Goal: Task Accomplishment & Management: Complete application form

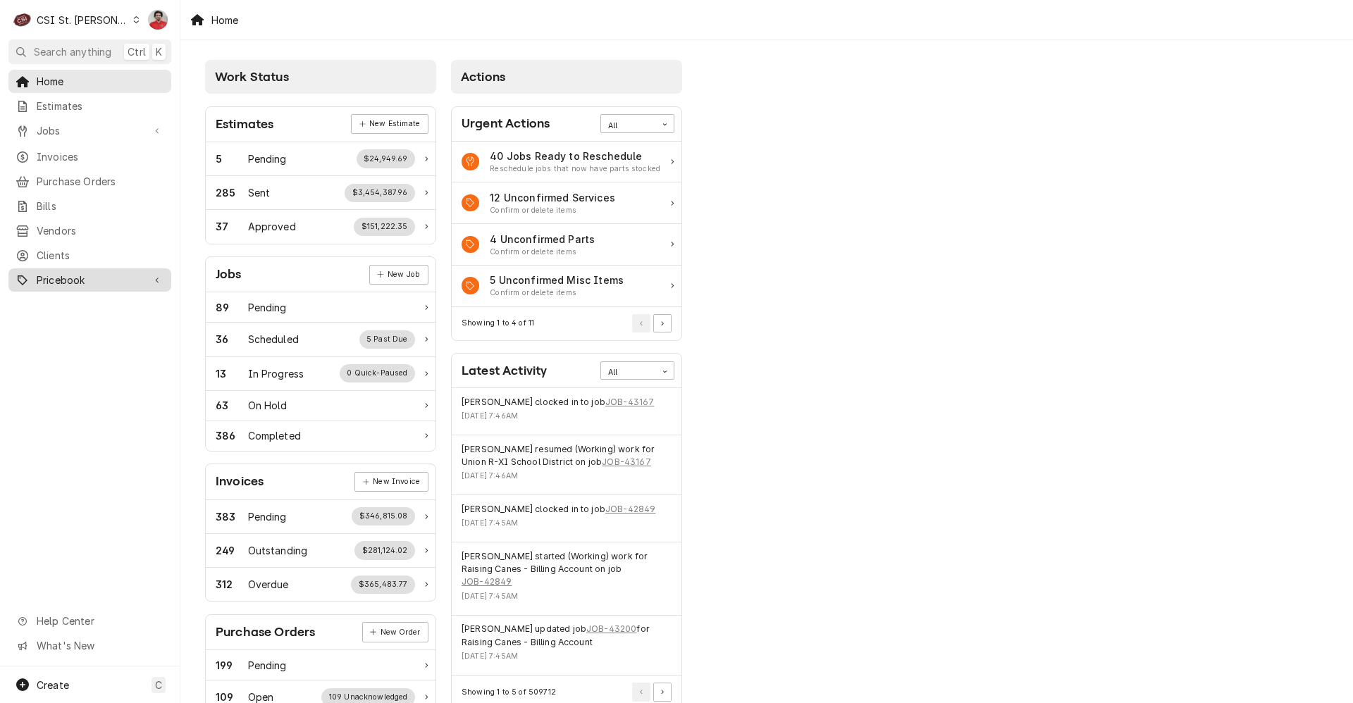
click at [39, 273] on span "Pricebook" at bounding box center [90, 280] width 106 height 15
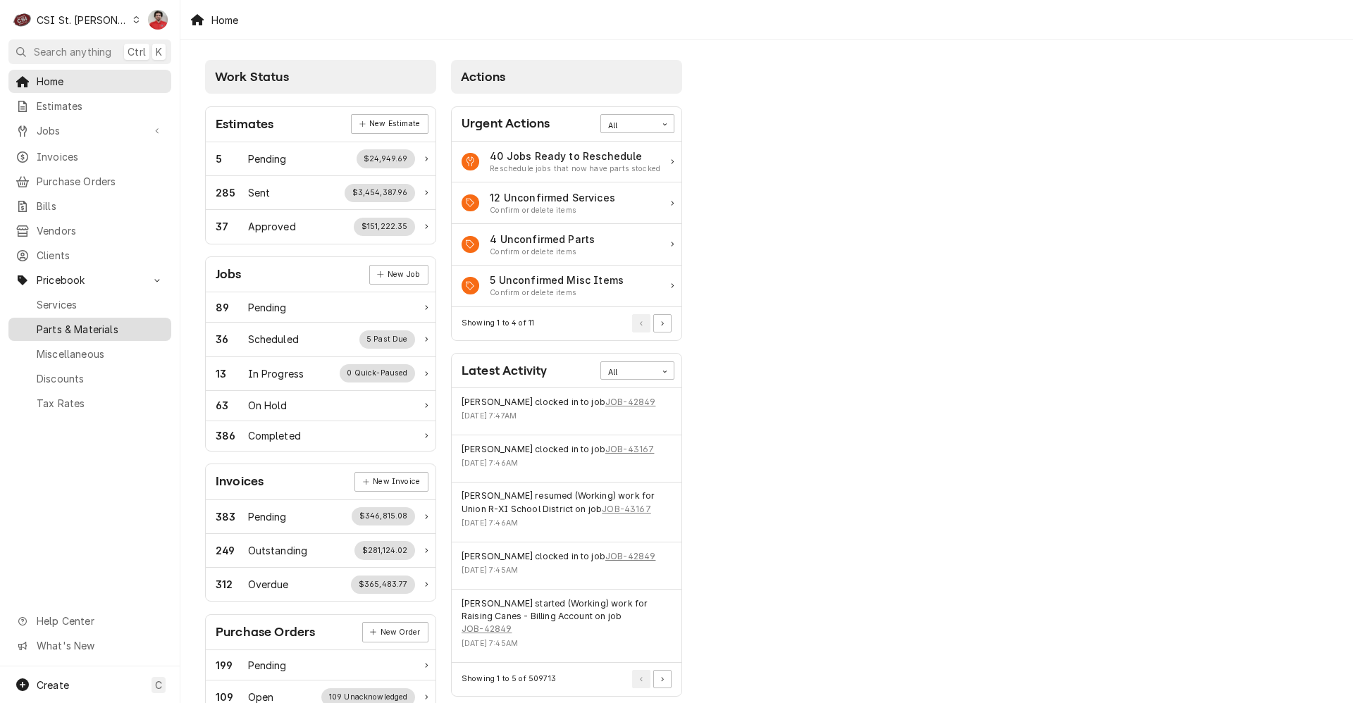
click at [73, 322] on span "Parts & Materials" at bounding box center [101, 329] width 128 height 15
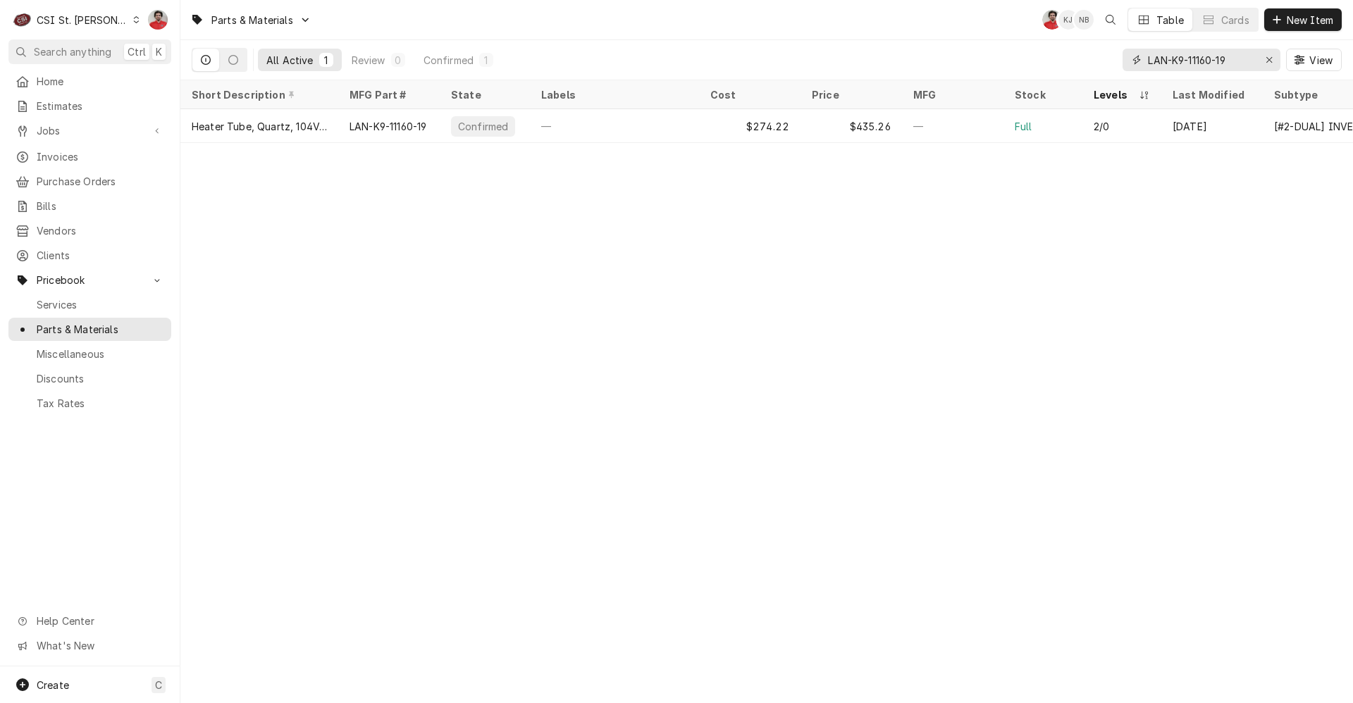
drag, startPoint x: 1232, startPoint y: 63, endPoint x: 974, endPoint y: 44, distance: 257.9
click at [974, 44] on div "All Active 1 Review 0 Confirmed 1 LAN-K9-11160-19 View" at bounding box center [767, 59] width 1150 height 39
paste input "AG-5F"
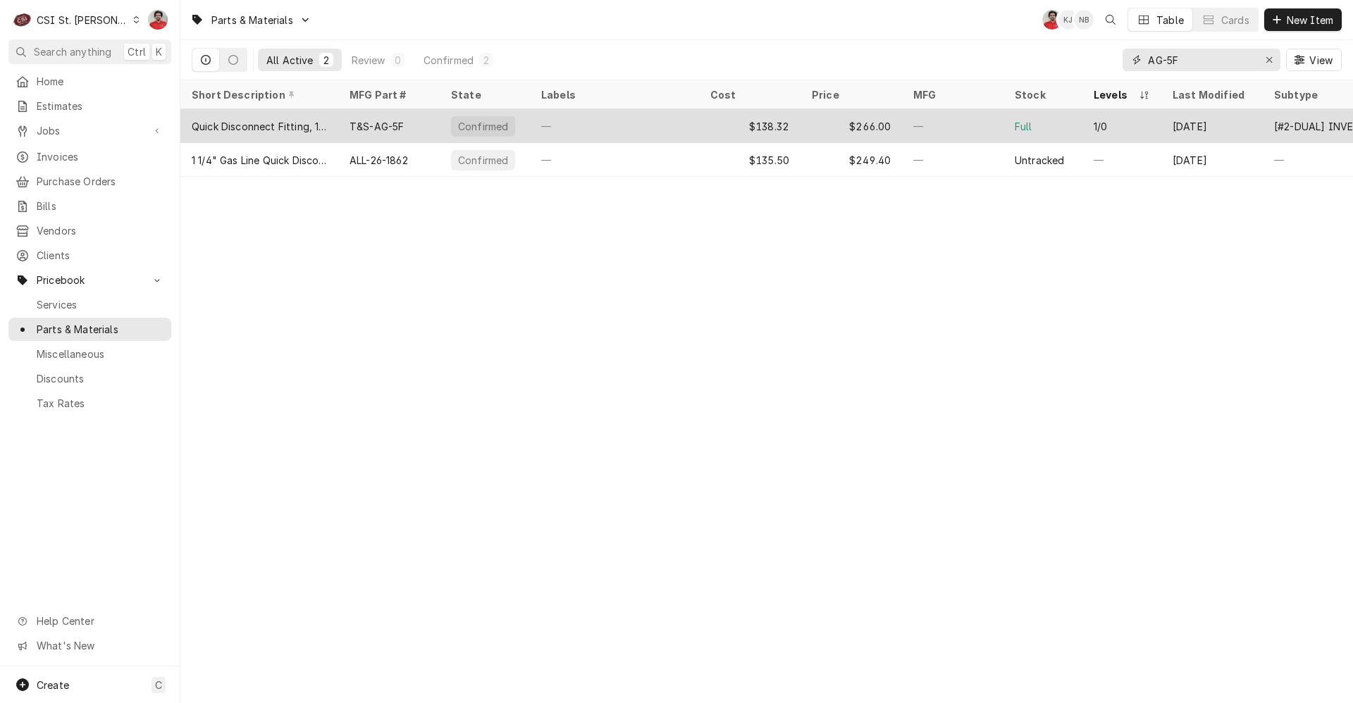
type input "AG-5F"
click at [659, 130] on div "—" at bounding box center [614, 126] width 169 height 34
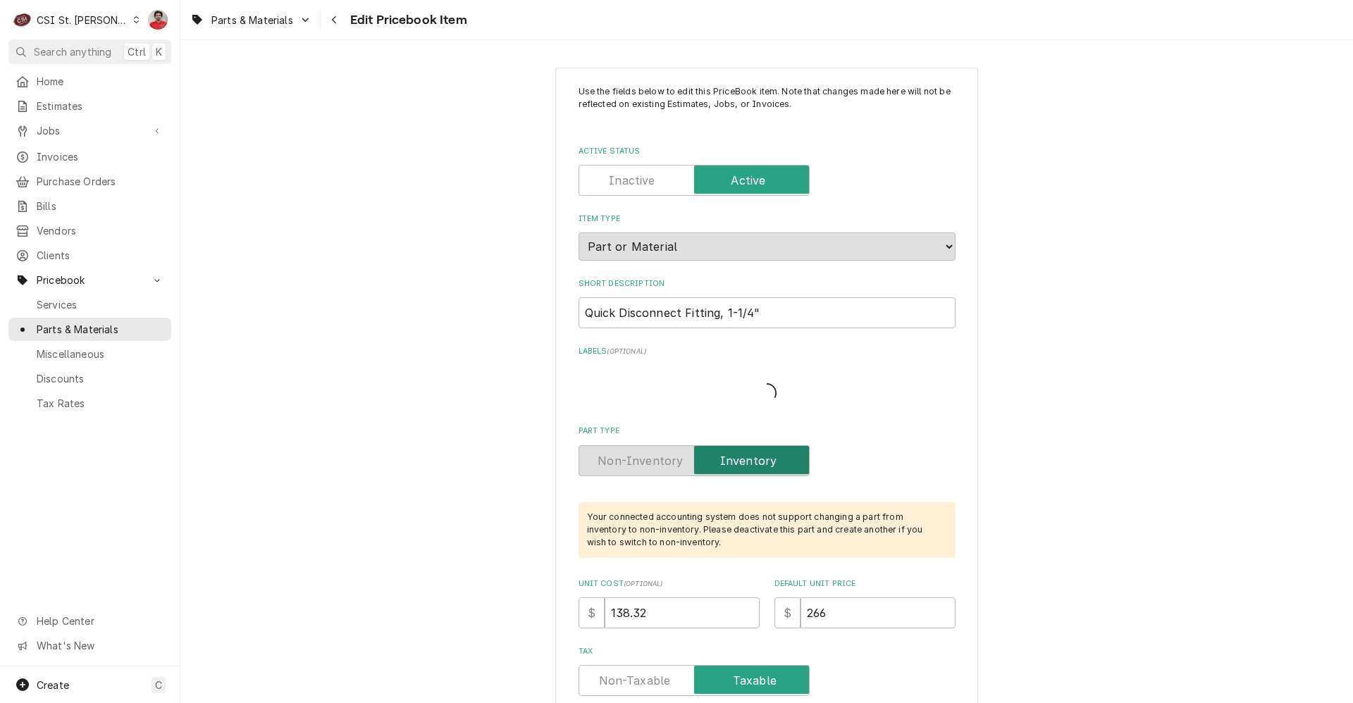
type textarea "x"
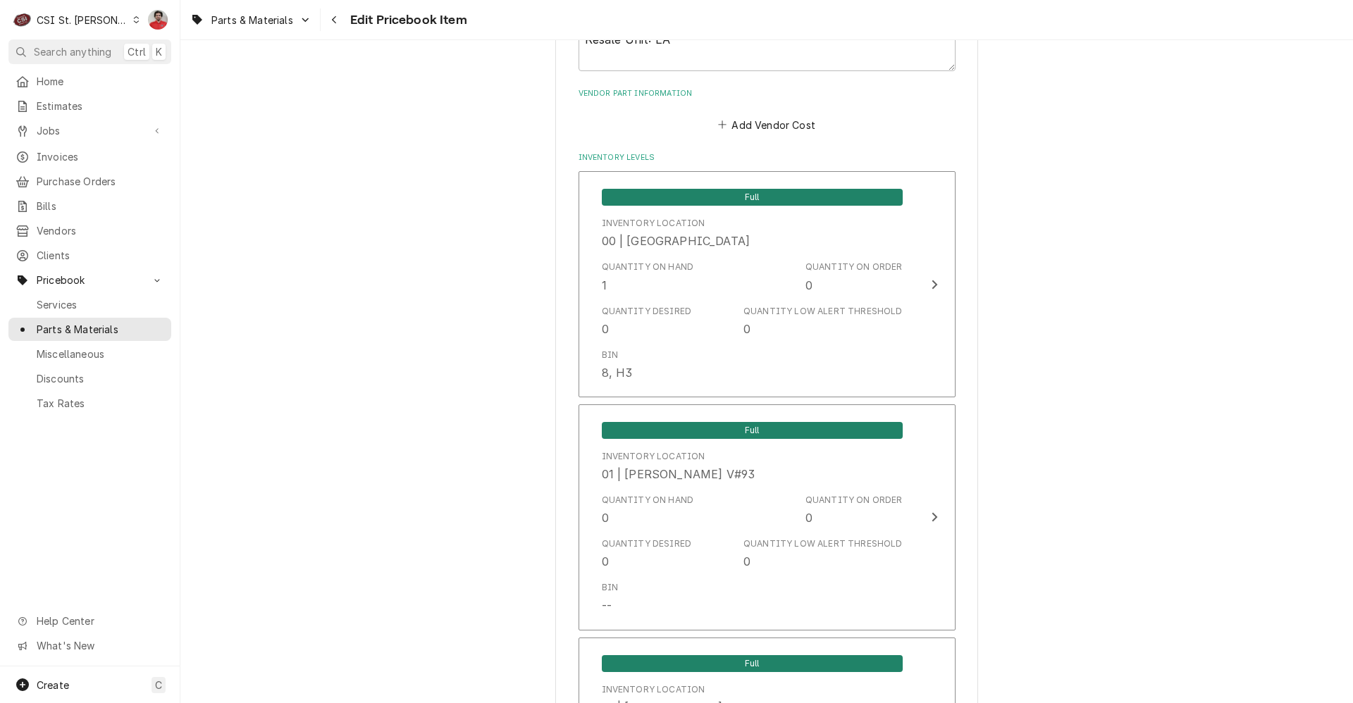
scroll to position [861, 0]
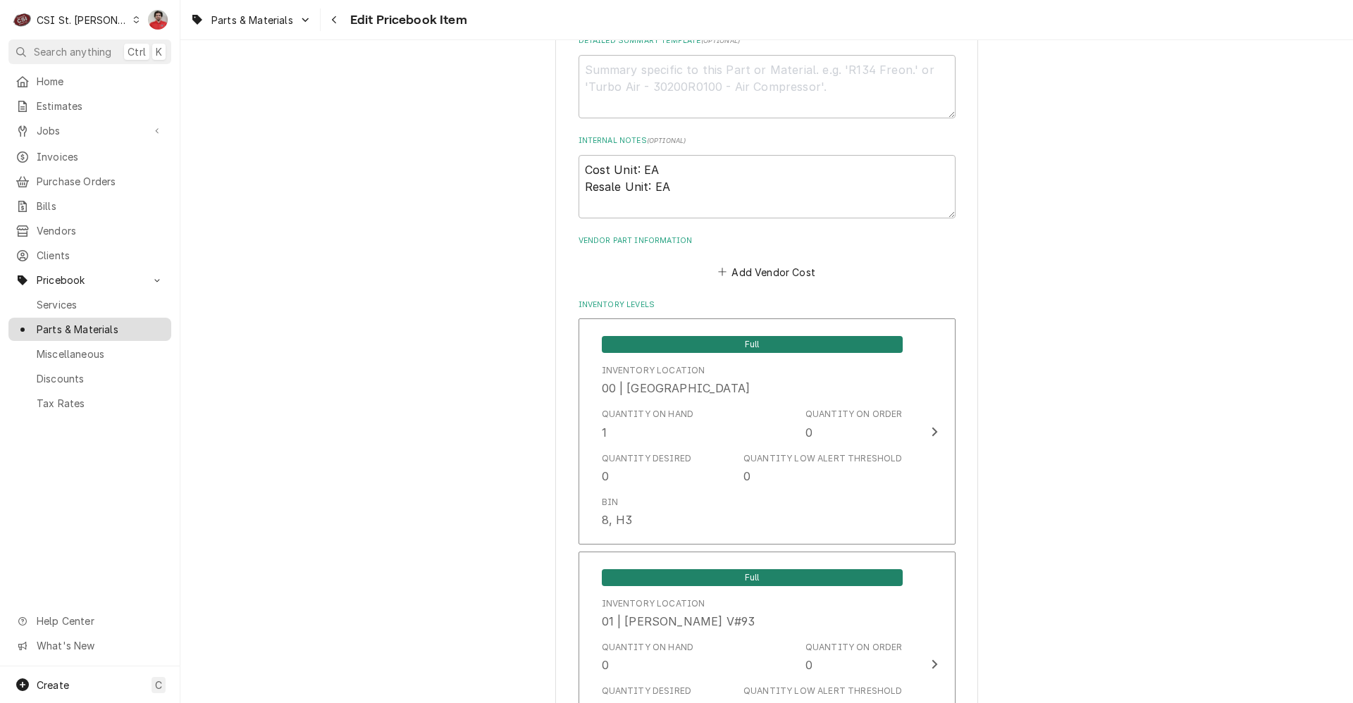
click at [92, 322] on span "Parts & Materials" at bounding box center [101, 329] width 128 height 15
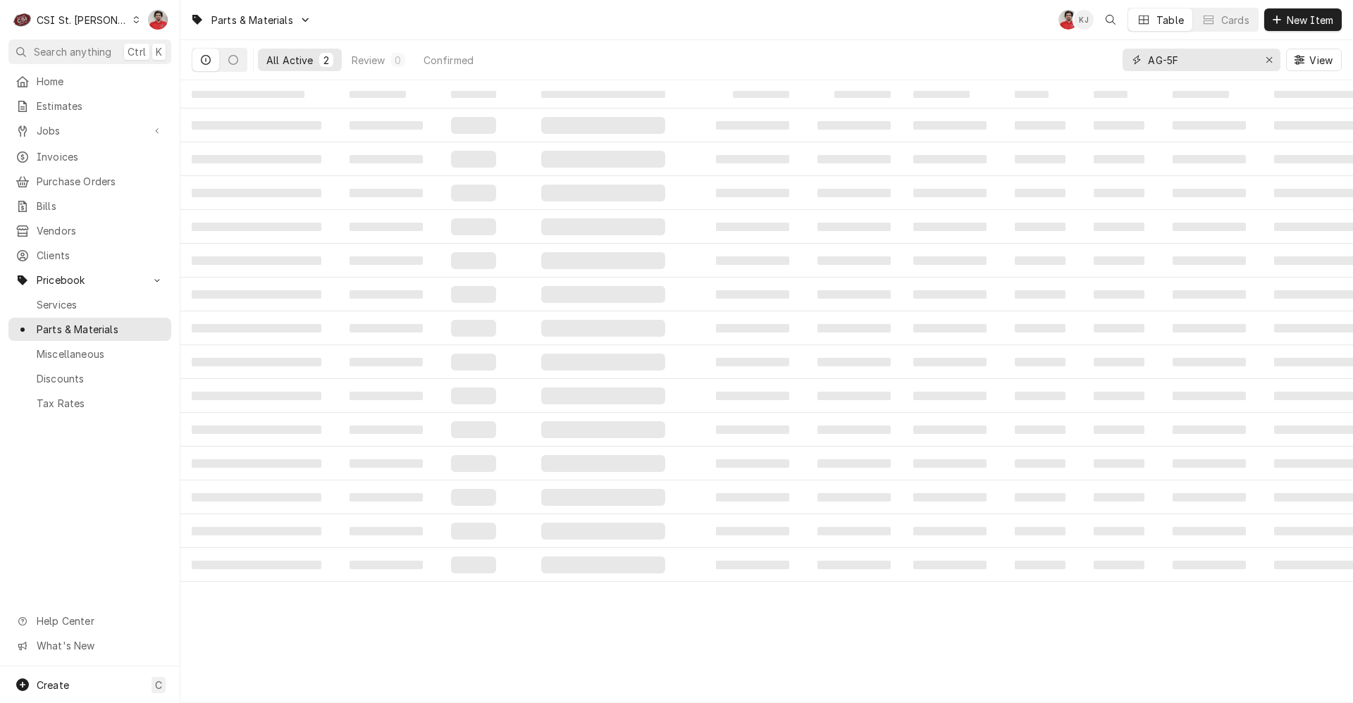
click at [1171, 61] on input "AG-5F" at bounding box center [1201, 60] width 106 height 23
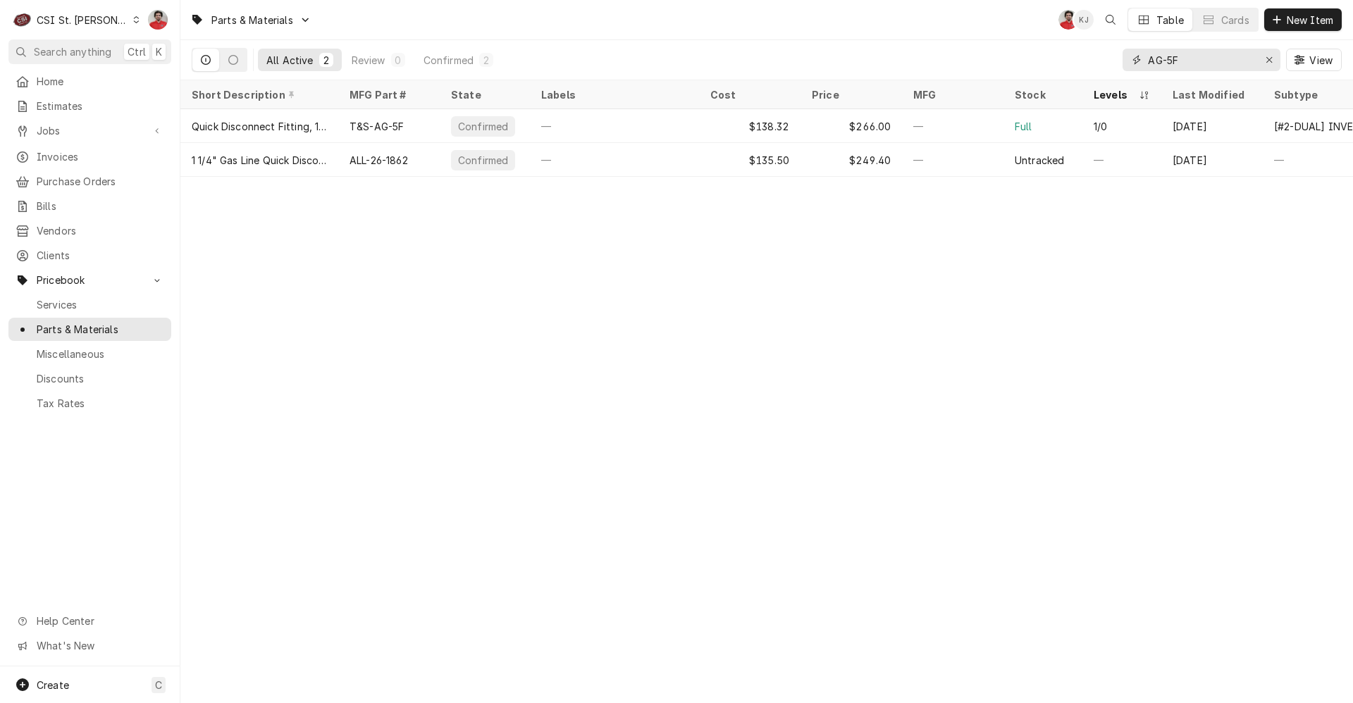
click at [1171, 61] on input "AG-5F" at bounding box center [1201, 60] width 106 height 23
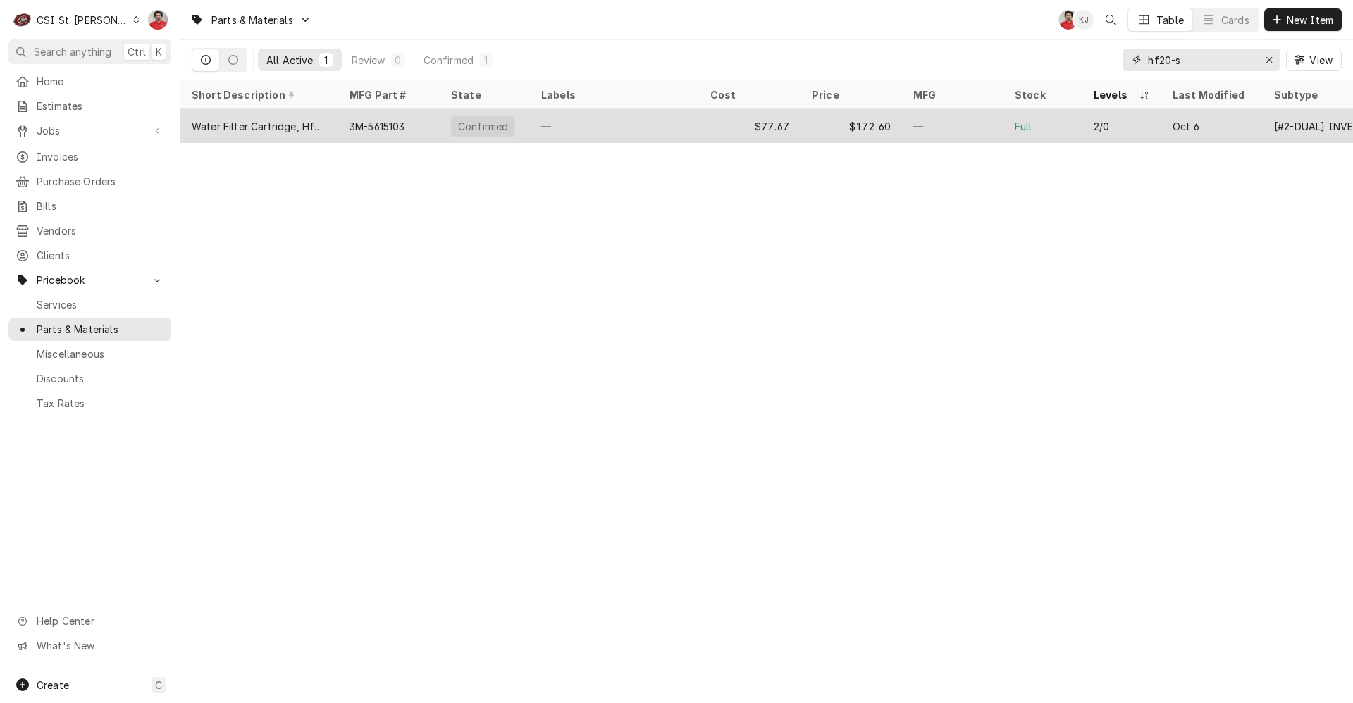
type input "hf20-s"
click at [737, 120] on div "$77.67" at bounding box center [749, 126] width 101 height 34
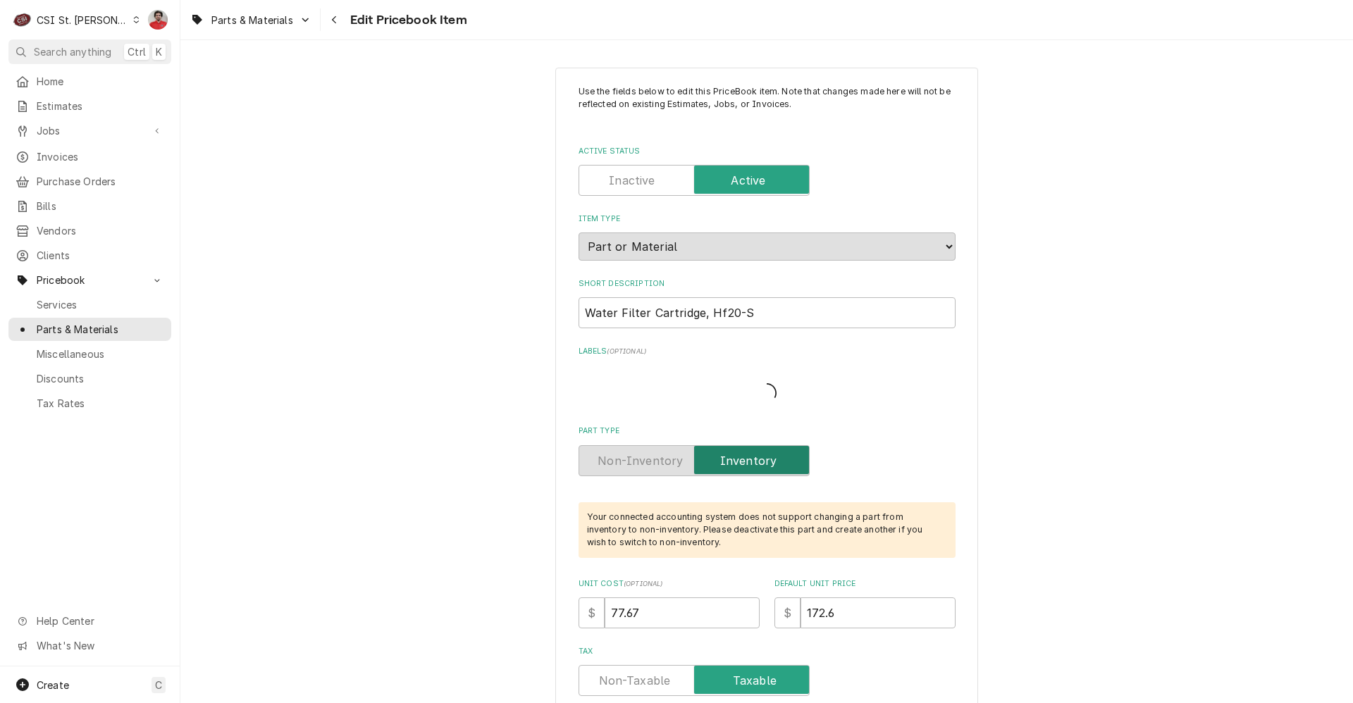
type textarea "x"
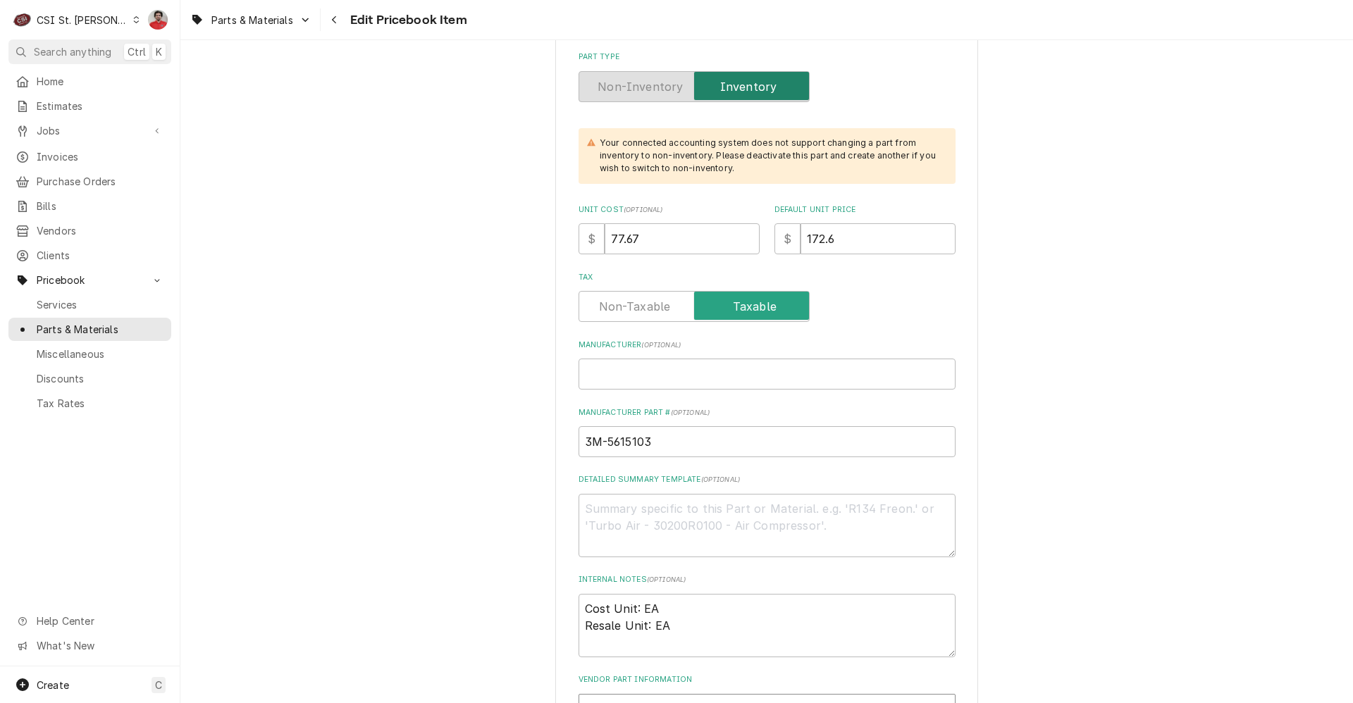
scroll to position [493, 0]
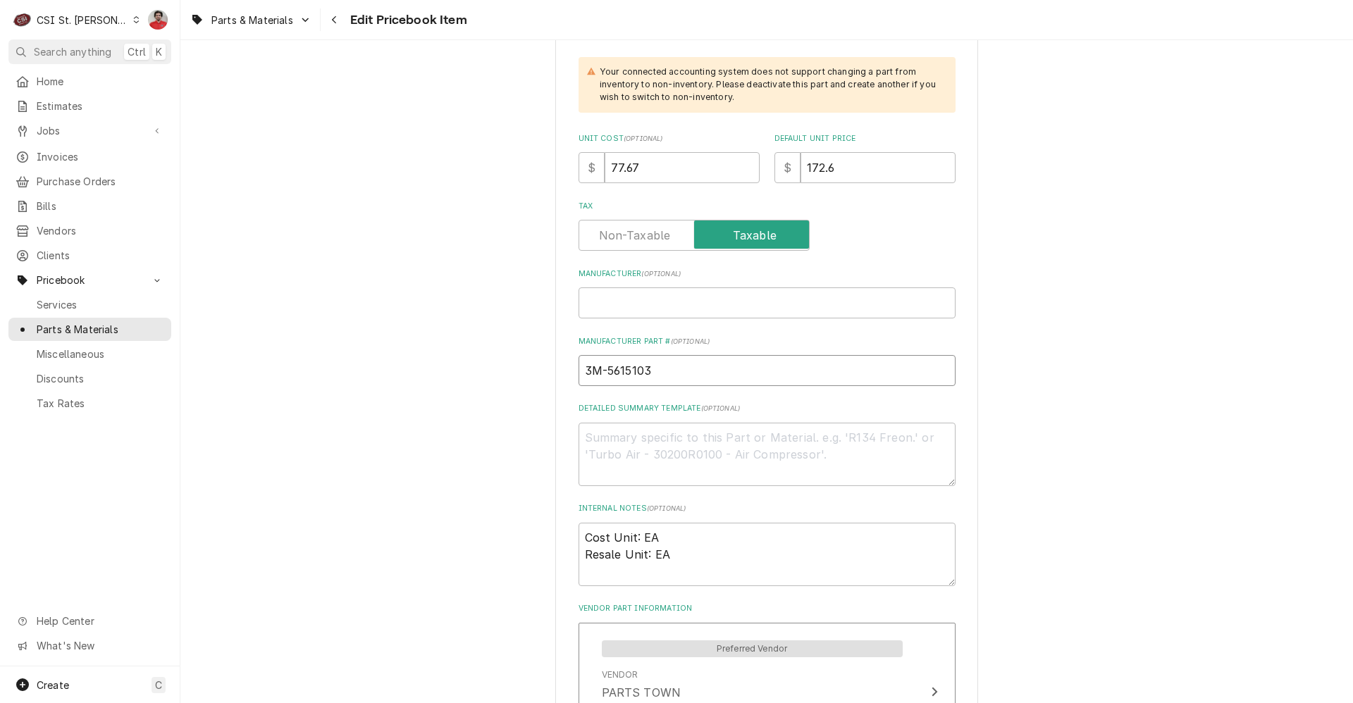
drag, startPoint x: 668, startPoint y: 371, endPoint x: 551, endPoint y: 371, distance: 117.0
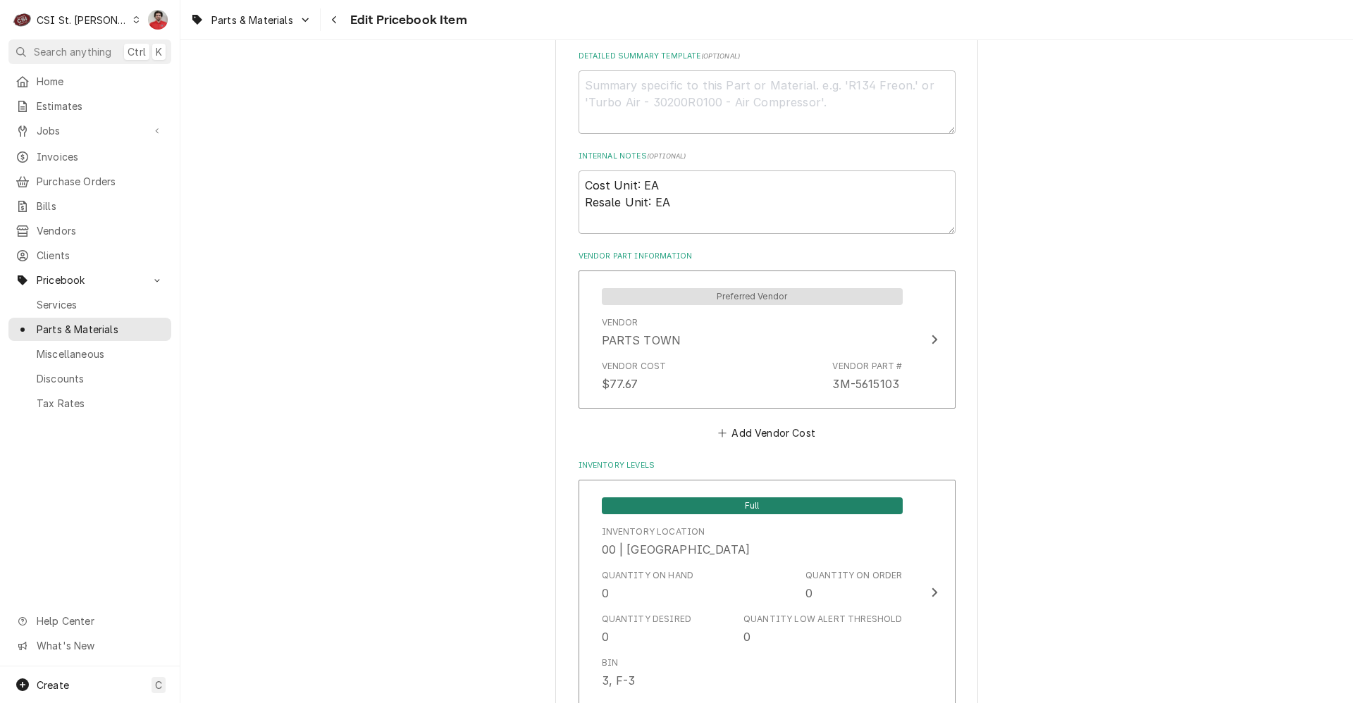
scroll to position [1198, 0]
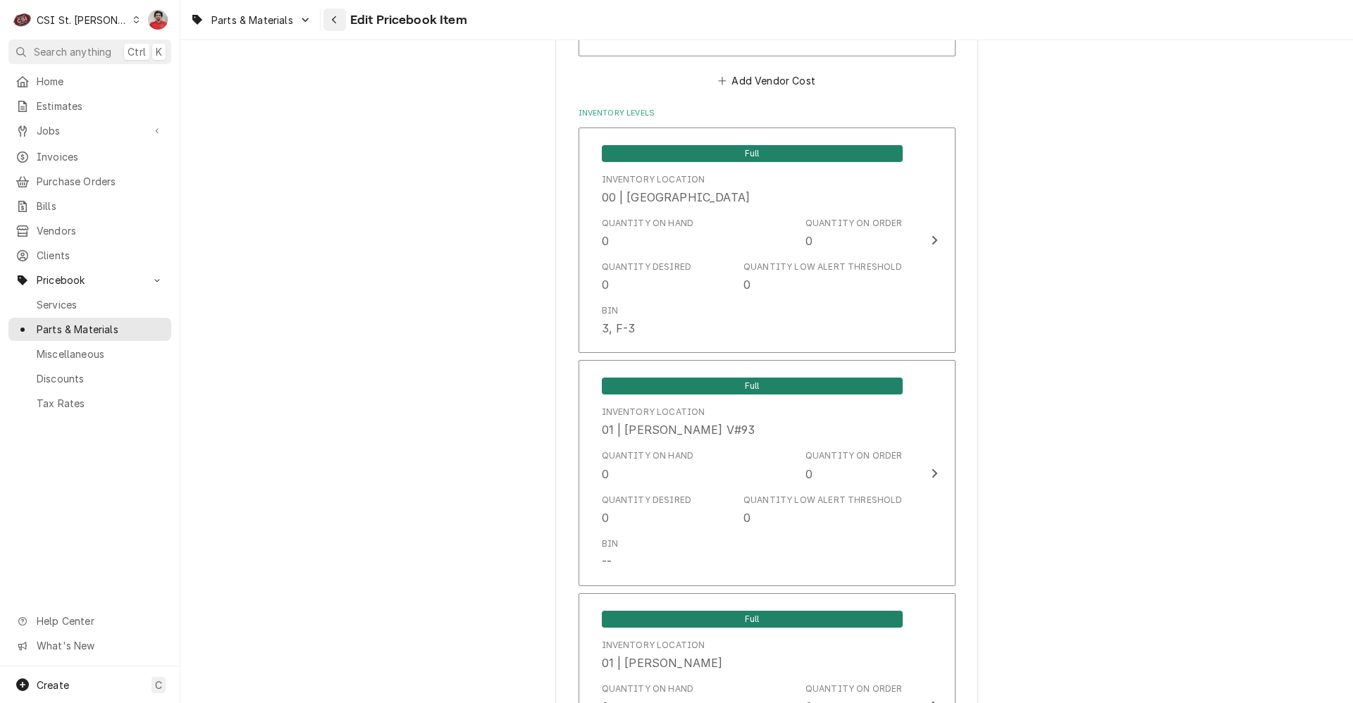
click at [337, 22] on icon "Navigate back" at bounding box center [334, 20] width 6 height 10
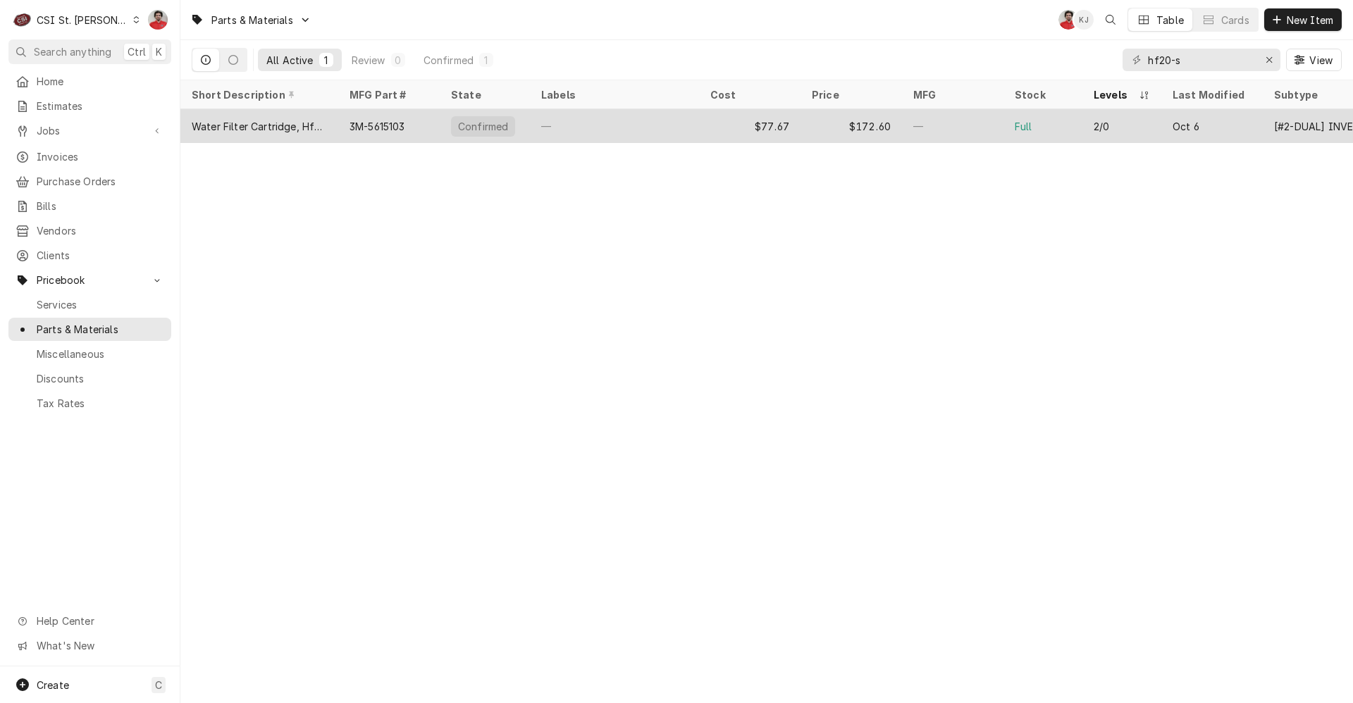
click at [627, 125] on div "—" at bounding box center [614, 126] width 169 height 34
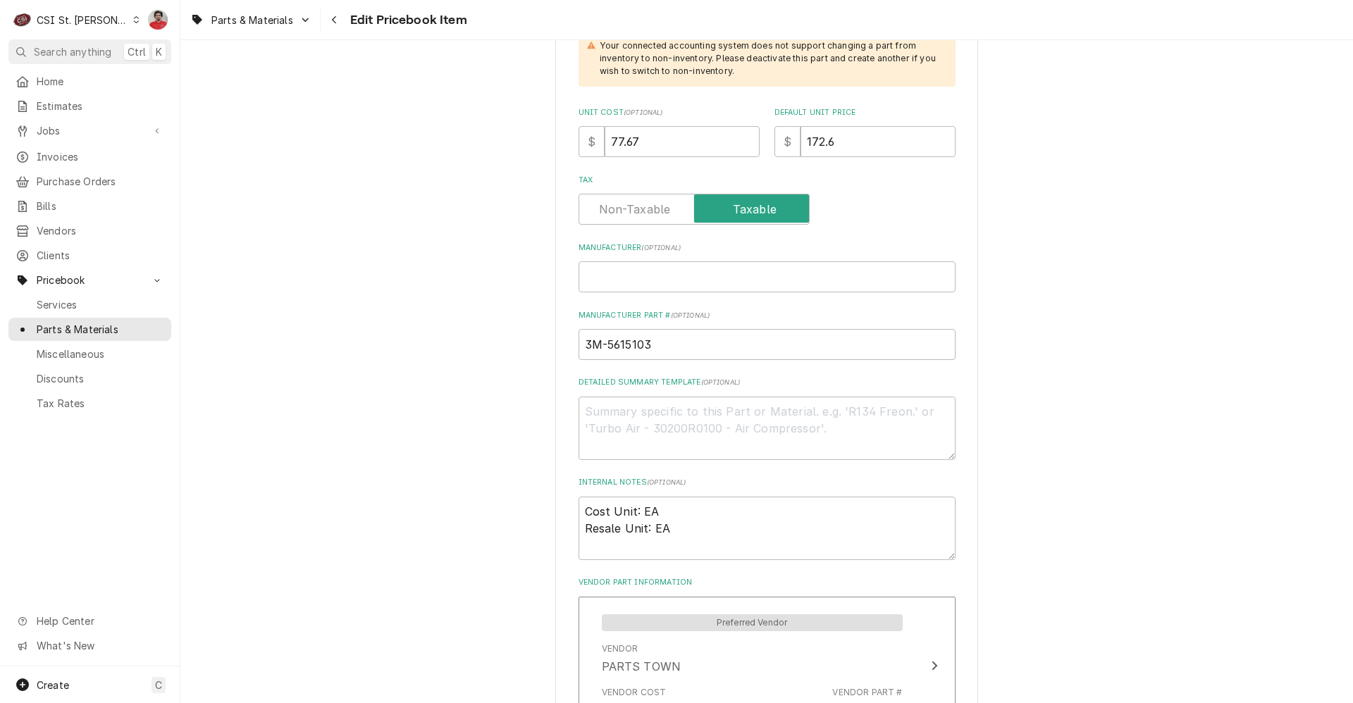
scroll to position [282, 0]
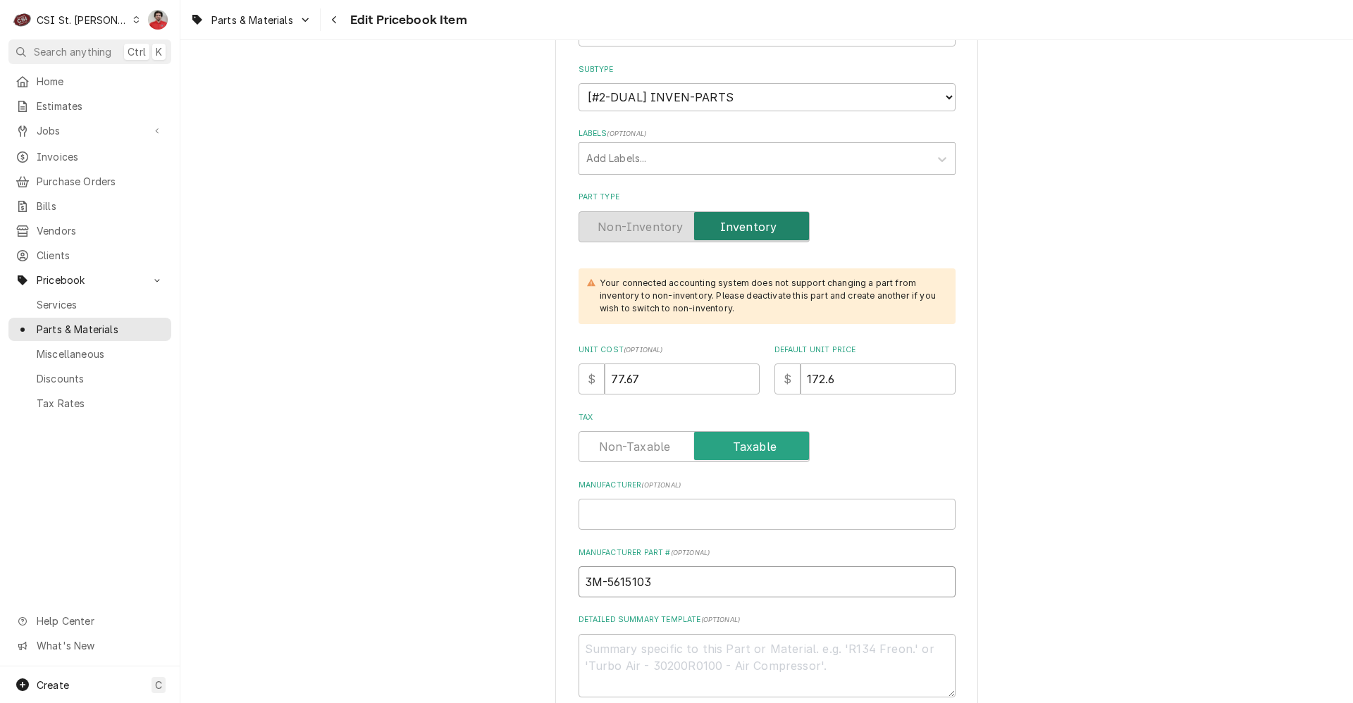
drag, startPoint x: 643, startPoint y: 588, endPoint x: 469, endPoint y: 588, distance: 174.7
click at [636, 581] on input "3M-5615103" at bounding box center [766, 581] width 377 height 31
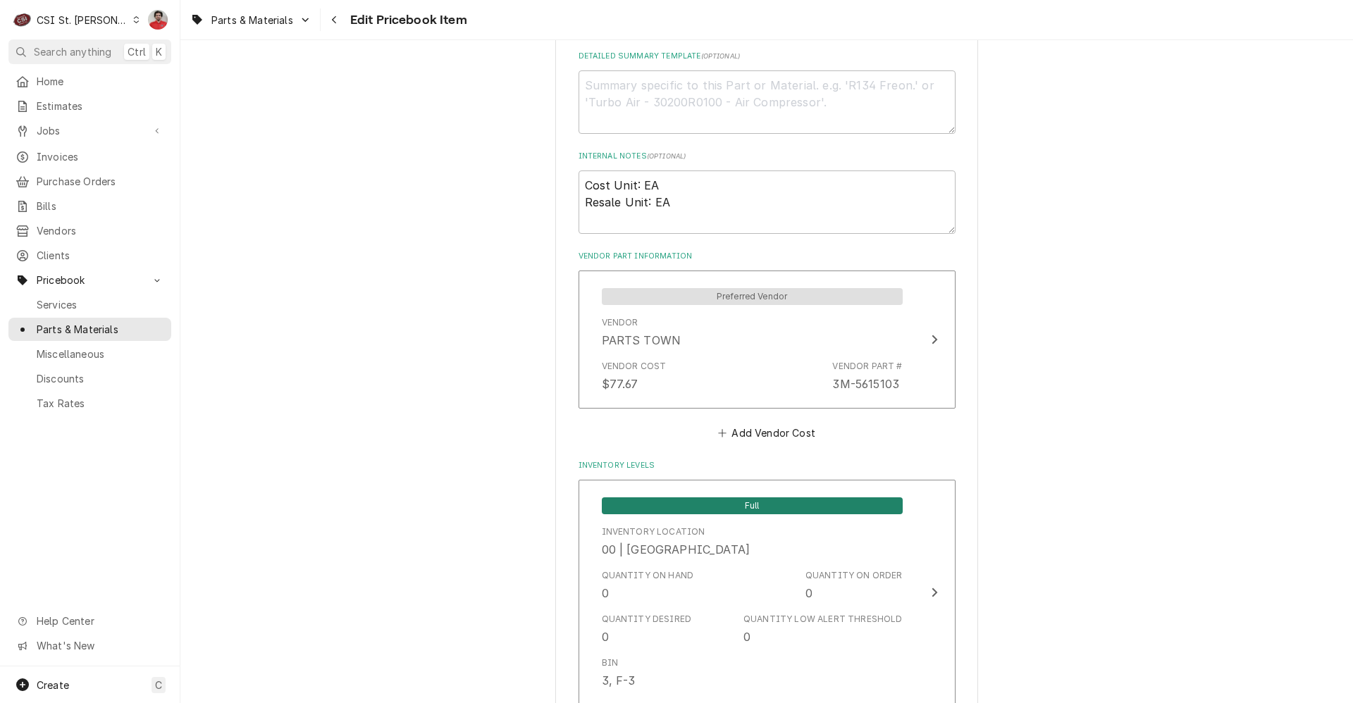
scroll to position [1409, 0]
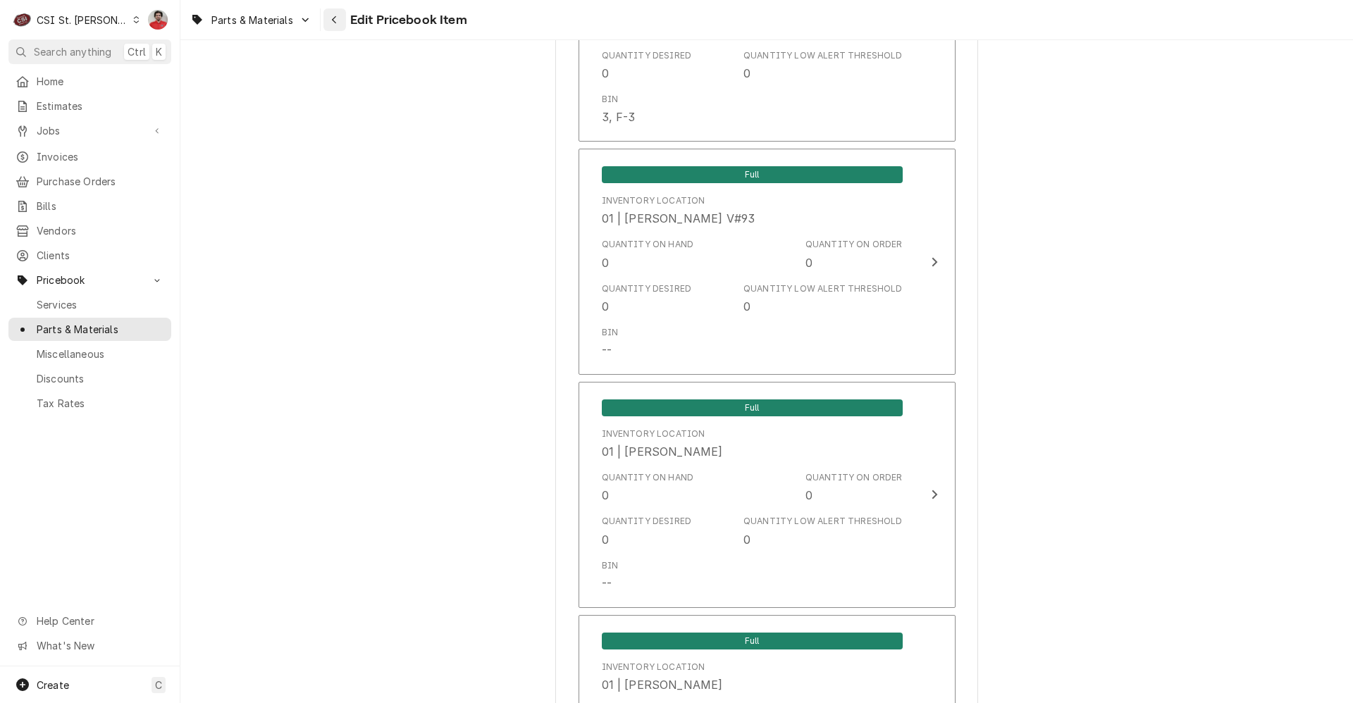
click at [342, 20] on div "Navigate back" at bounding box center [335, 20] width 14 height 14
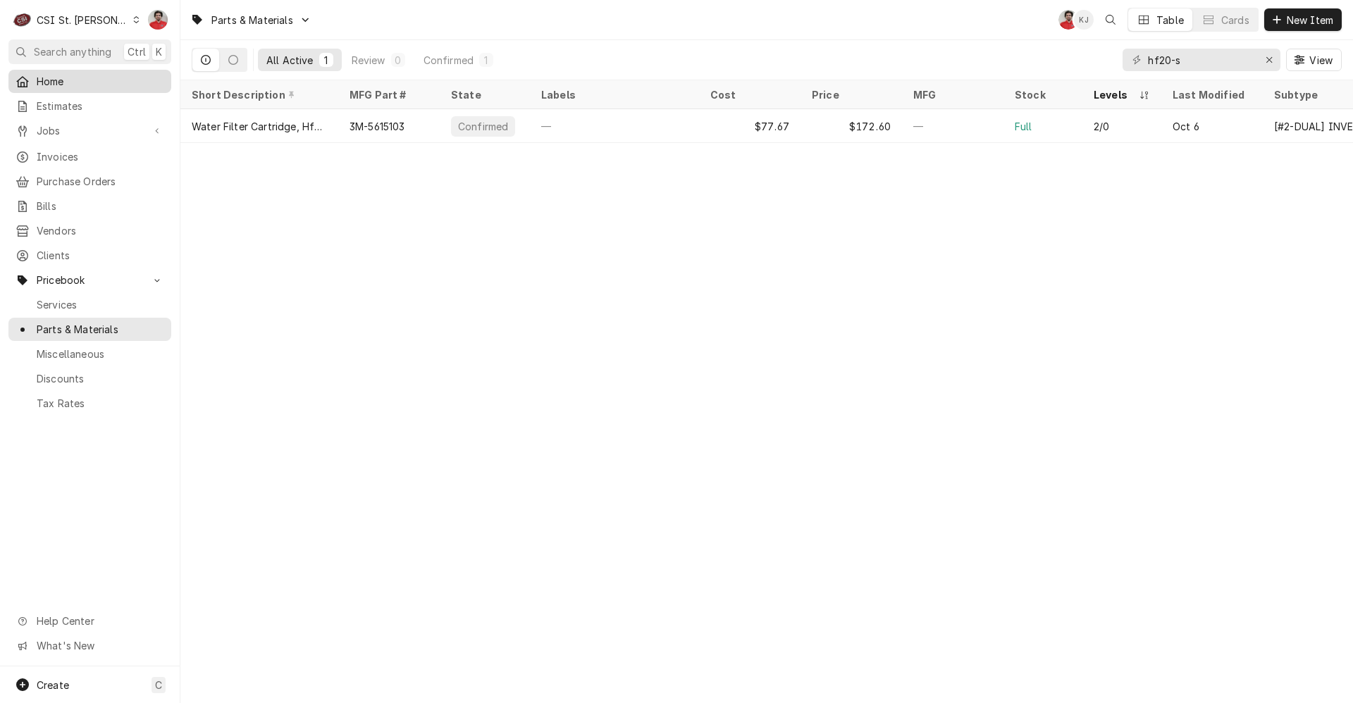
click at [96, 86] on div "Home" at bounding box center [89, 82] width 157 height 18
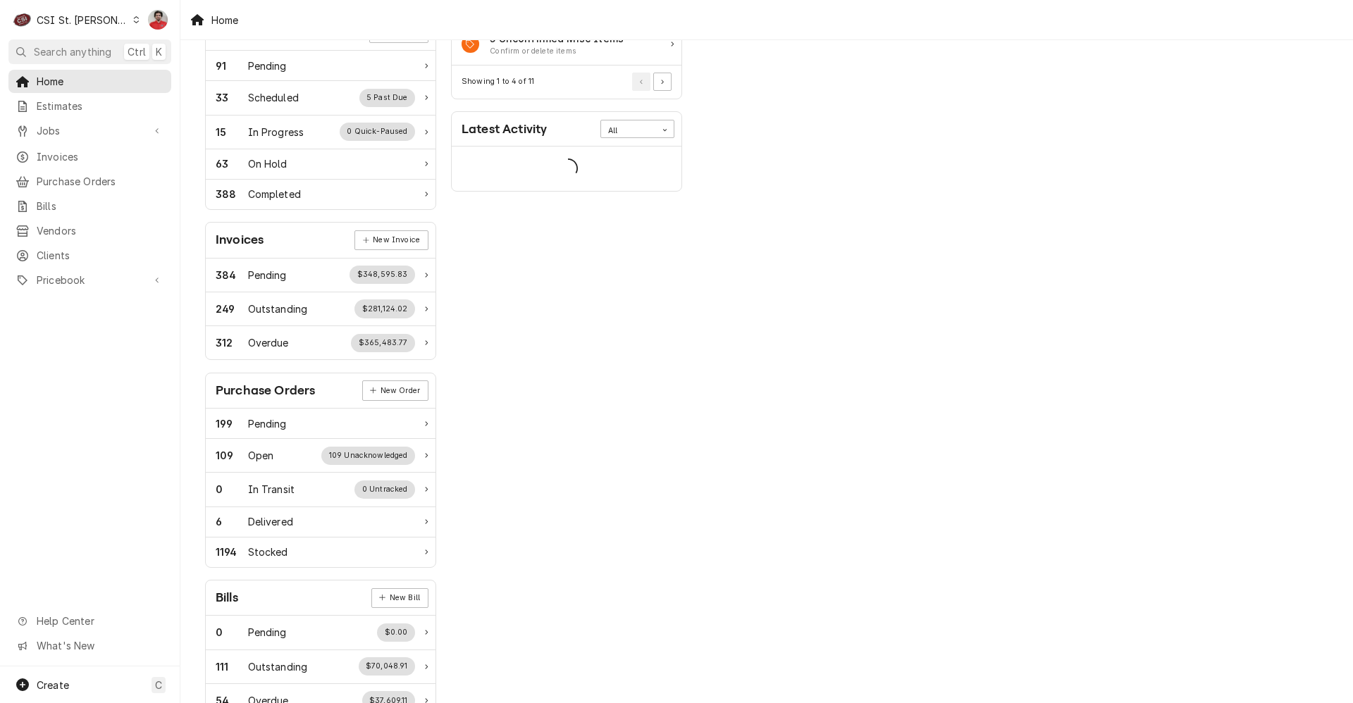
scroll to position [281, 0]
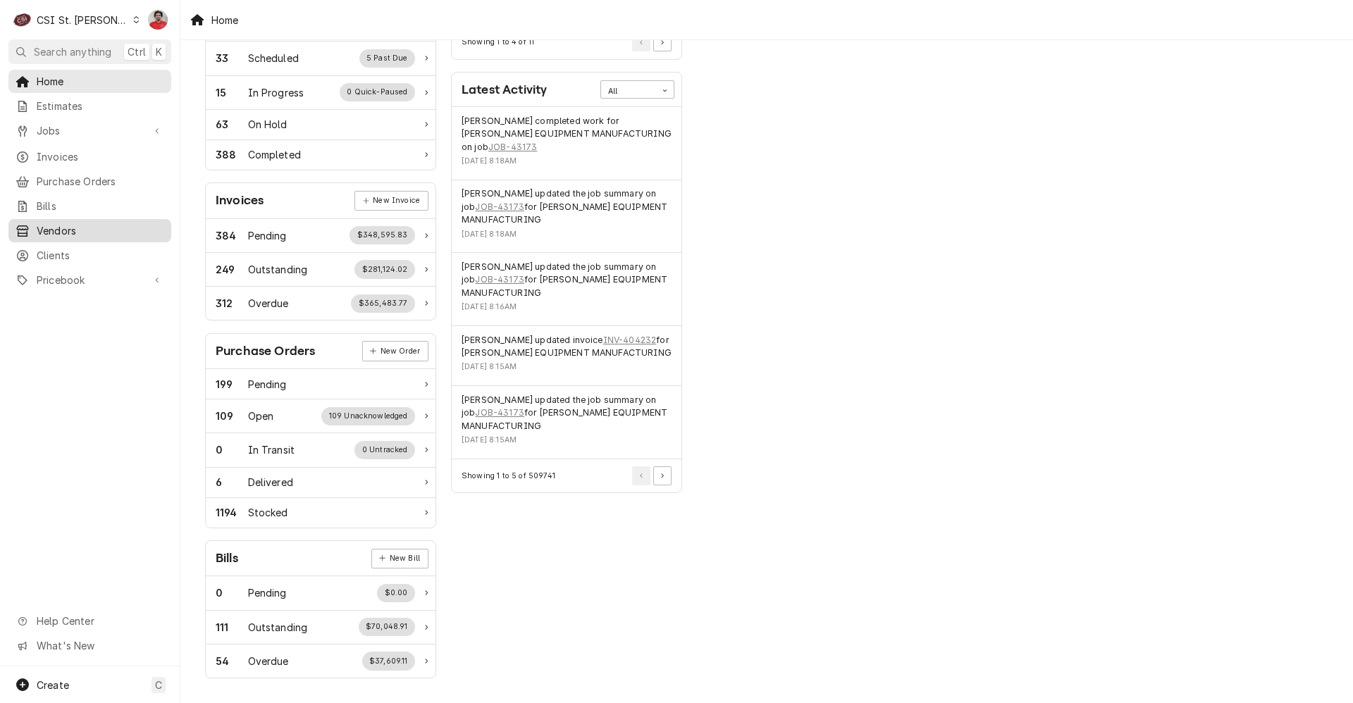
click at [82, 223] on span "Vendors" at bounding box center [101, 230] width 128 height 15
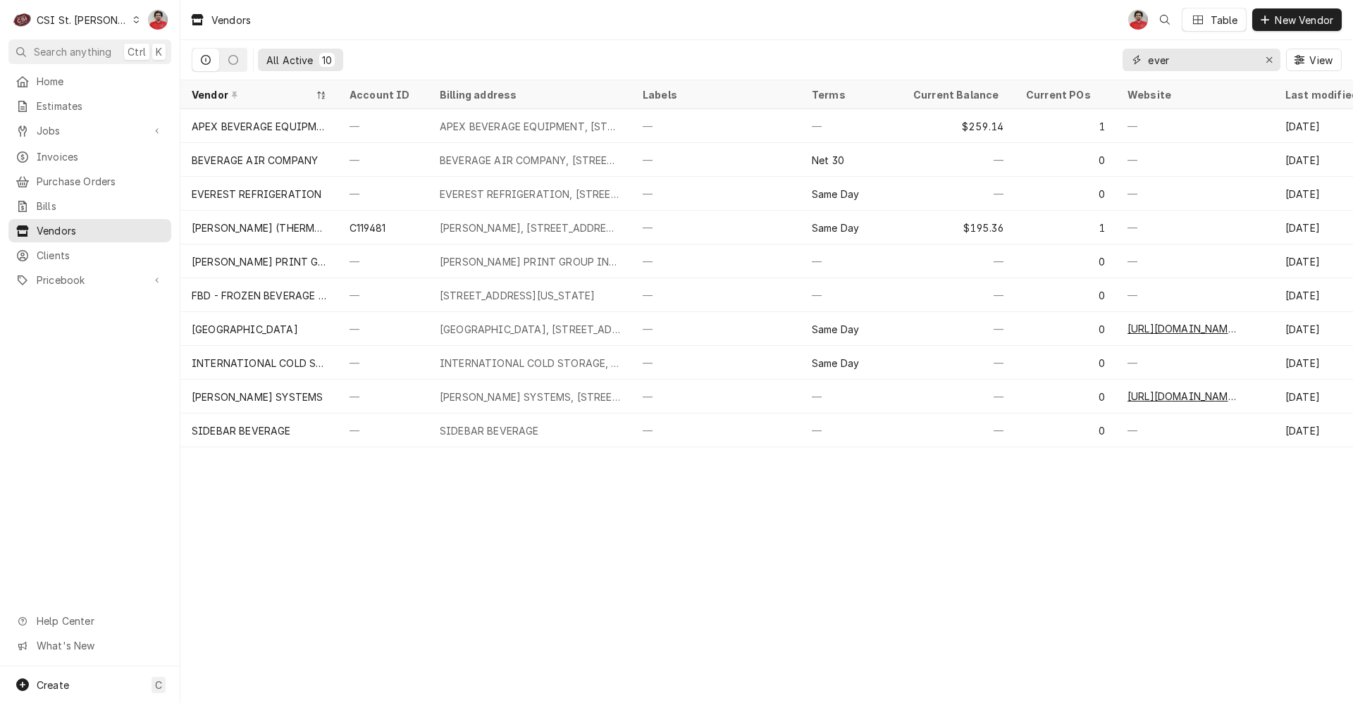
drag, startPoint x: 1178, startPoint y: 61, endPoint x: 1016, endPoint y: 52, distance: 162.3
click at [1017, 53] on div "All Active 10 ever View" at bounding box center [767, 59] width 1150 height 39
type input "T&S"
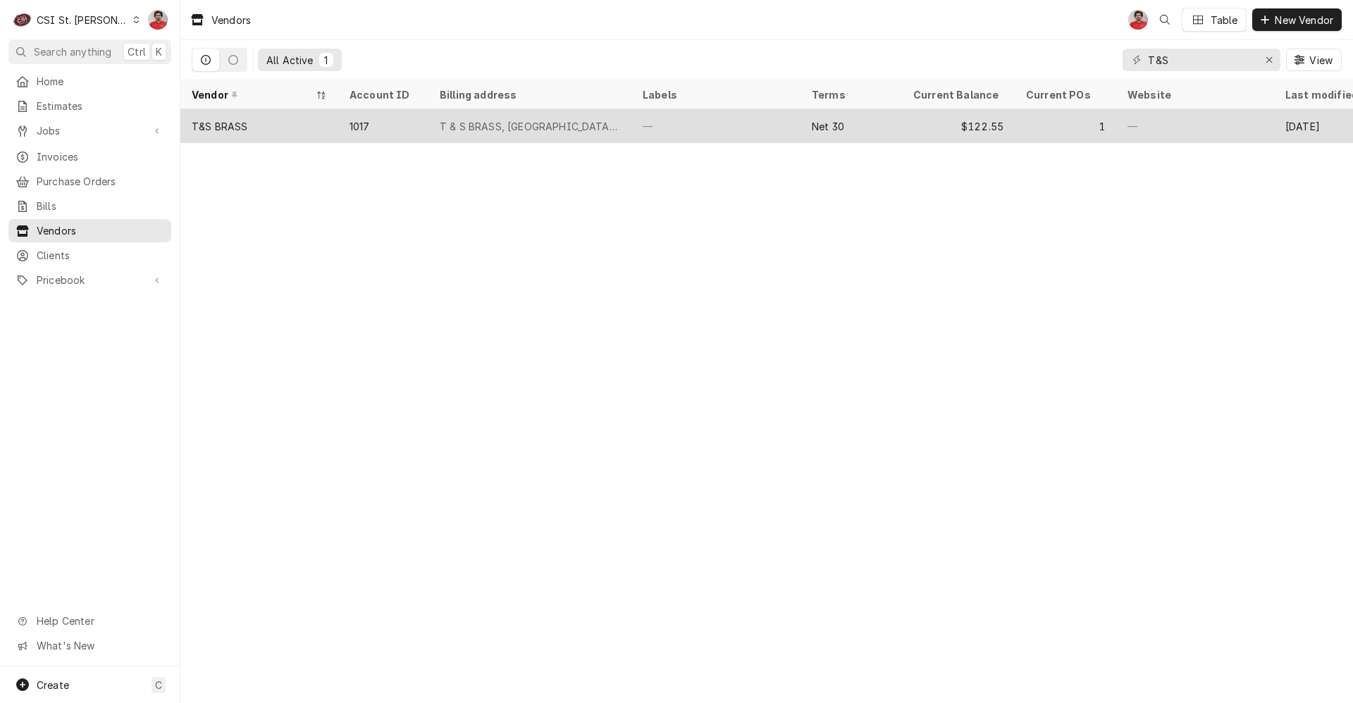
click at [585, 136] on div "T & S BRASS, PO BOX 736364, Dallas, TX 75373-6364" at bounding box center [529, 126] width 203 height 34
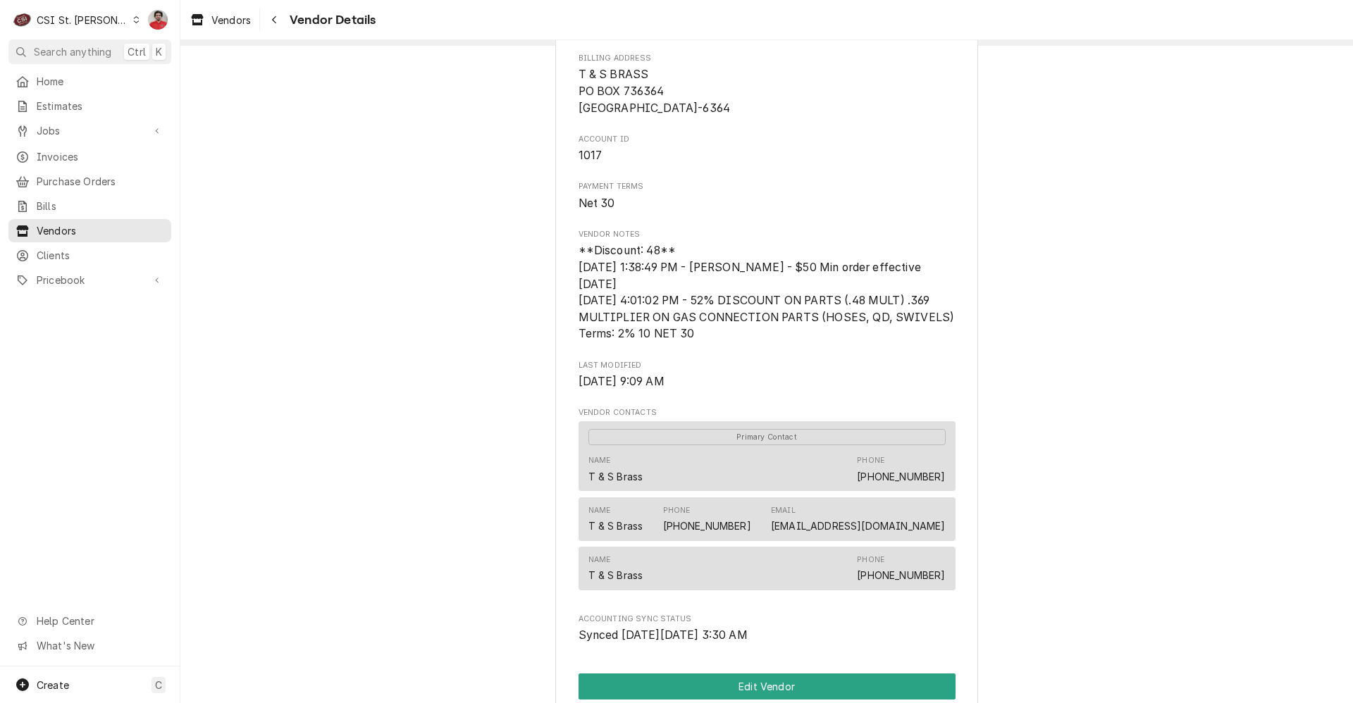
scroll to position [190, 0]
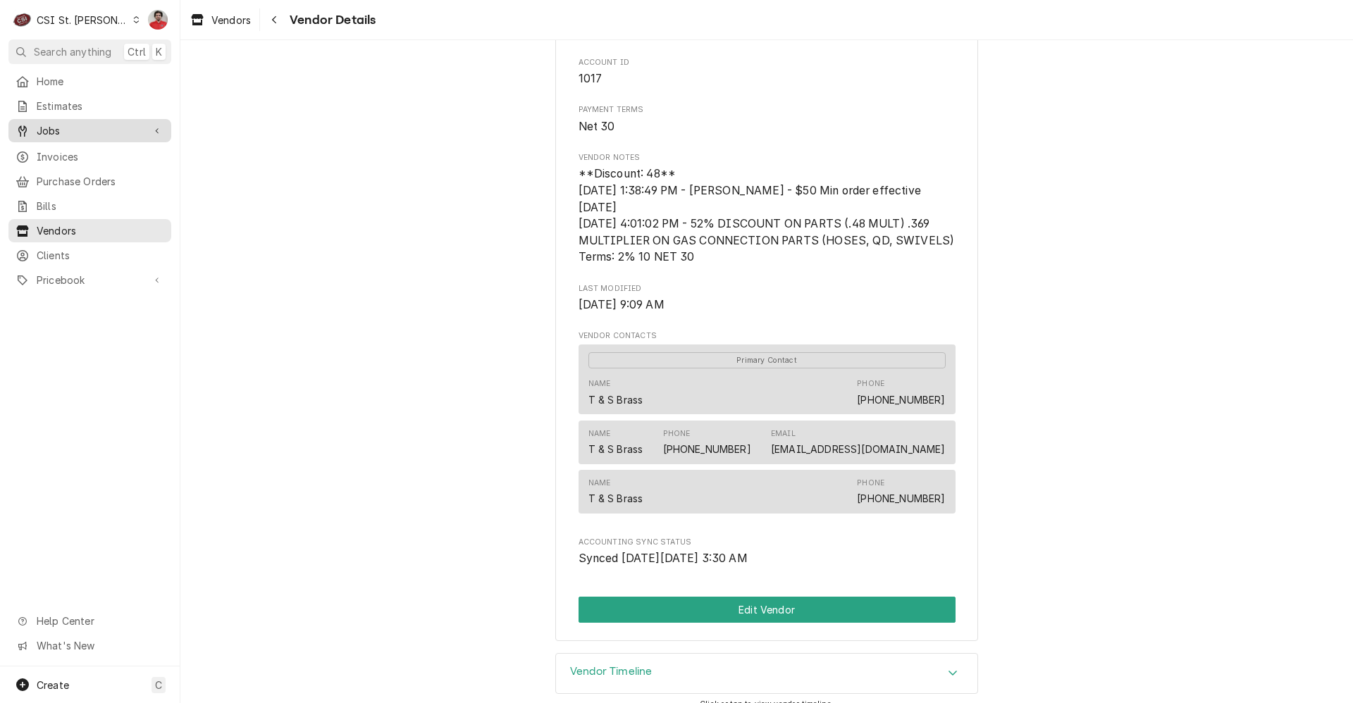
click at [82, 130] on span "Jobs" at bounding box center [90, 130] width 106 height 15
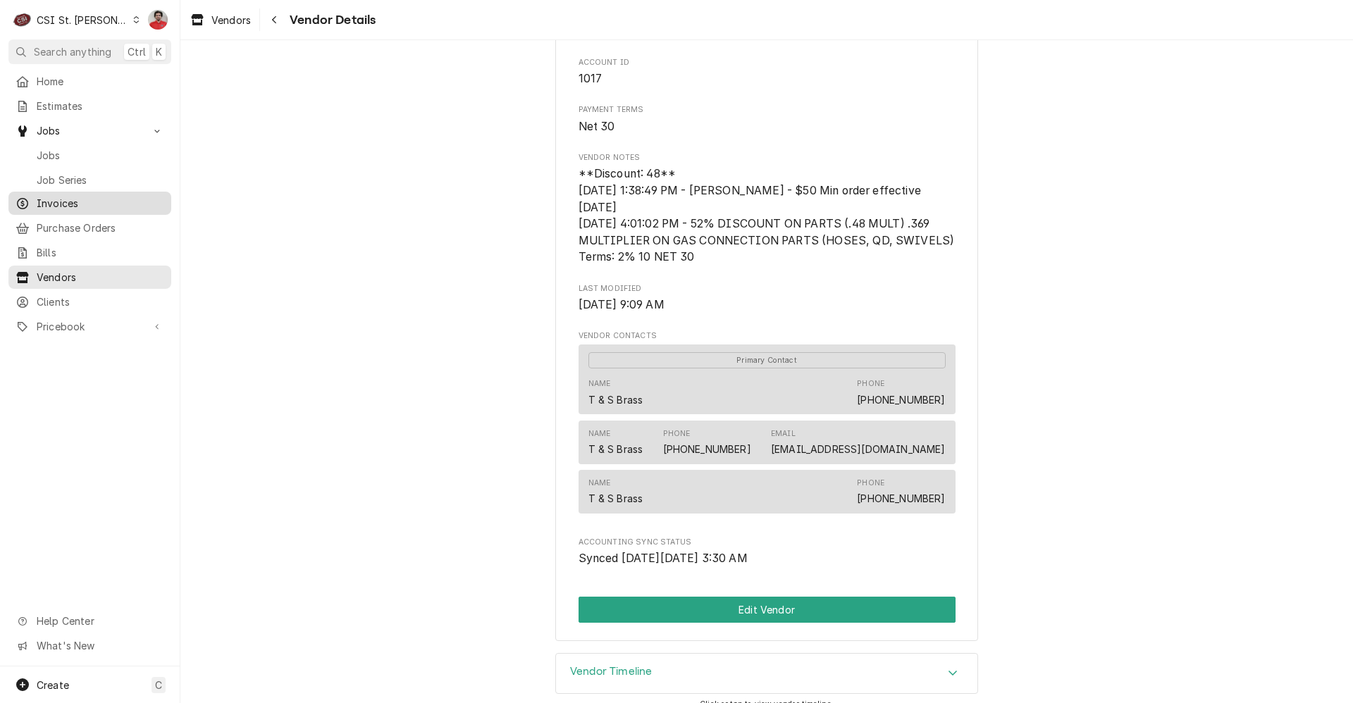
click at [79, 203] on span "Invoices" at bounding box center [101, 203] width 128 height 15
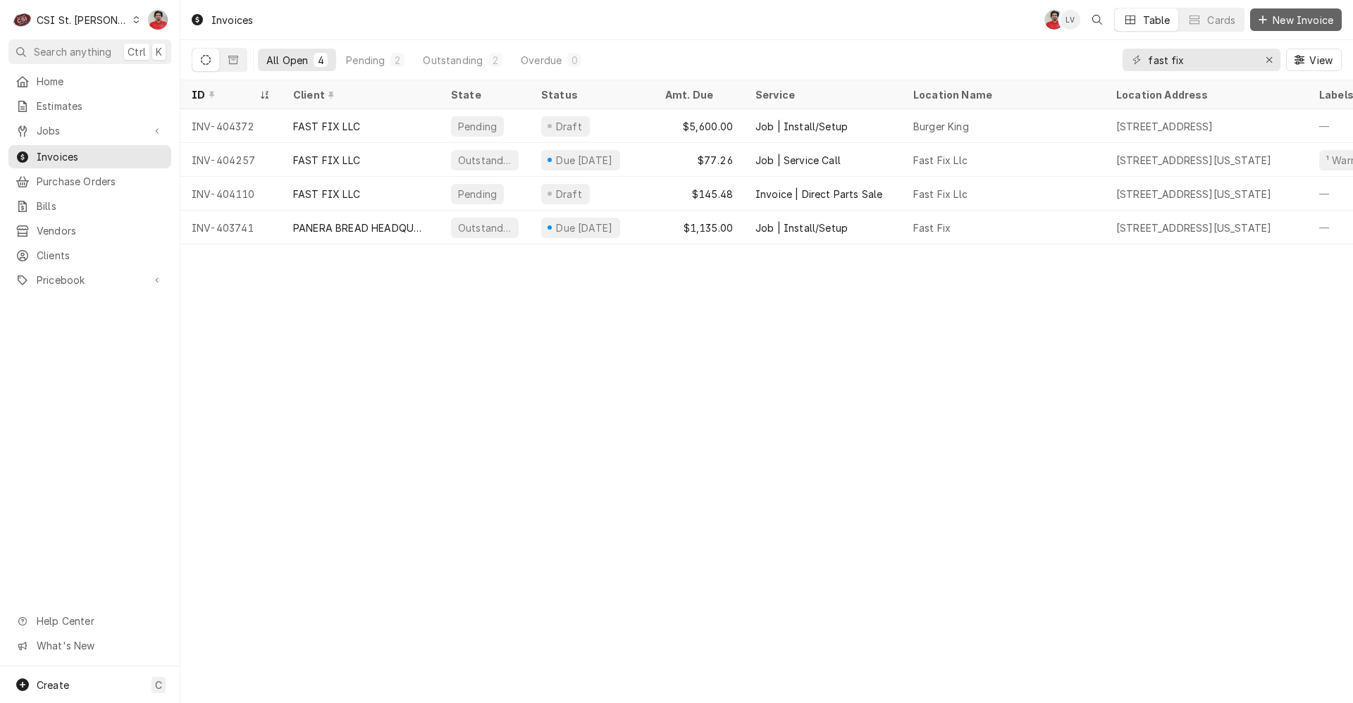
click at [1281, 25] on span "New Invoice" at bounding box center [1303, 20] width 66 height 15
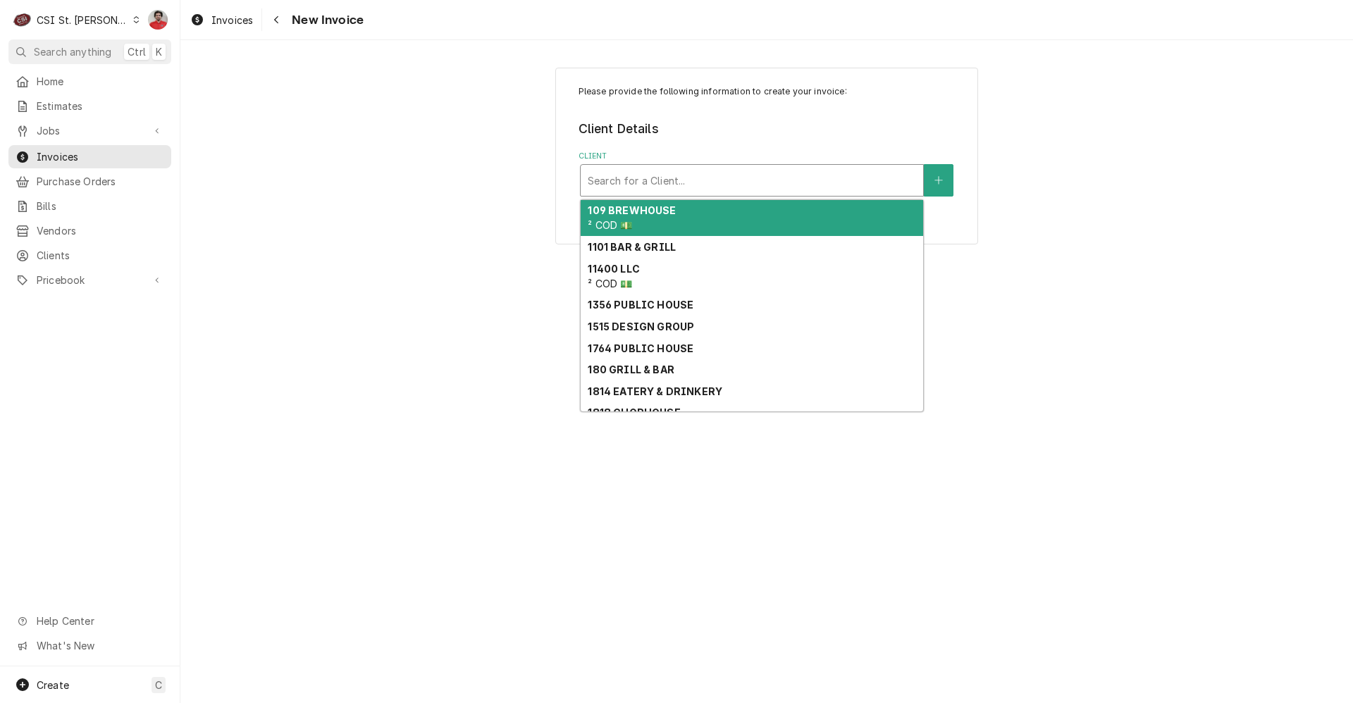
click at [843, 184] on div "Client" at bounding box center [752, 180] width 328 height 25
type input "s"
type input "C"
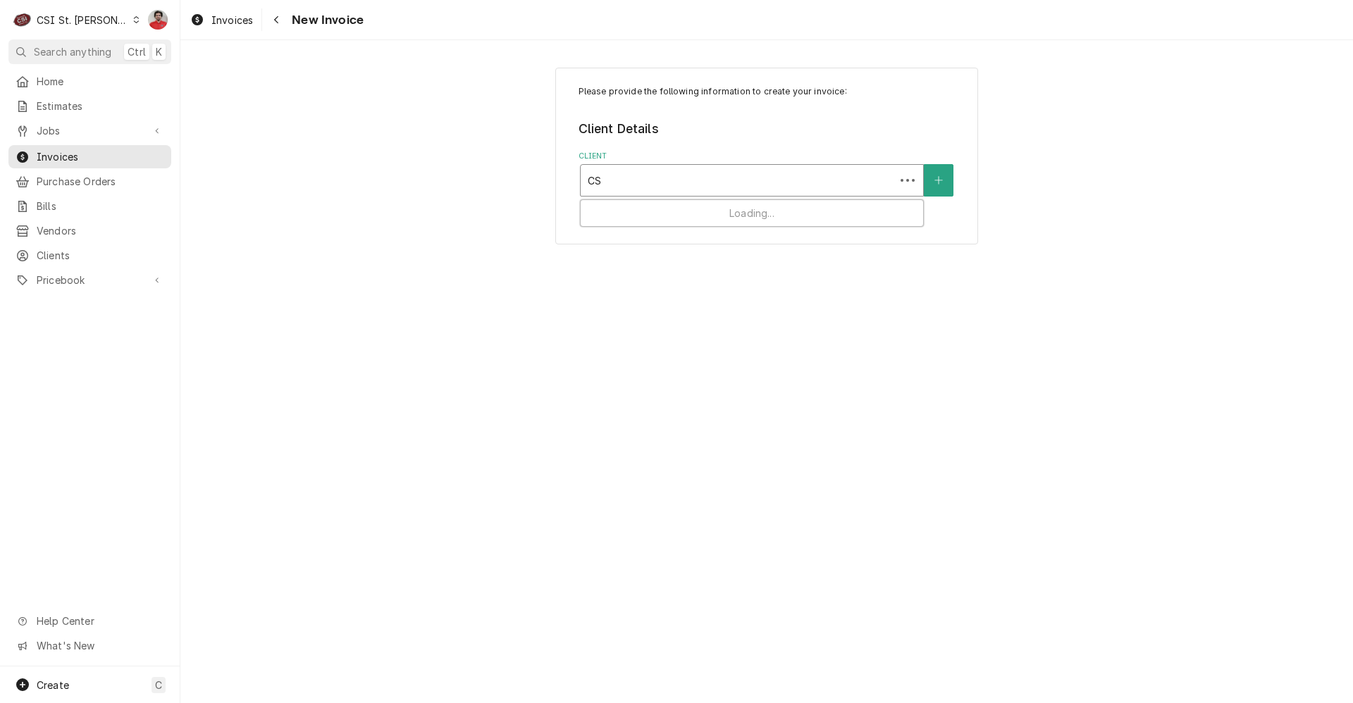
type input "CSI"
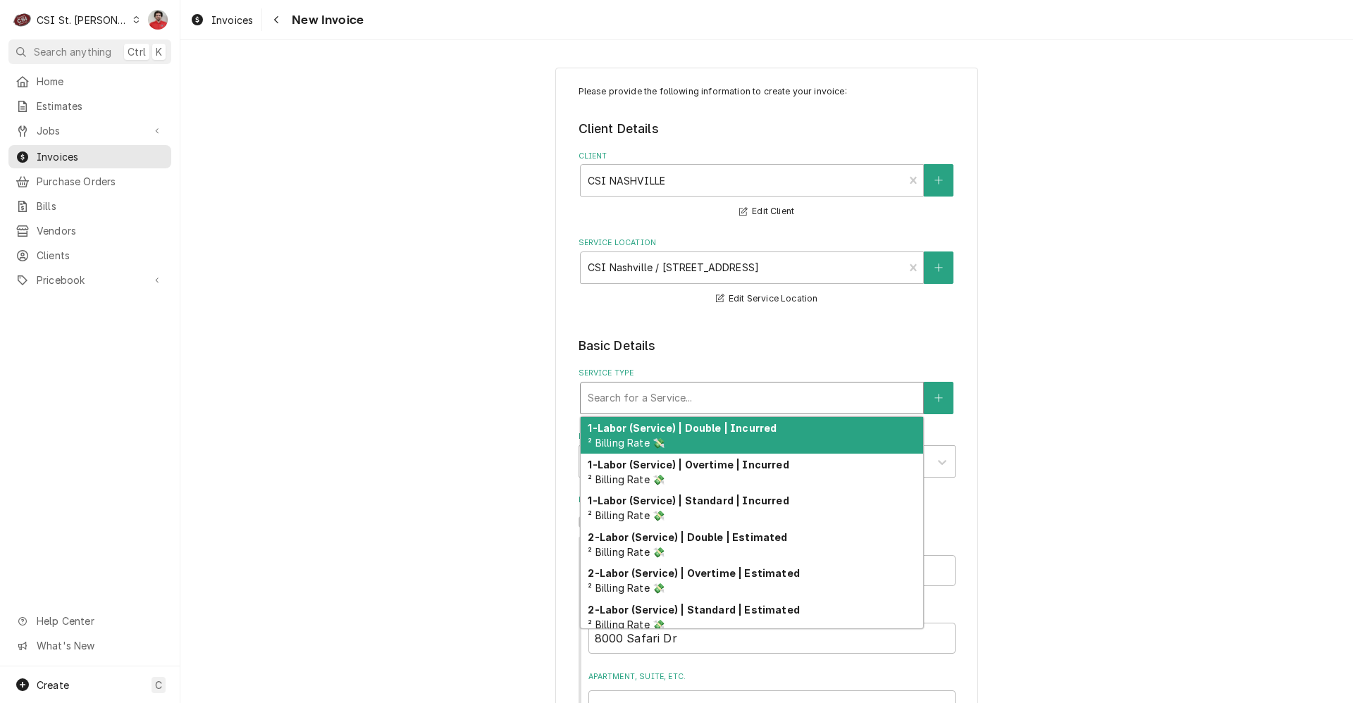
click at [713, 391] on div "Service Type" at bounding box center [752, 397] width 328 height 25
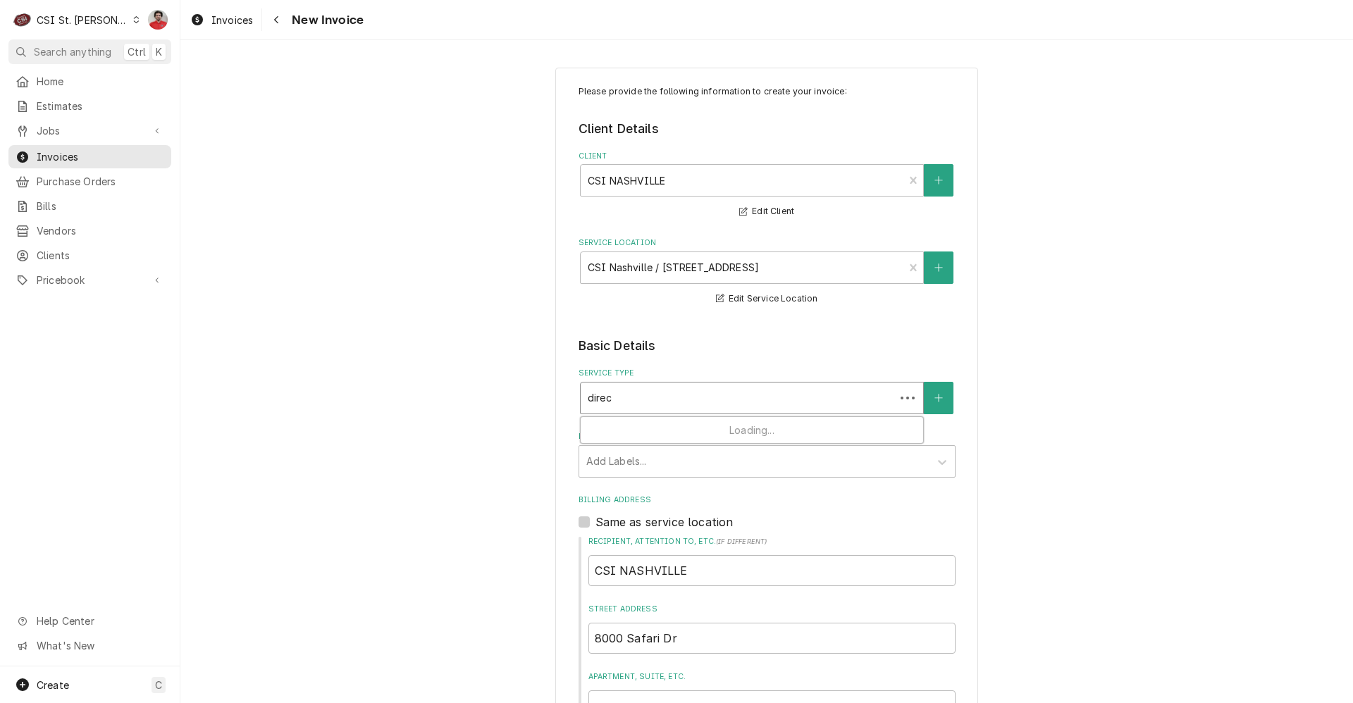
type input "direct"
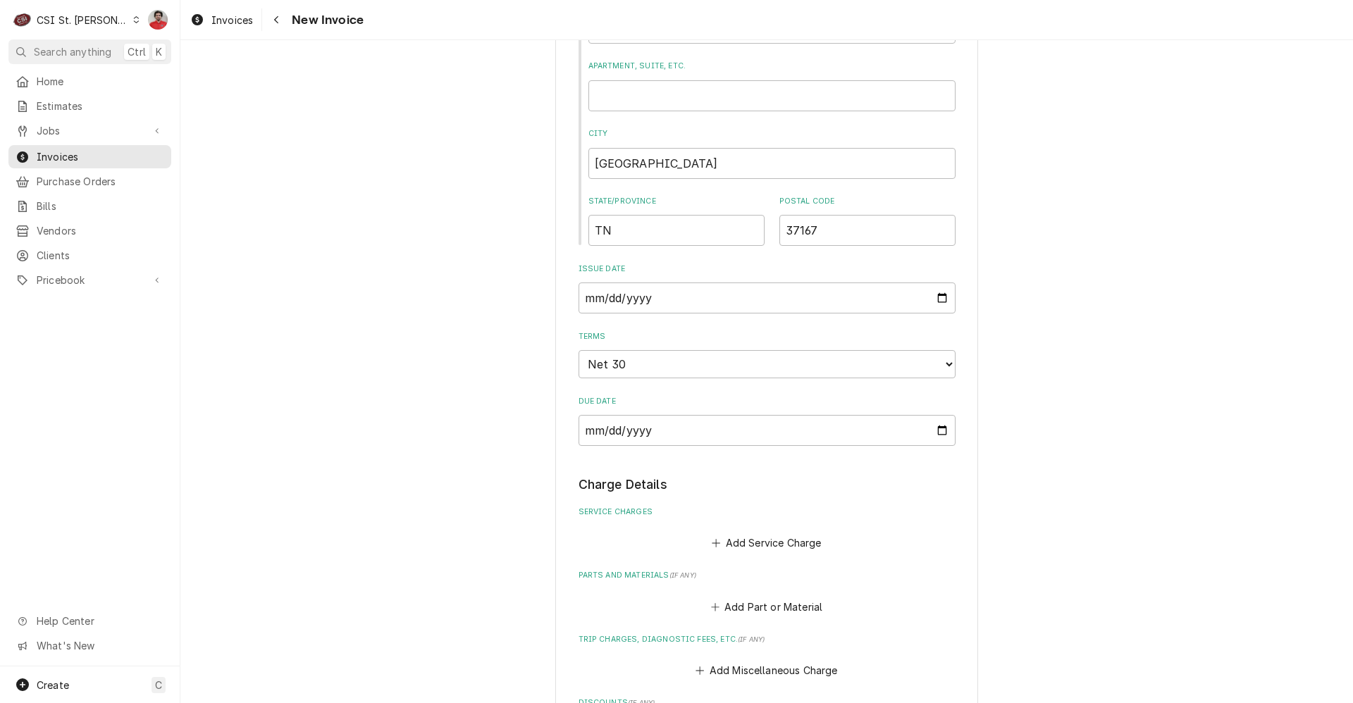
scroll to position [916, 0]
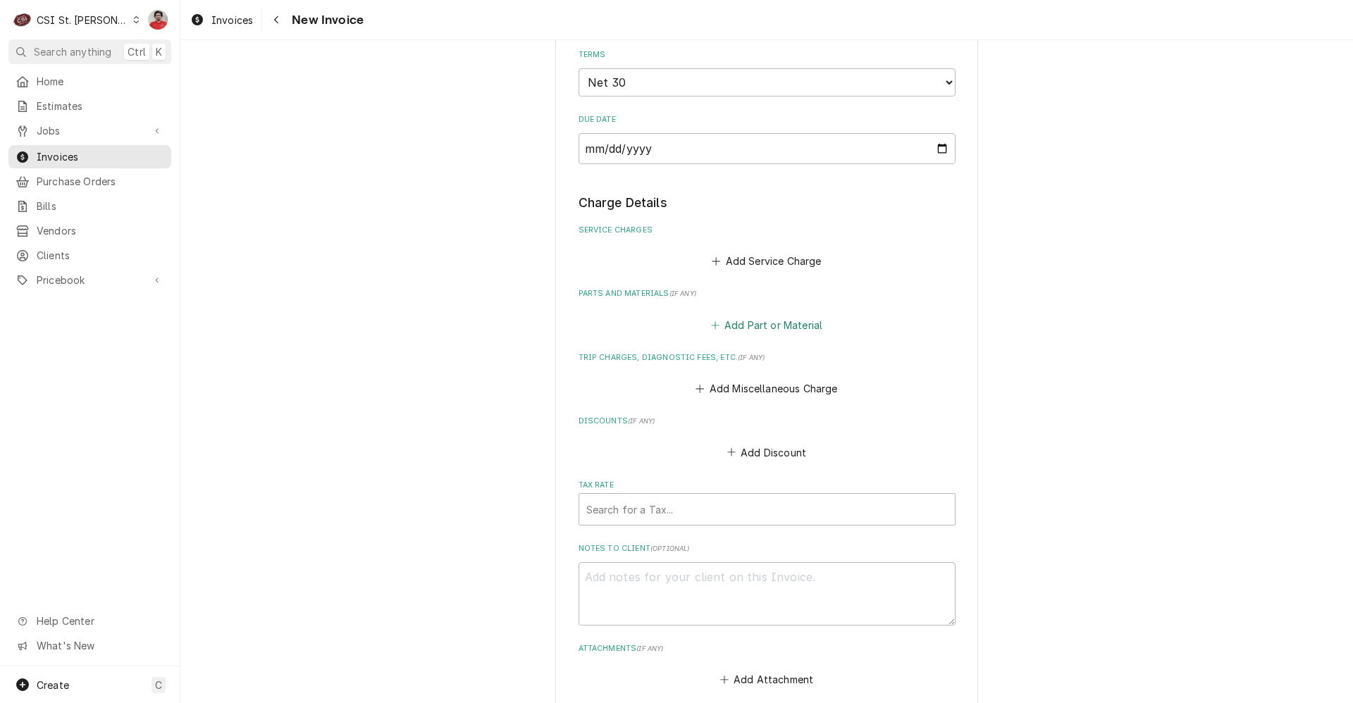
click at [742, 319] on button "Add Part or Material" at bounding box center [766, 325] width 116 height 20
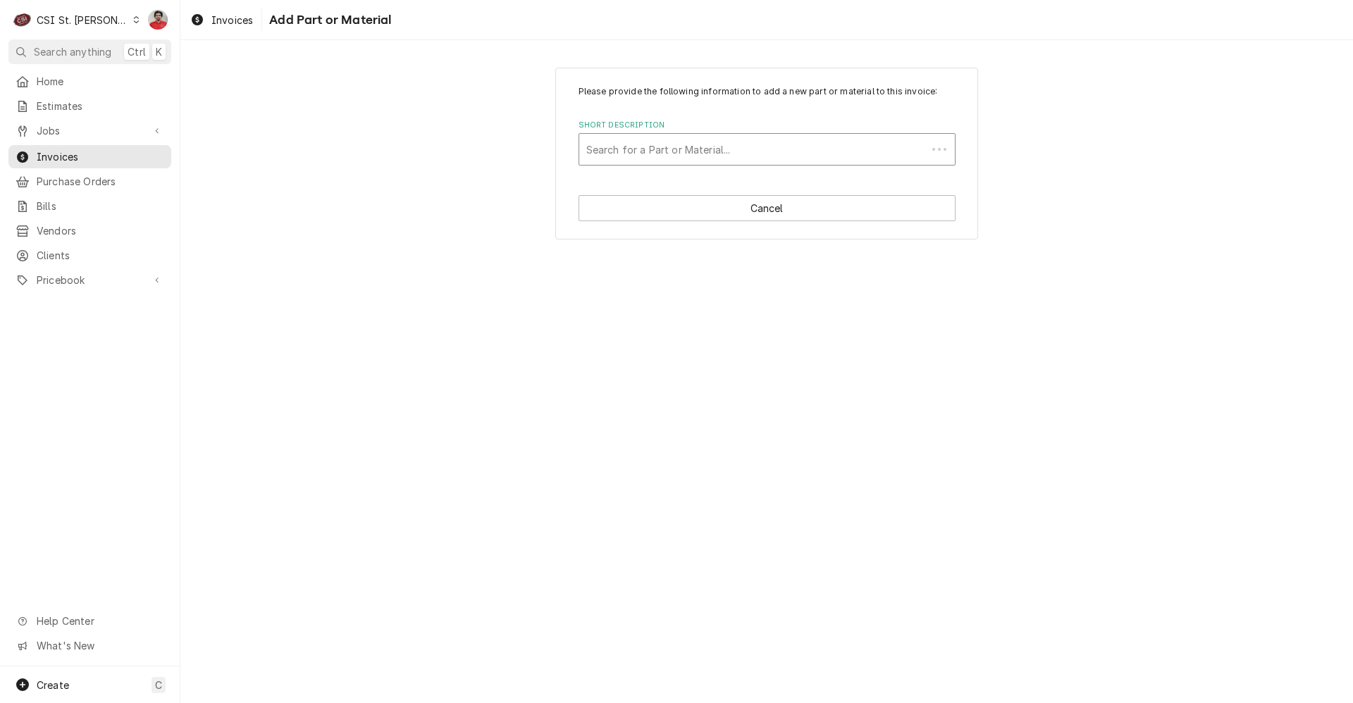
click at [693, 147] on div "Short Description" at bounding box center [752, 149] width 333 height 25
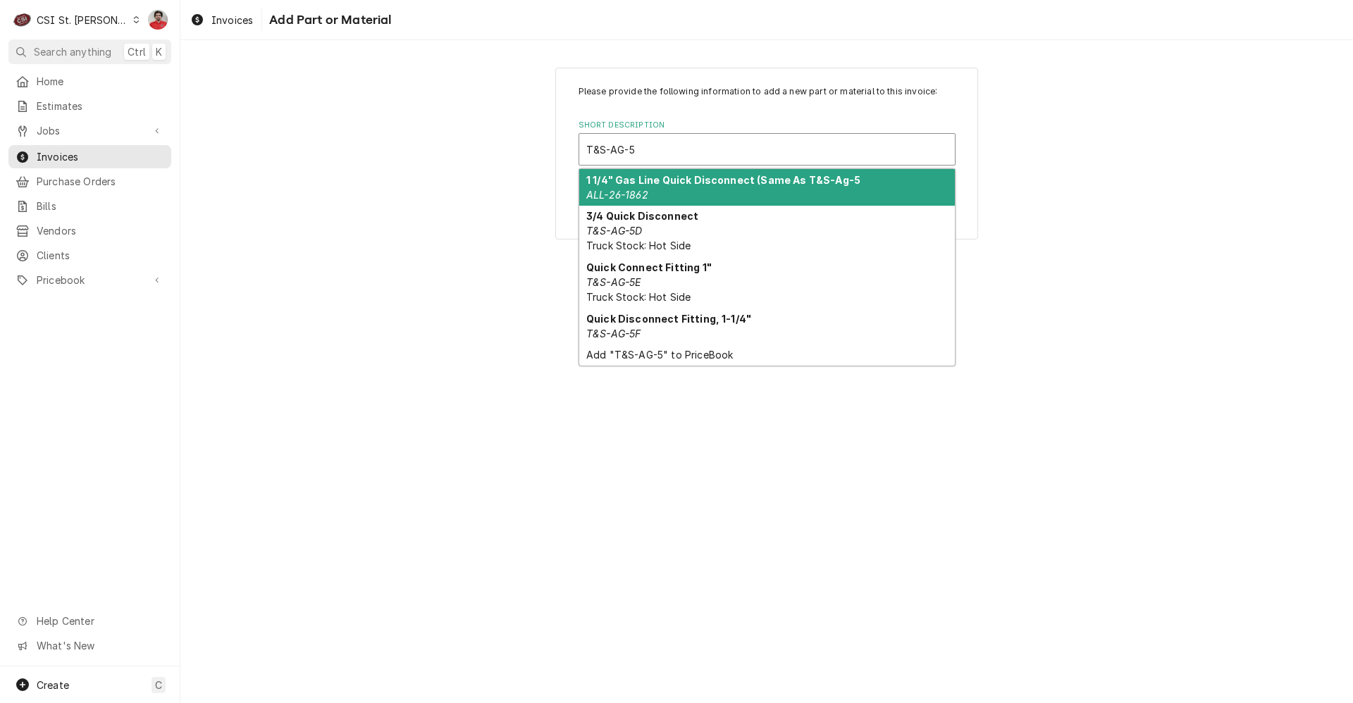
type input "T&S-AG-5F"
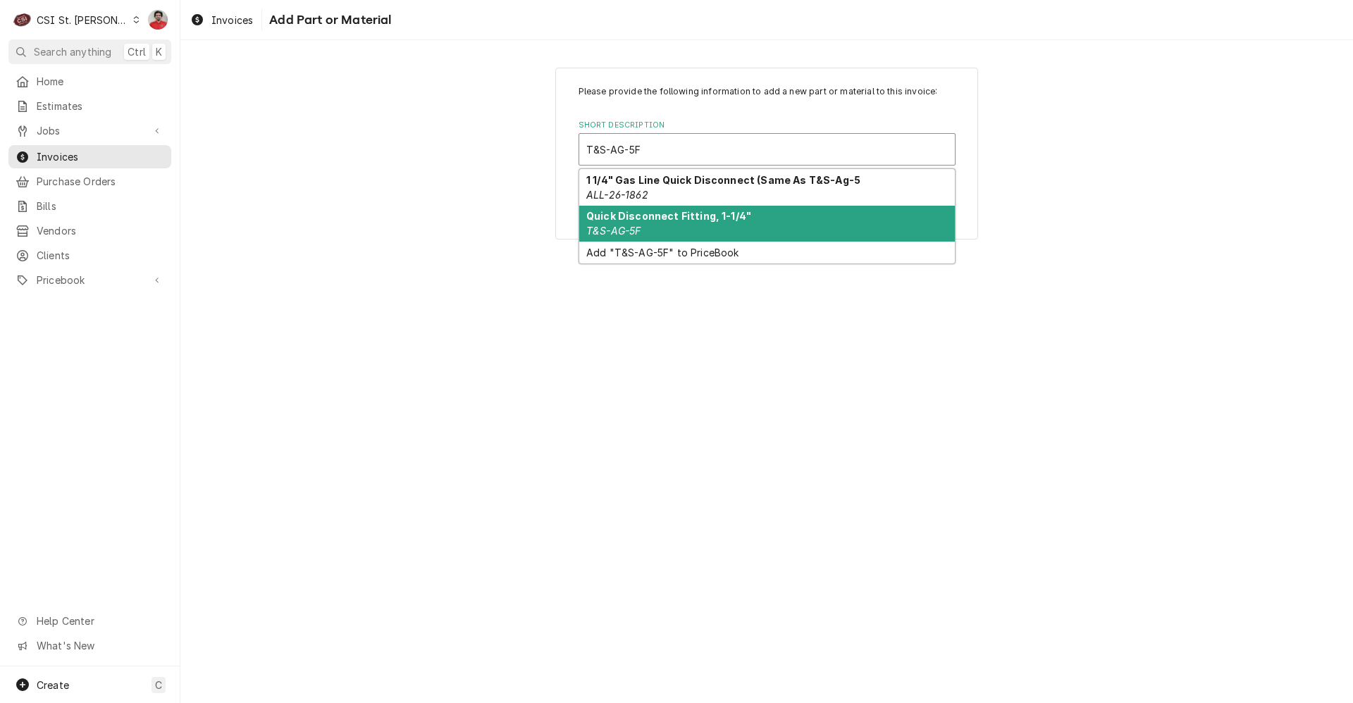
click at [687, 223] on div "Quick Disconnect Fitting, 1-1/4" T&S-AG-5F" at bounding box center [767, 224] width 376 height 37
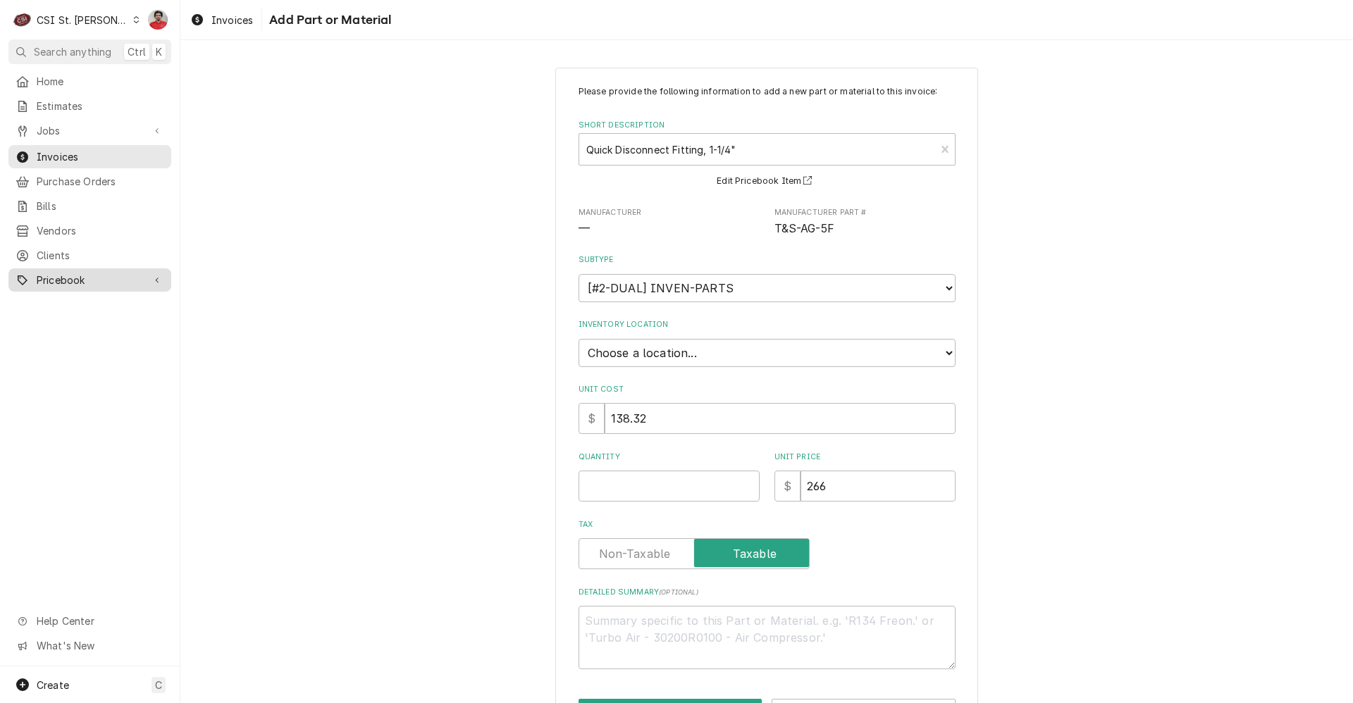
click at [84, 273] on span "Pricebook" at bounding box center [90, 280] width 106 height 15
click at [698, 481] on input "Quantity" at bounding box center [668, 486] width 181 height 31
type textarea "x"
type input "1"
click at [1080, 419] on div "Please provide the following information to add a new part or material to this …" at bounding box center [766, 405] width 1172 height 700
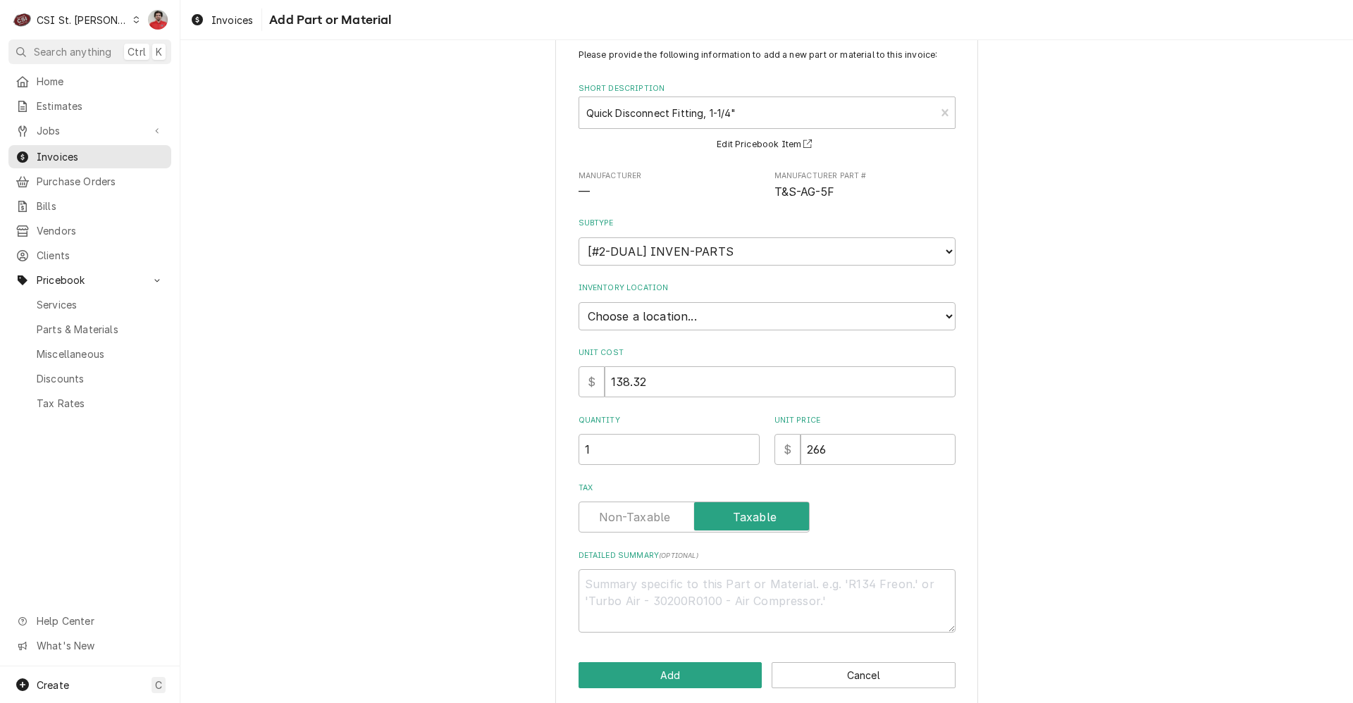
scroll to position [52, 0]
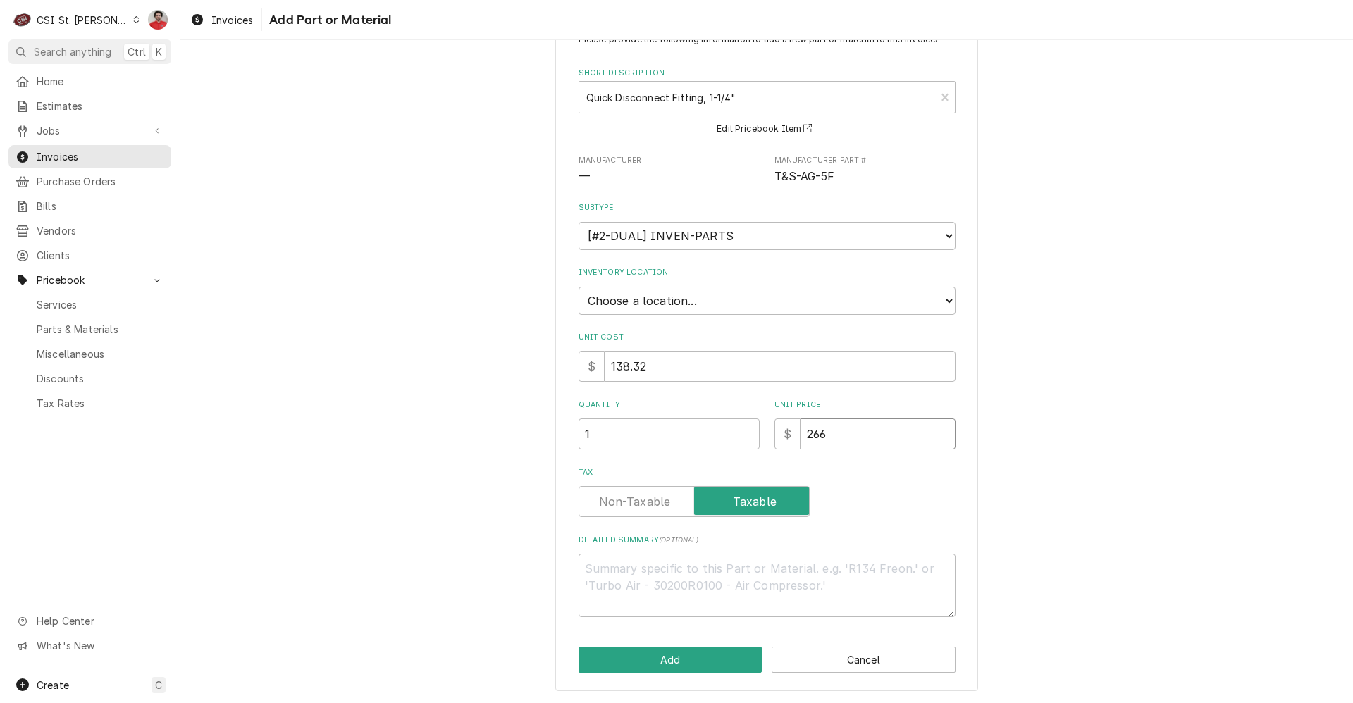
drag, startPoint x: 864, startPoint y: 426, endPoint x: 726, endPoint y: 440, distance: 138.7
click at [726, 440] on div "Quantity 1 Unit Price $ 266" at bounding box center [766, 425] width 377 height 50
type textarea "x"
type input "1"
type textarea "x"
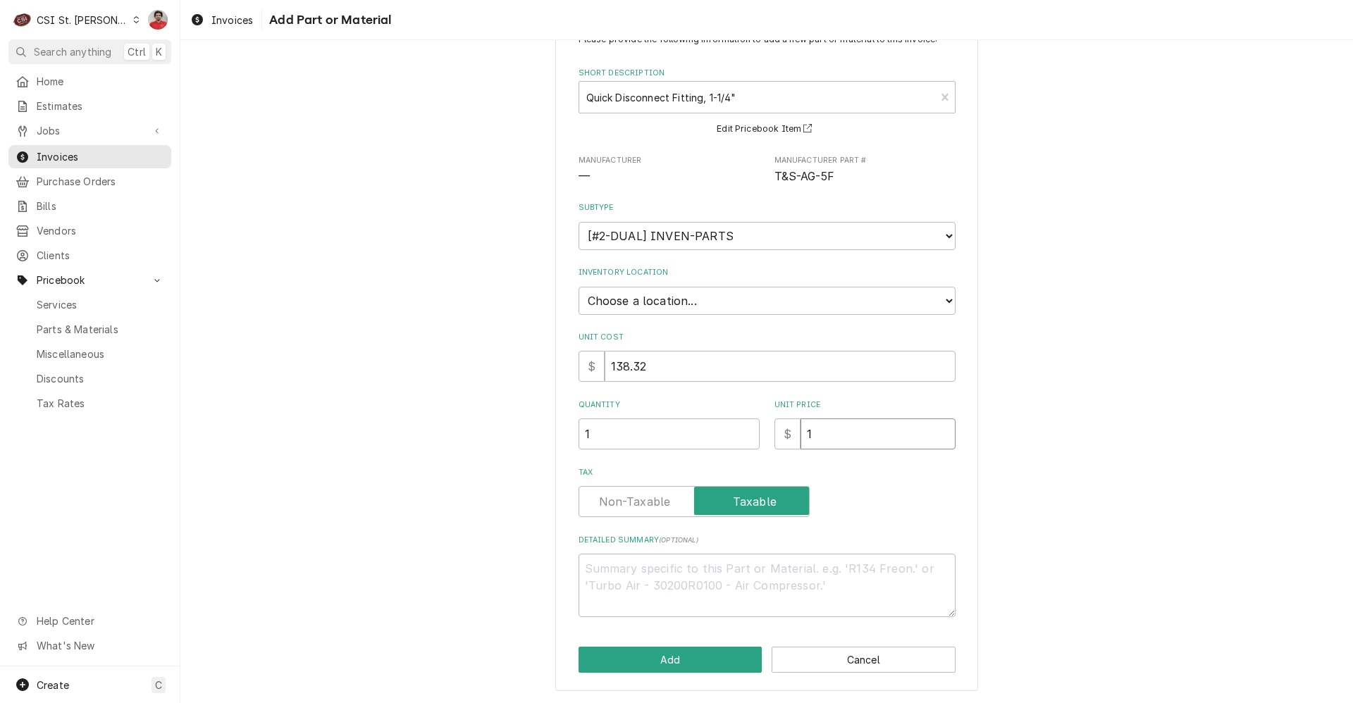
type input "15"
type textarea "x"
type input "156"
click at [848, 433] on input "156" at bounding box center [877, 434] width 155 height 31
type textarea "x"
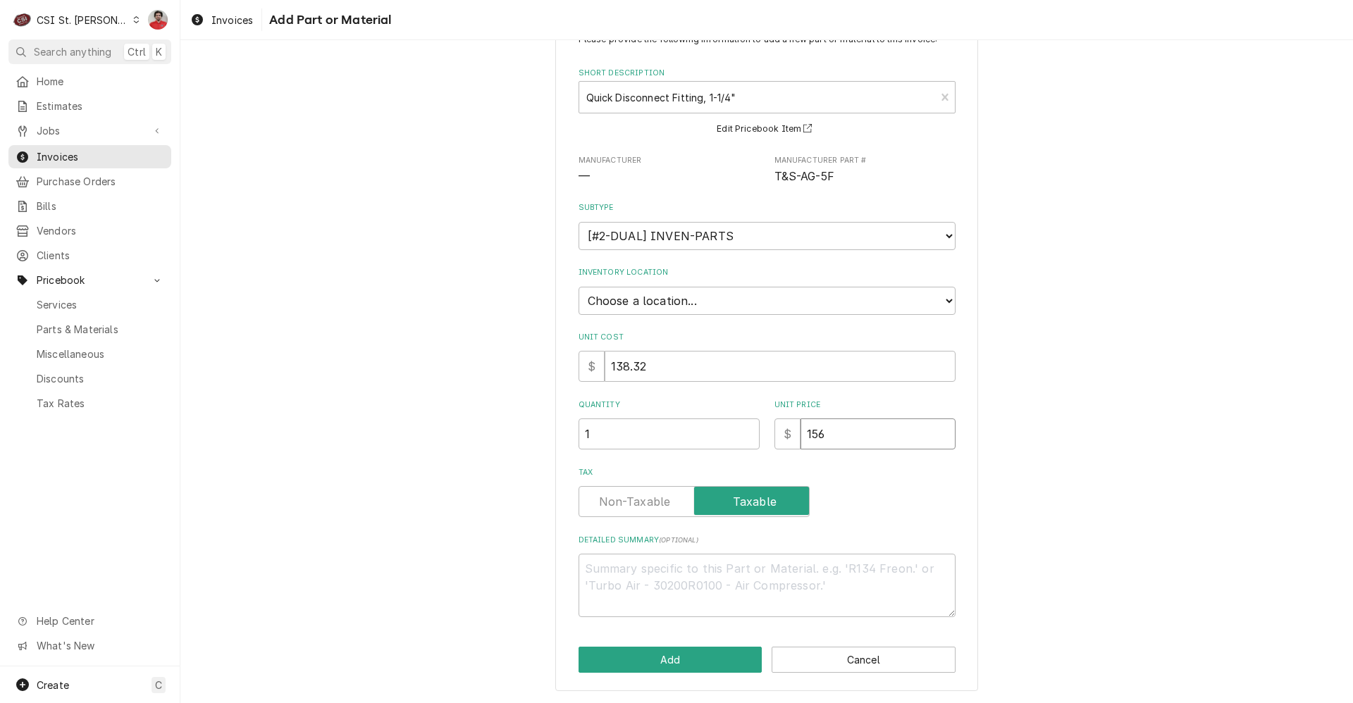
type input "156.0"
type textarea "x"
type input "156.05"
click at [694, 300] on select "Choose a location... 00 | STL WAREHOUSE 01 | CHUCK WAMBOLDT V#93 01 | COURTNEY …" at bounding box center [766, 301] width 377 height 28
select select "1370"
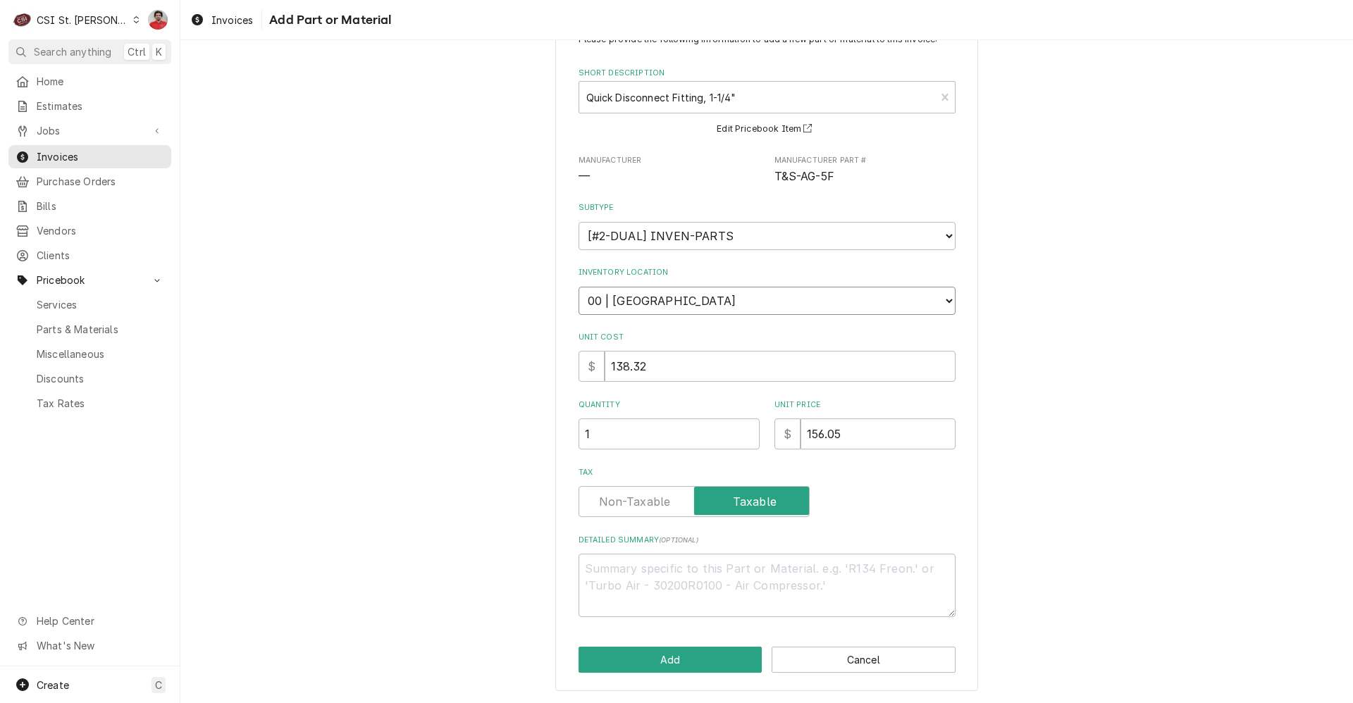
click at [578, 287] on select "Choose a location... 00 | STL WAREHOUSE 01 | CHUCK WAMBOLDT V#93 01 | COURTNEY …" at bounding box center [766, 301] width 377 height 28
click at [695, 663] on button "Add" at bounding box center [670, 660] width 184 height 26
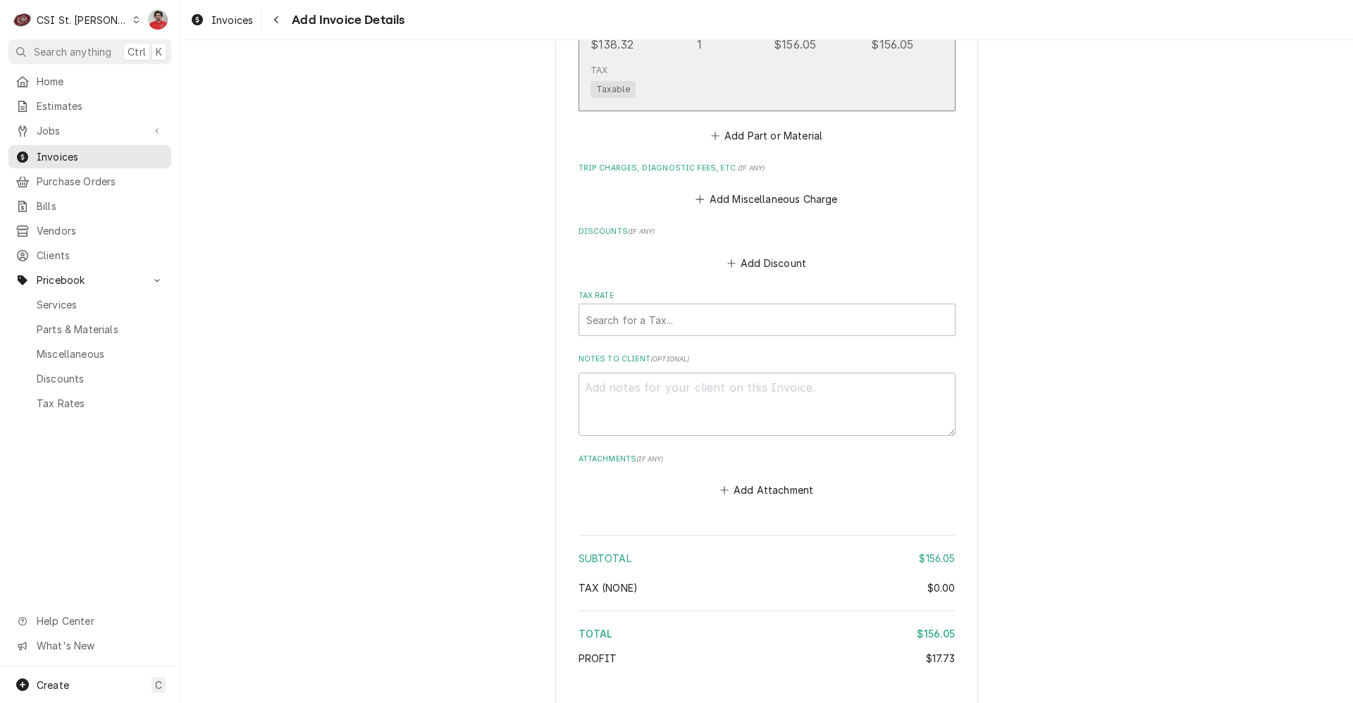
scroll to position [1487, 0]
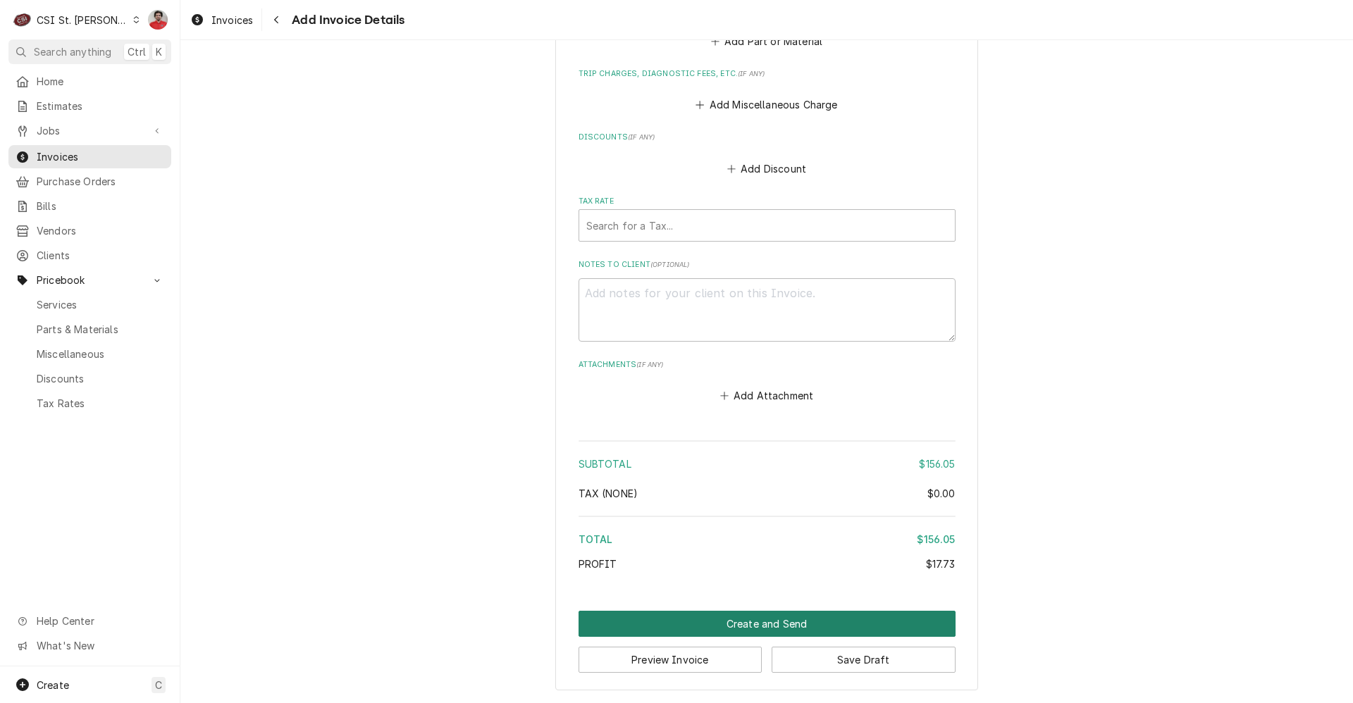
click at [814, 625] on button "Create and Send" at bounding box center [766, 624] width 377 height 26
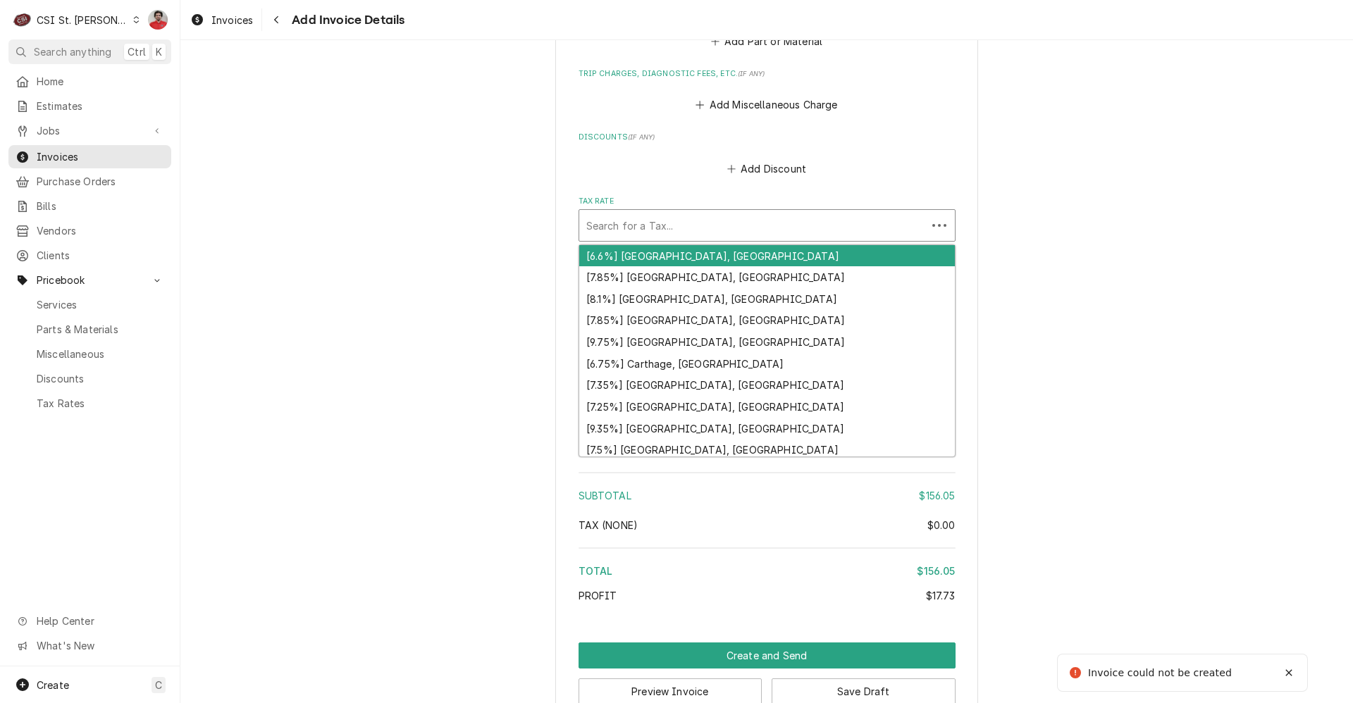
click at [696, 231] on div "Tax Rate" at bounding box center [752, 225] width 333 height 25
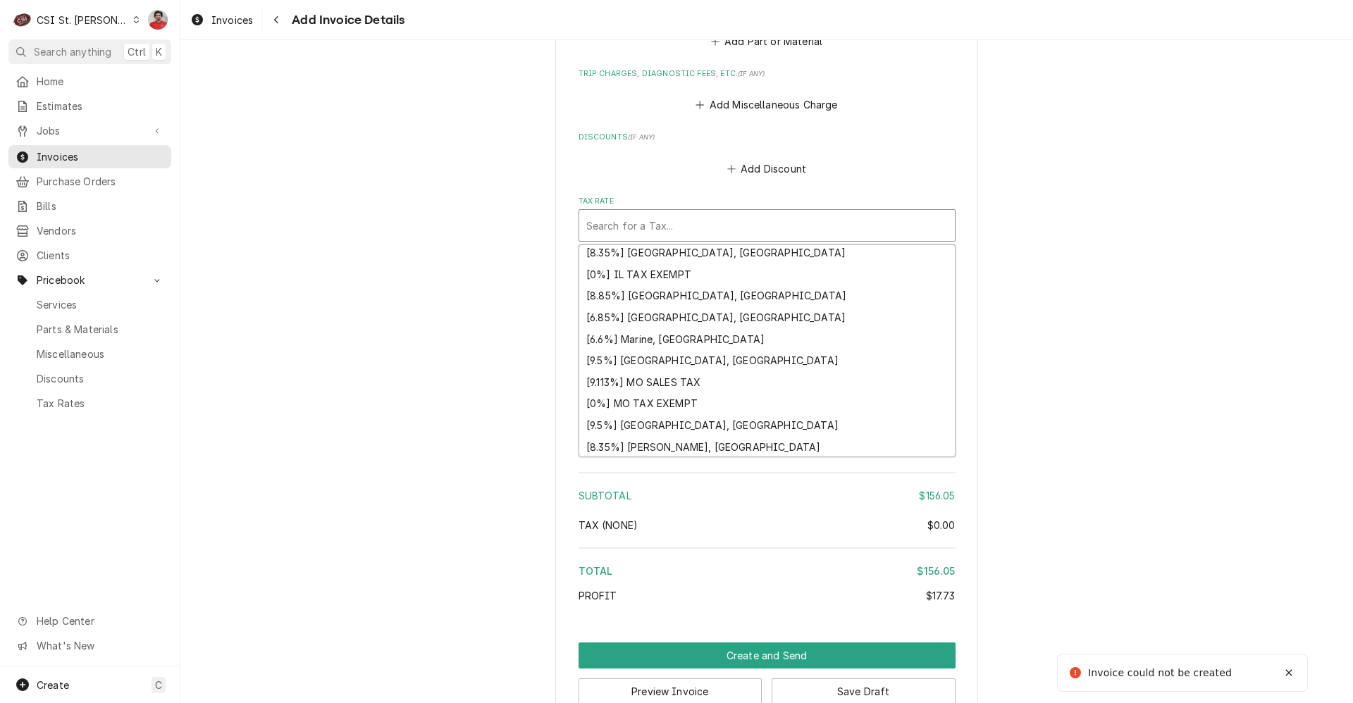
scroll to position [435, 0]
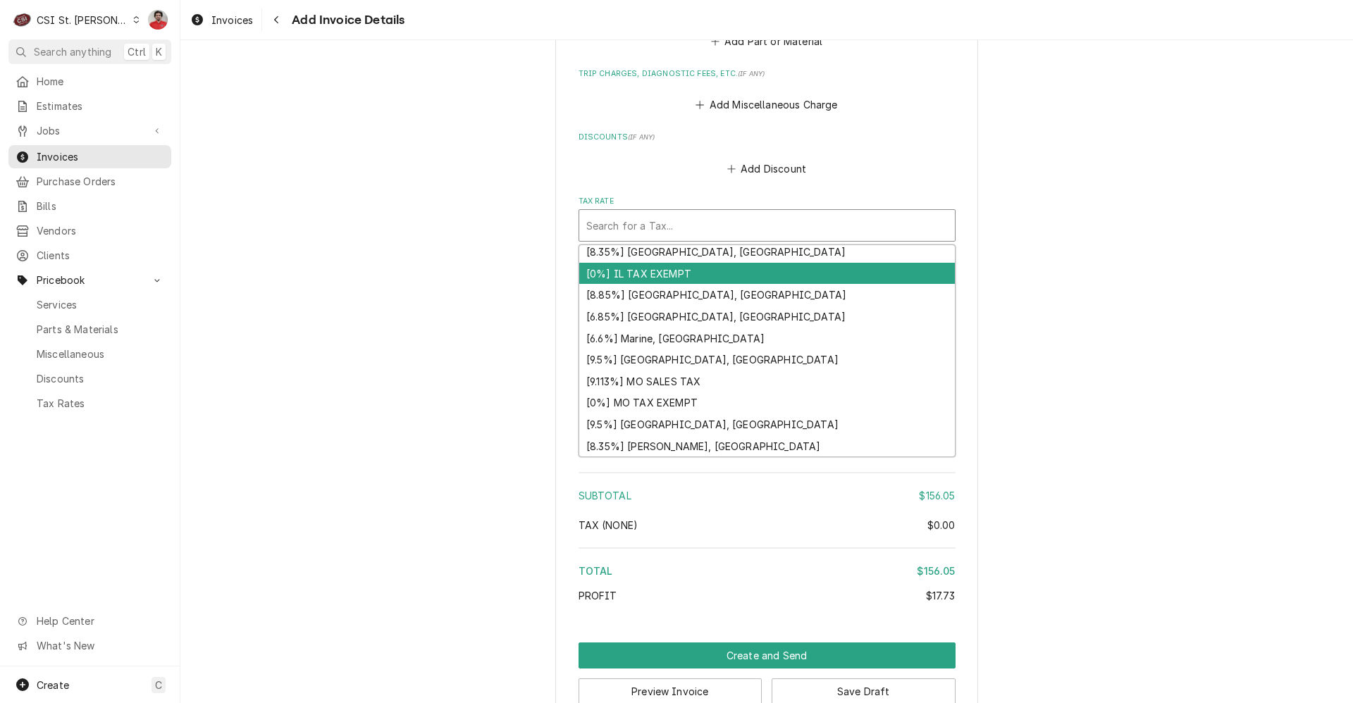
click at [726, 271] on div "[0%] IL TAX EXEMPT" at bounding box center [767, 274] width 376 height 22
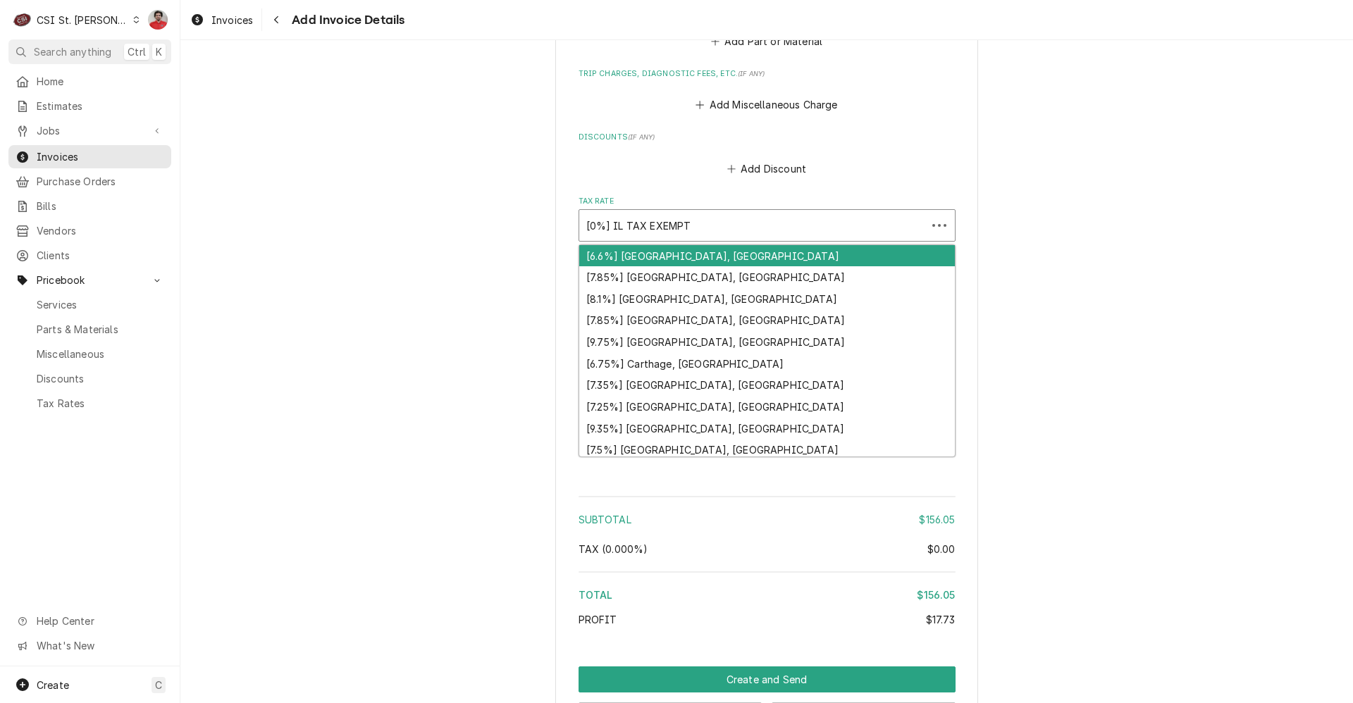
click at [767, 225] on div "Tax Rate" at bounding box center [752, 225] width 333 height 25
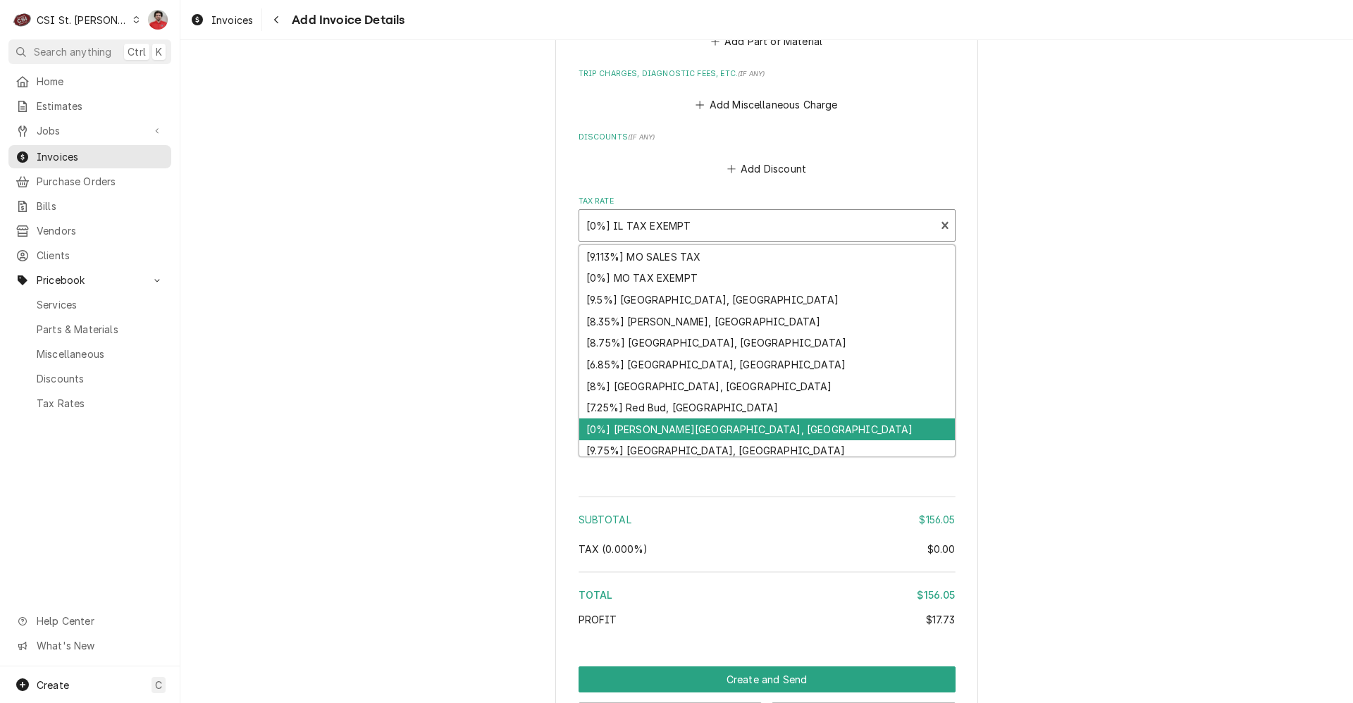
scroll to position [440, 0]
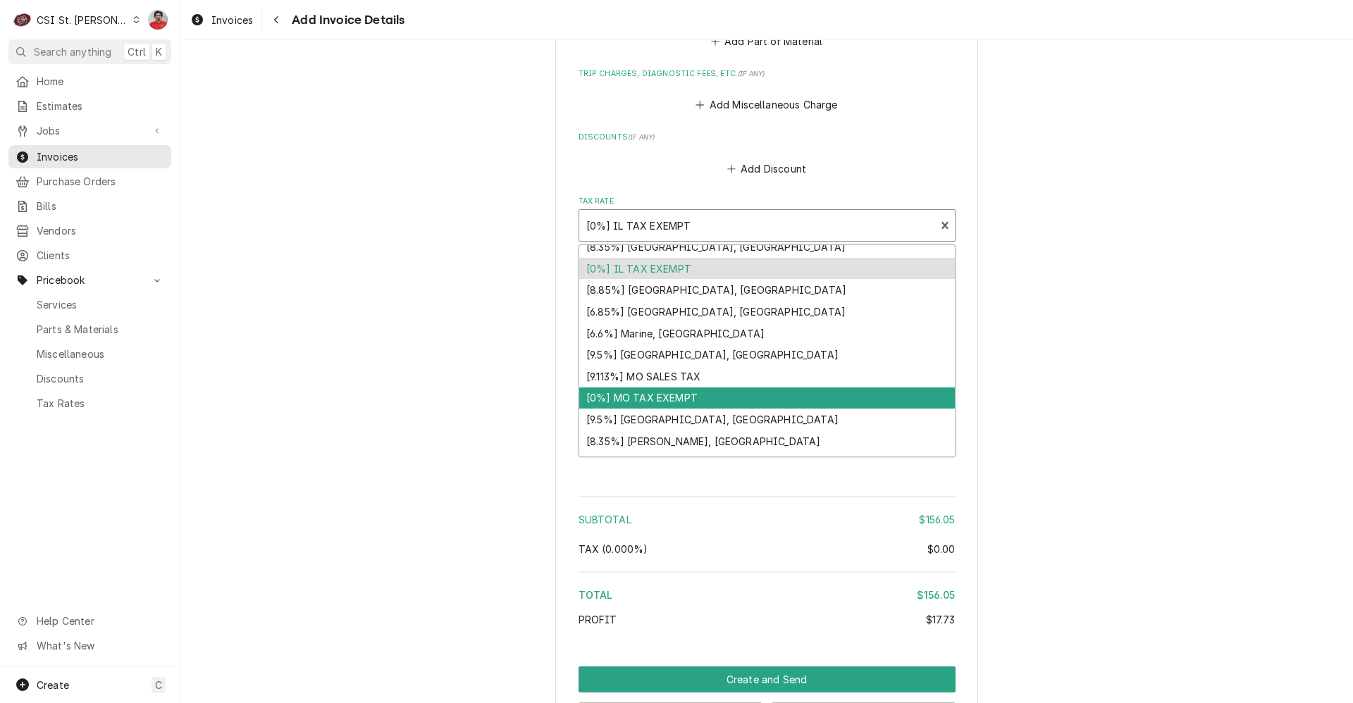
click at [702, 395] on div "[0%] MO TAX EXEMPT" at bounding box center [767, 399] width 376 height 22
type textarea "x"
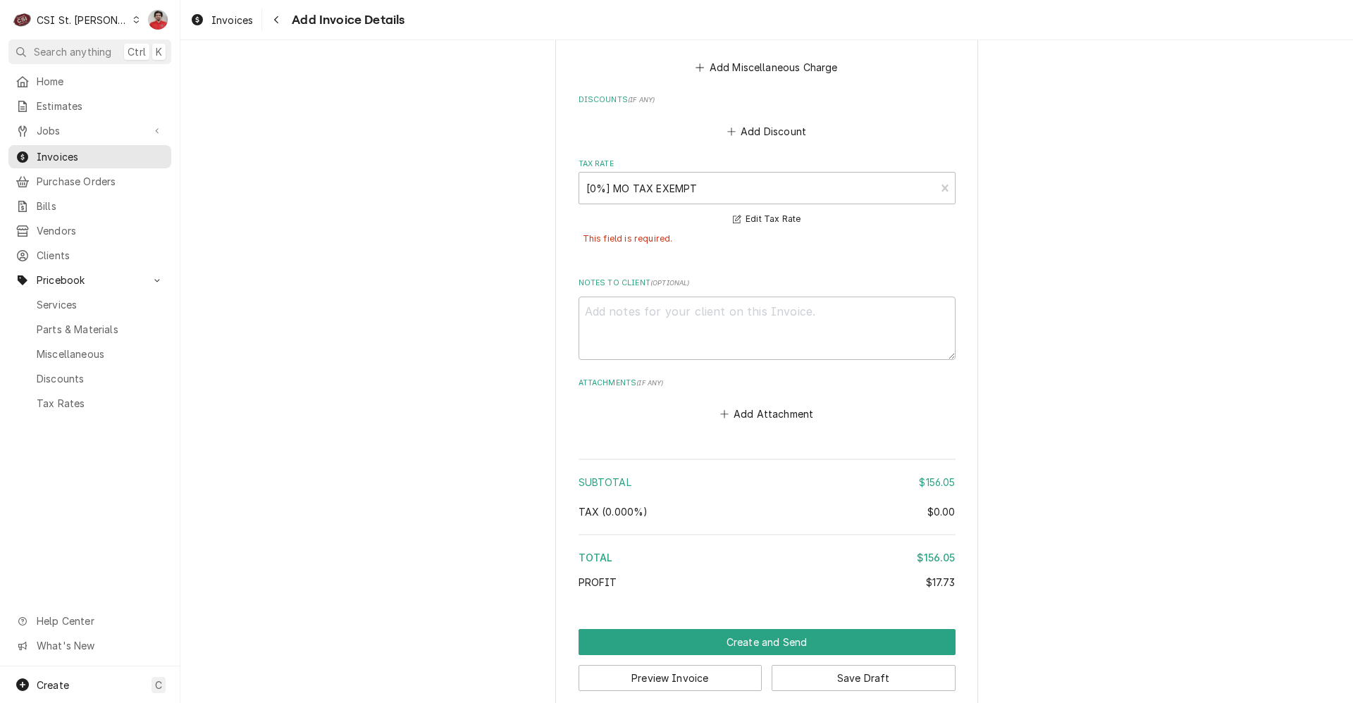
scroll to position [1542, 0]
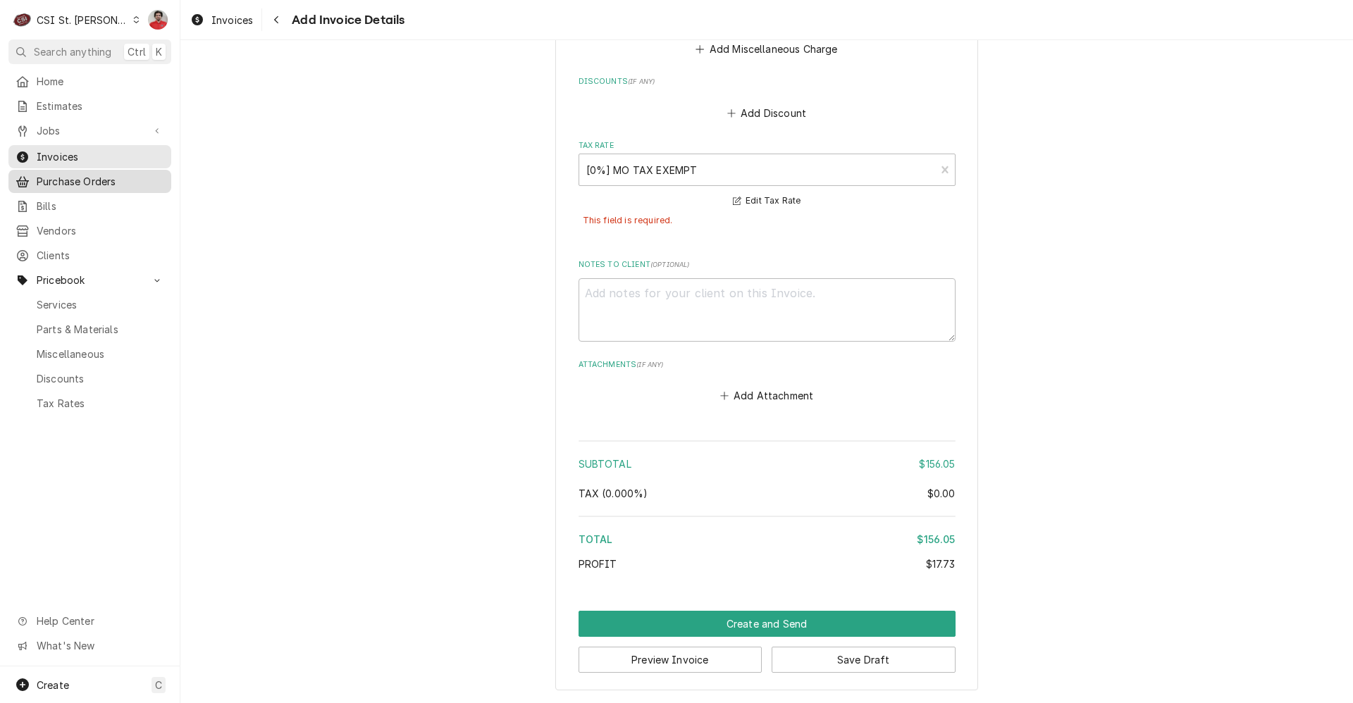
click at [66, 176] on span "Purchase Orders" at bounding box center [101, 181] width 128 height 15
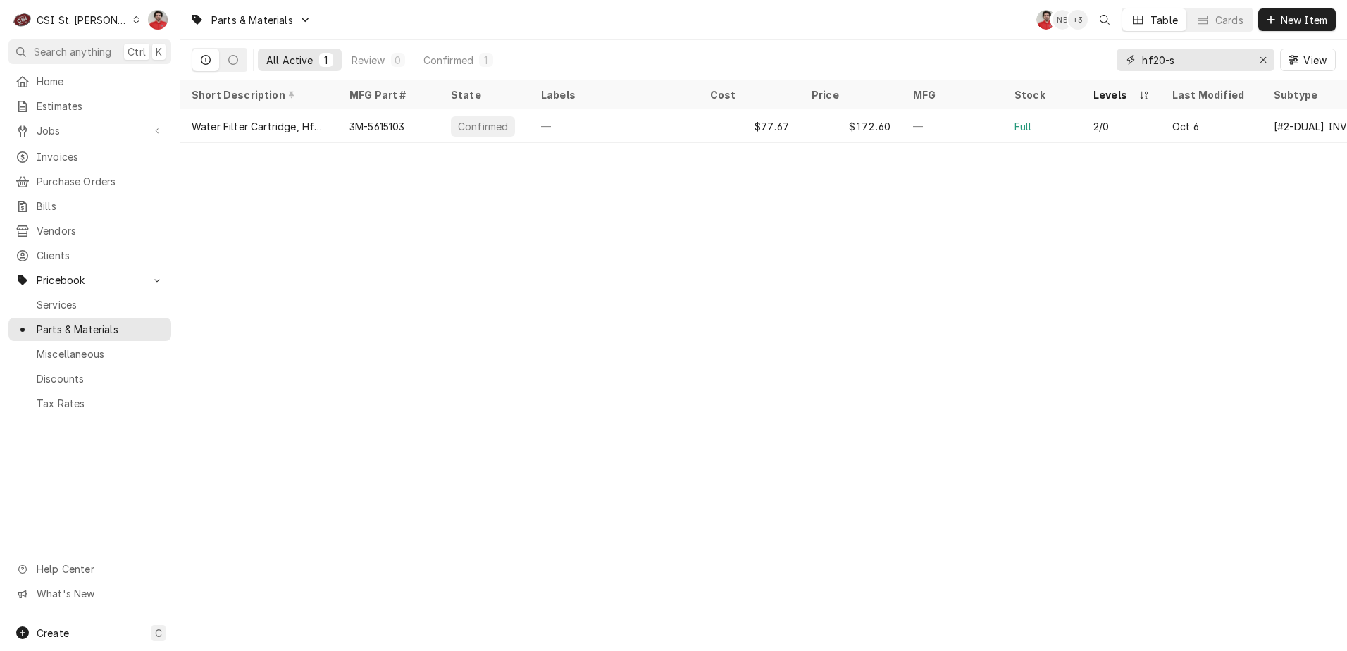
drag, startPoint x: 1206, startPoint y: 57, endPoint x: 893, endPoint y: 63, distance: 313.6
click at [893, 63] on div "All Active 1 Review 0 Confirmed 1 hf20-s View" at bounding box center [764, 59] width 1144 height 39
type input "ag-5f"
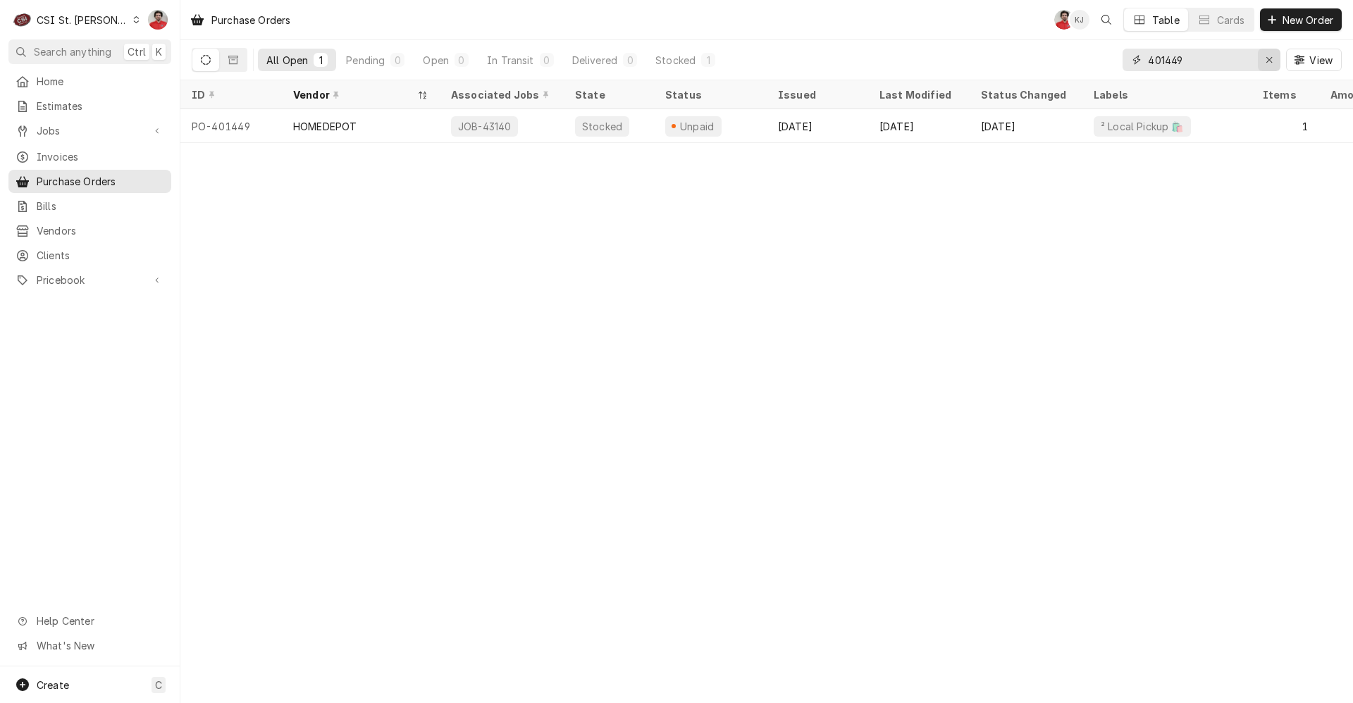
click at [1274, 60] on div "Erase input" at bounding box center [1269, 60] width 14 height 14
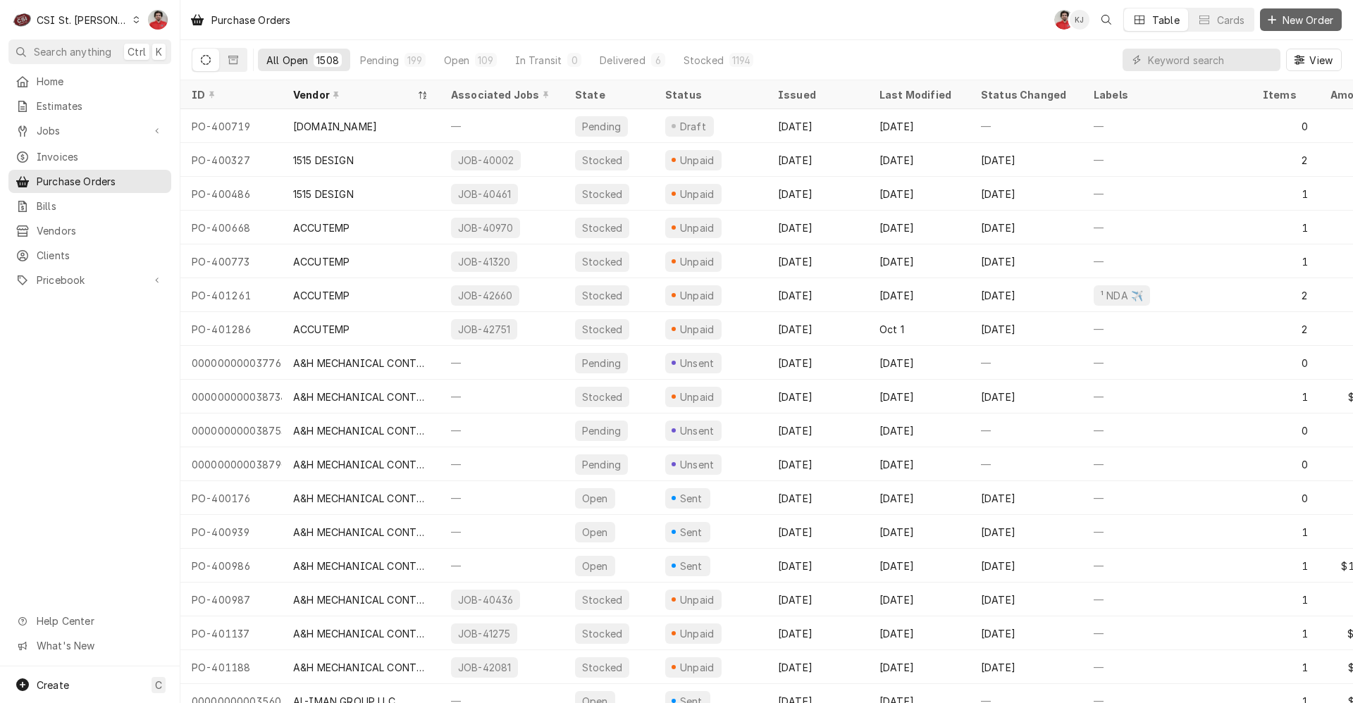
click at [1282, 21] on span "New Order" at bounding box center [1308, 20] width 56 height 15
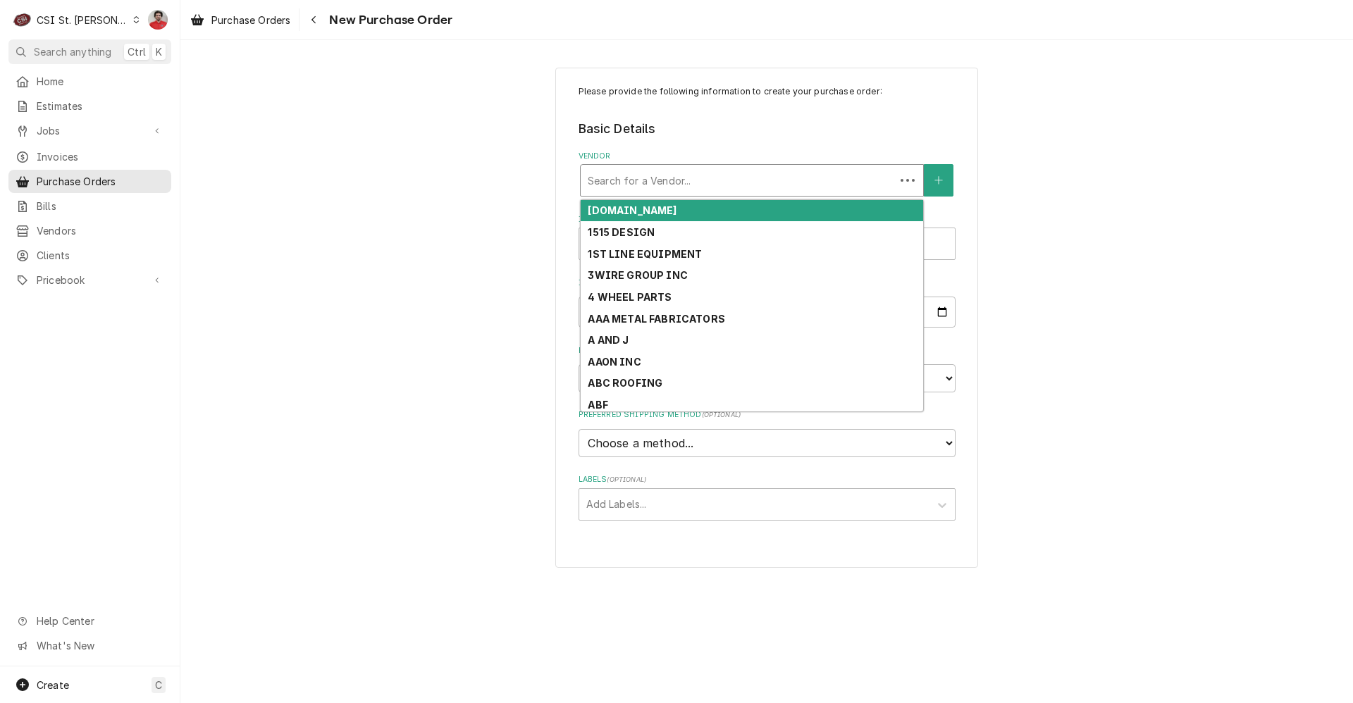
click at [702, 175] on div "Vendor" at bounding box center [738, 180] width 300 height 25
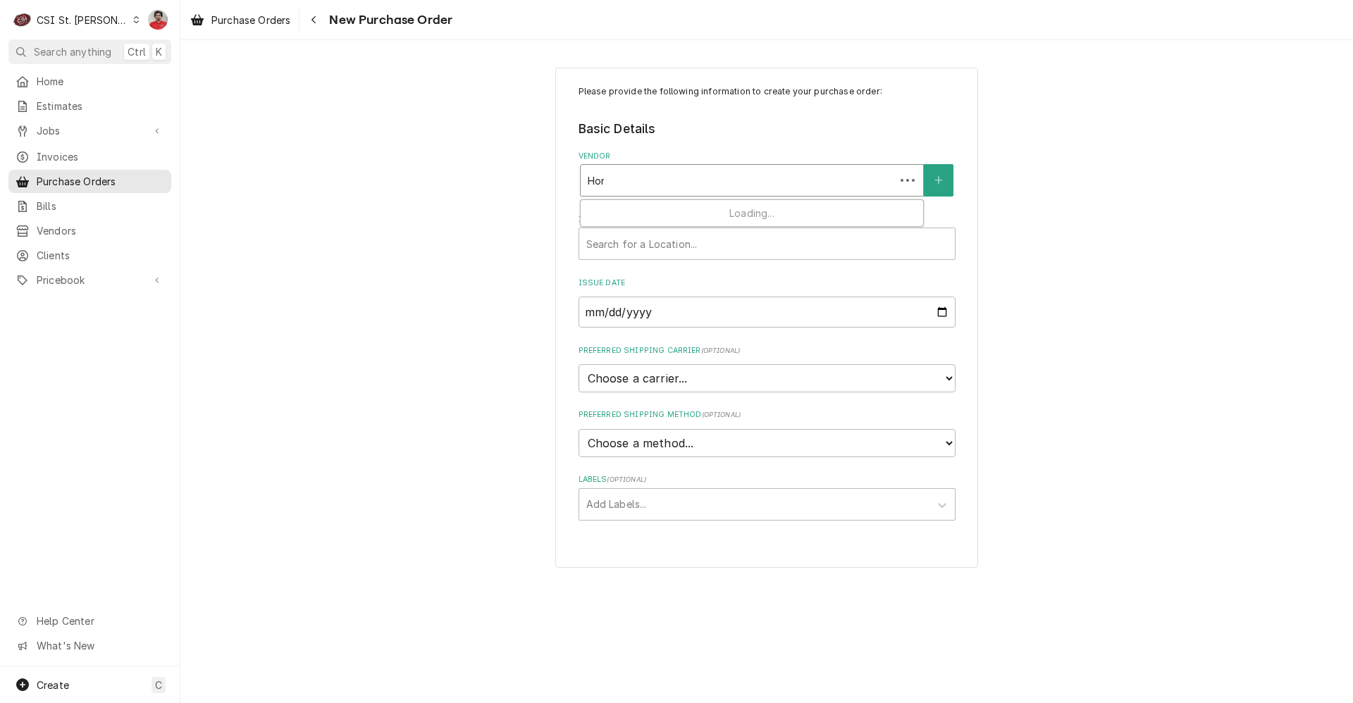
type input "Home"
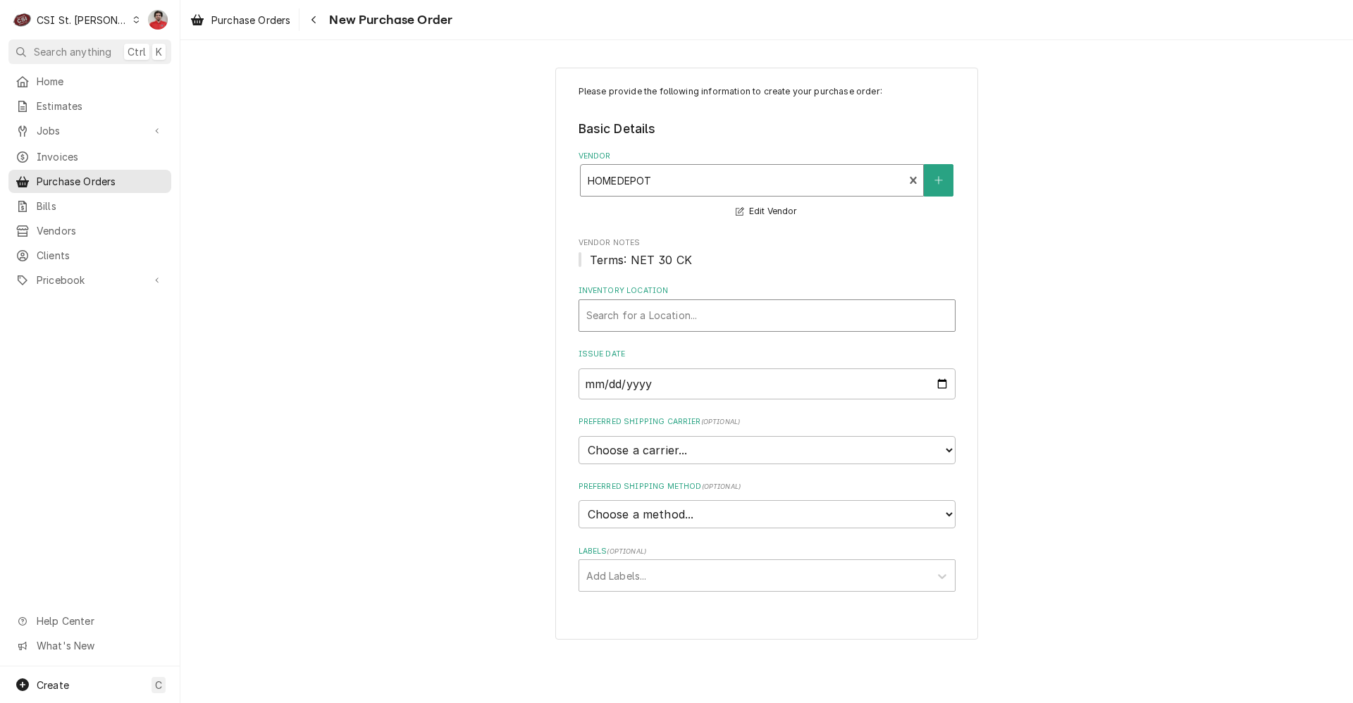
click at [708, 314] on div "Inventory Location" at bounding box center [766, 315] width 361 height 25
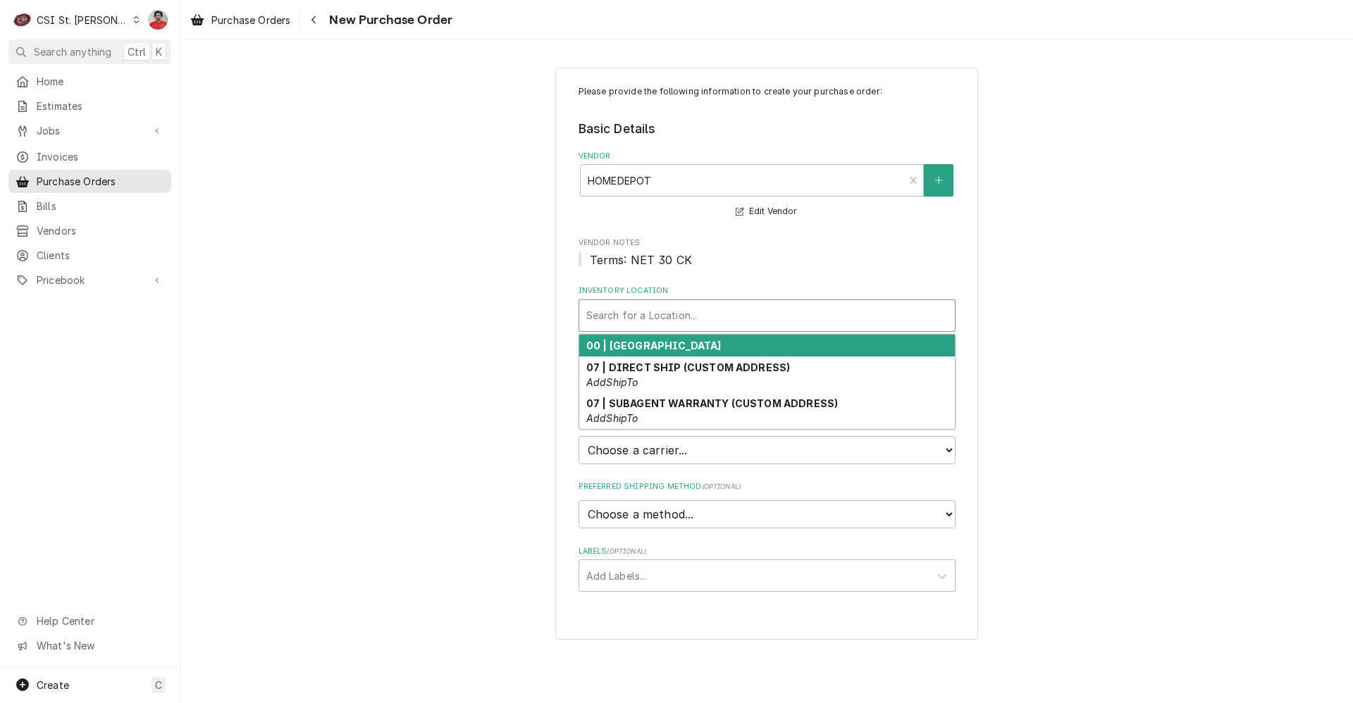
click at [713, 352] on div "00 | [GEOGRAPHIC_DATA]" at bounding box center [767, 346] width 376 height 22
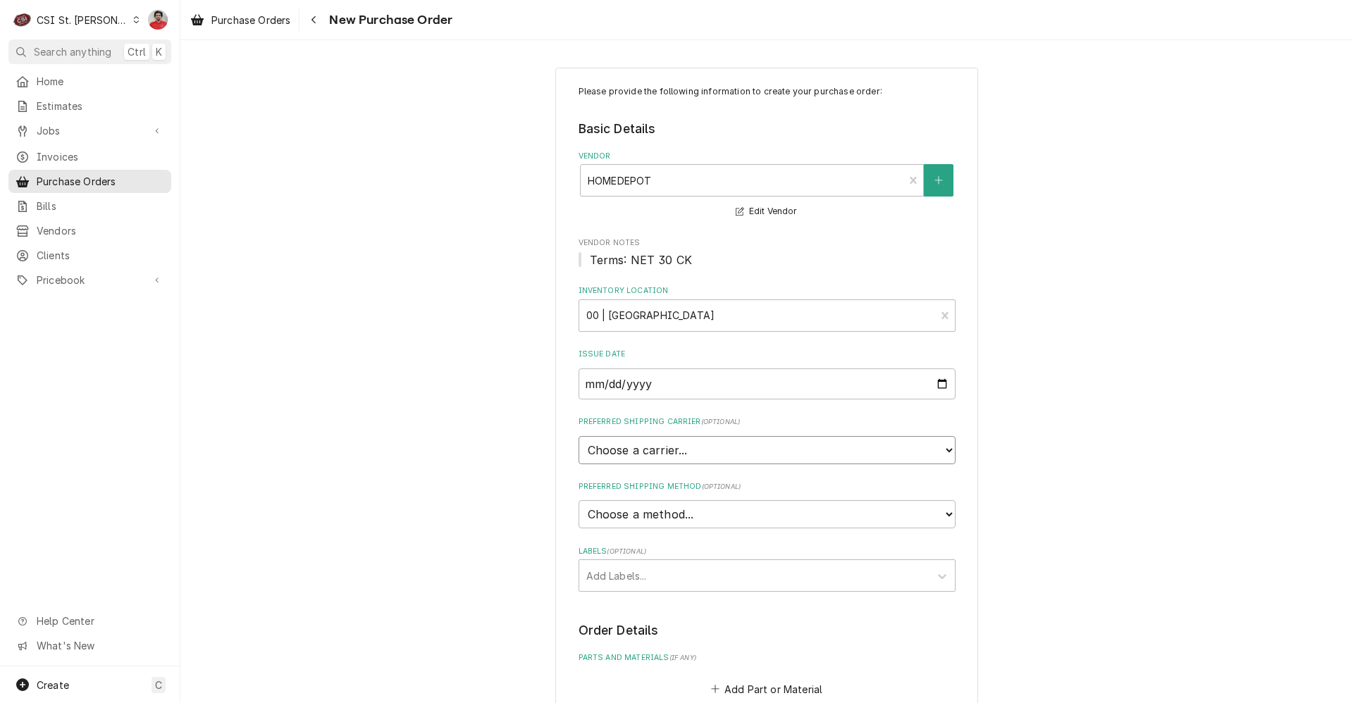
click at [698, 452] on select "Choose a carrier... U.S. Postal Service Stamps.com FedEx UPS DHL Express DHL EC…" at bounding box center [766, 450] width 377 height 28
drag, startPoint x: 378, startPoint y: 450, endPoint x: 608, endPoint y: 516, distance: 239.1
click at [379, 450] on div "Please provide the following information to create your purchase order: Basic D…" at bounding box center [766, 557] width 1172 height 1005
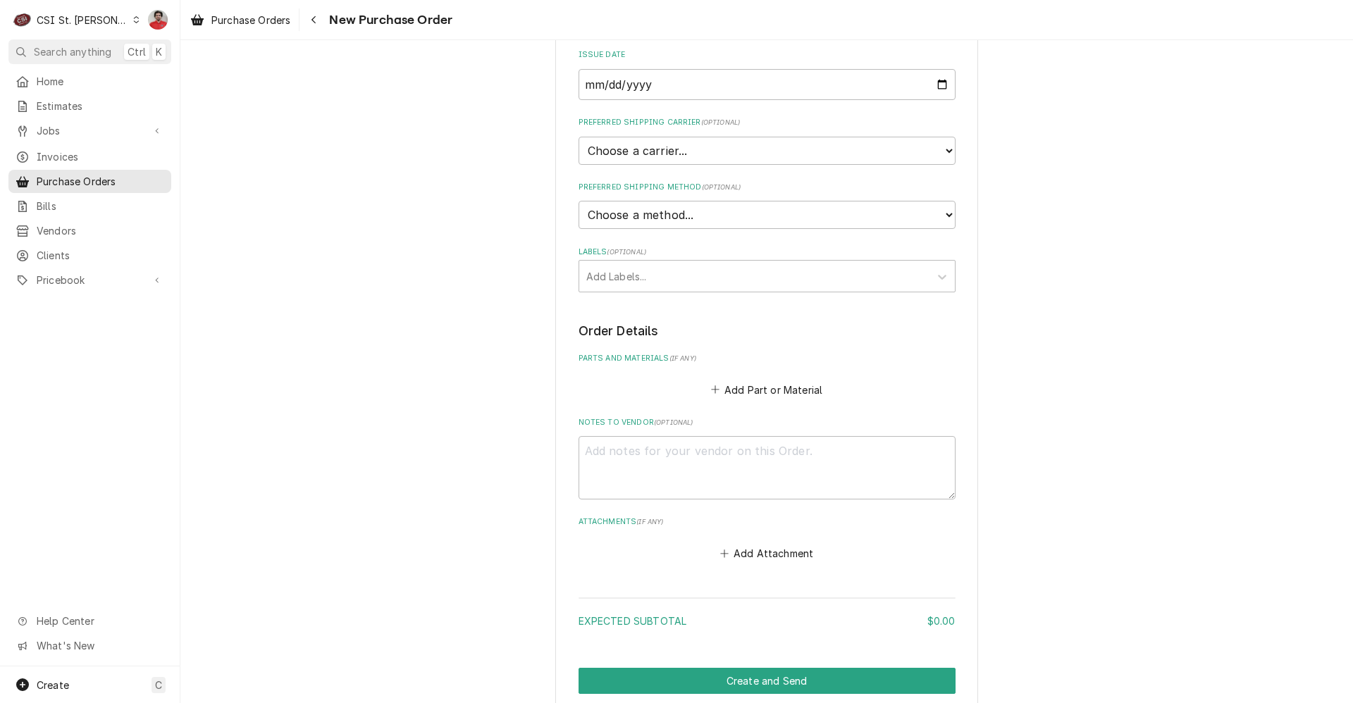
scroll to position [352, 0]
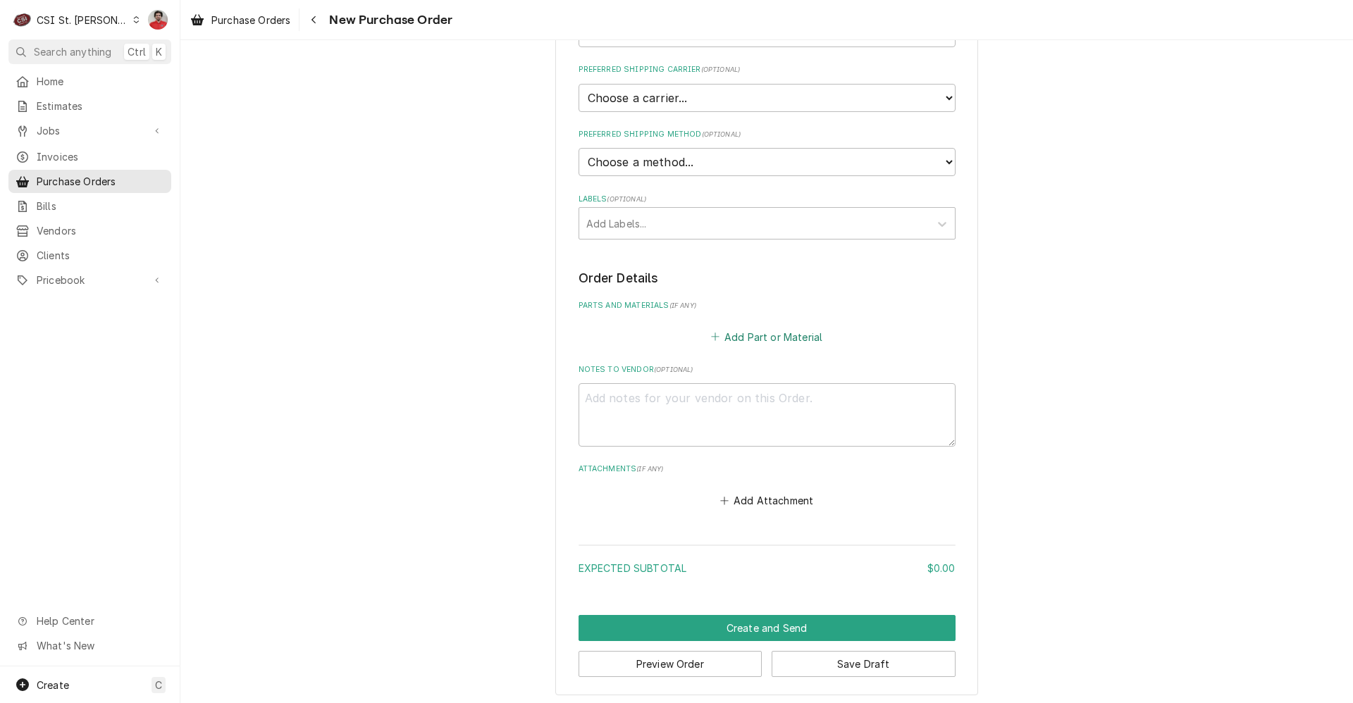
click at [744, 335] on button "Add Part or Material" at bounding box center [766, 337] width 116 height 20
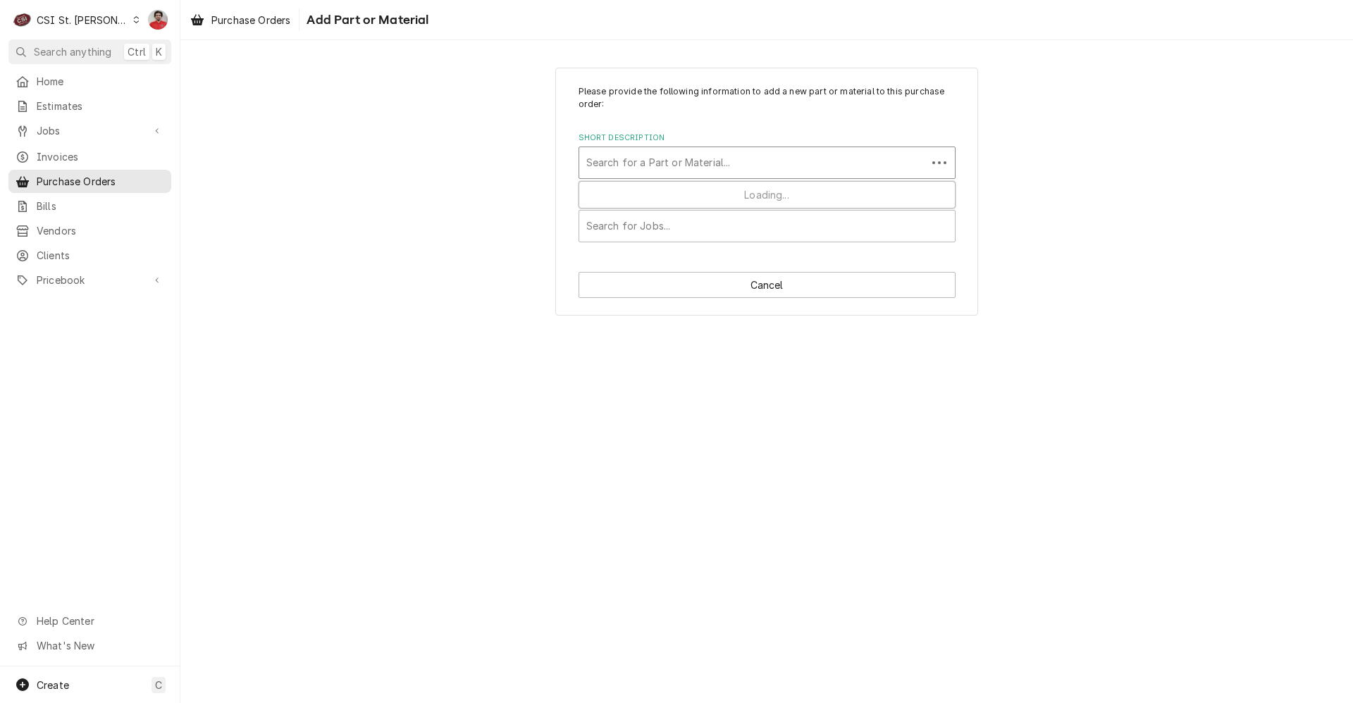
click at [657, 164] on div "Short Description" at bounding box center [752, 162] width 333 height 25
type input "MISC Parts"
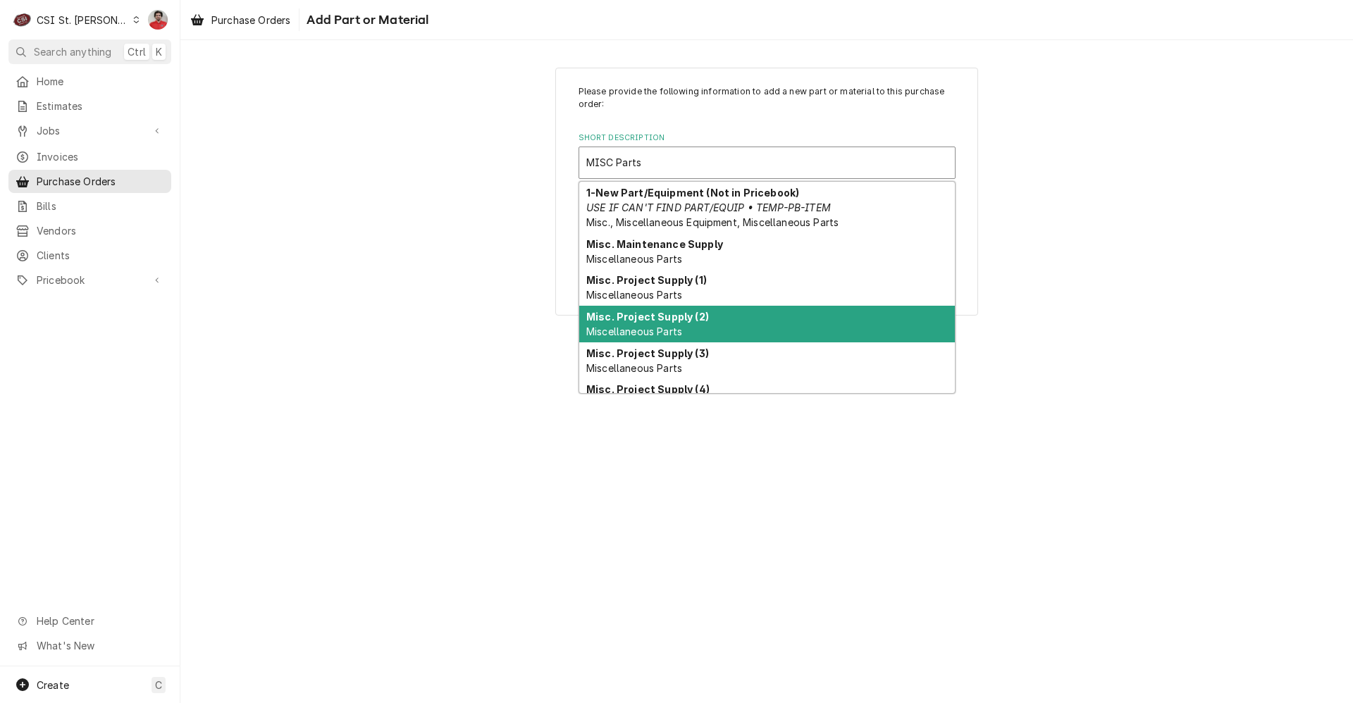
scroll to position [131, 0]
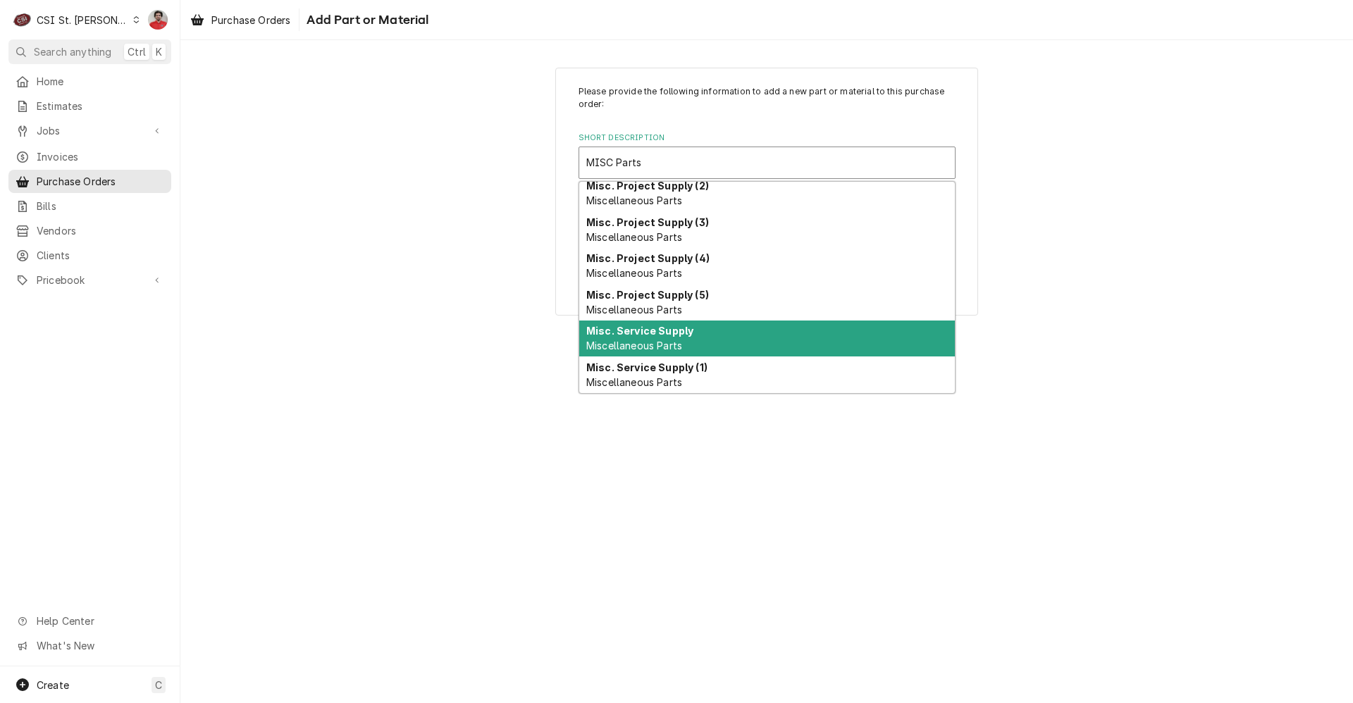
click at [664, 343] on span "Miscellaneous Parts" at bounding box center [634, 346] width 96 height 12
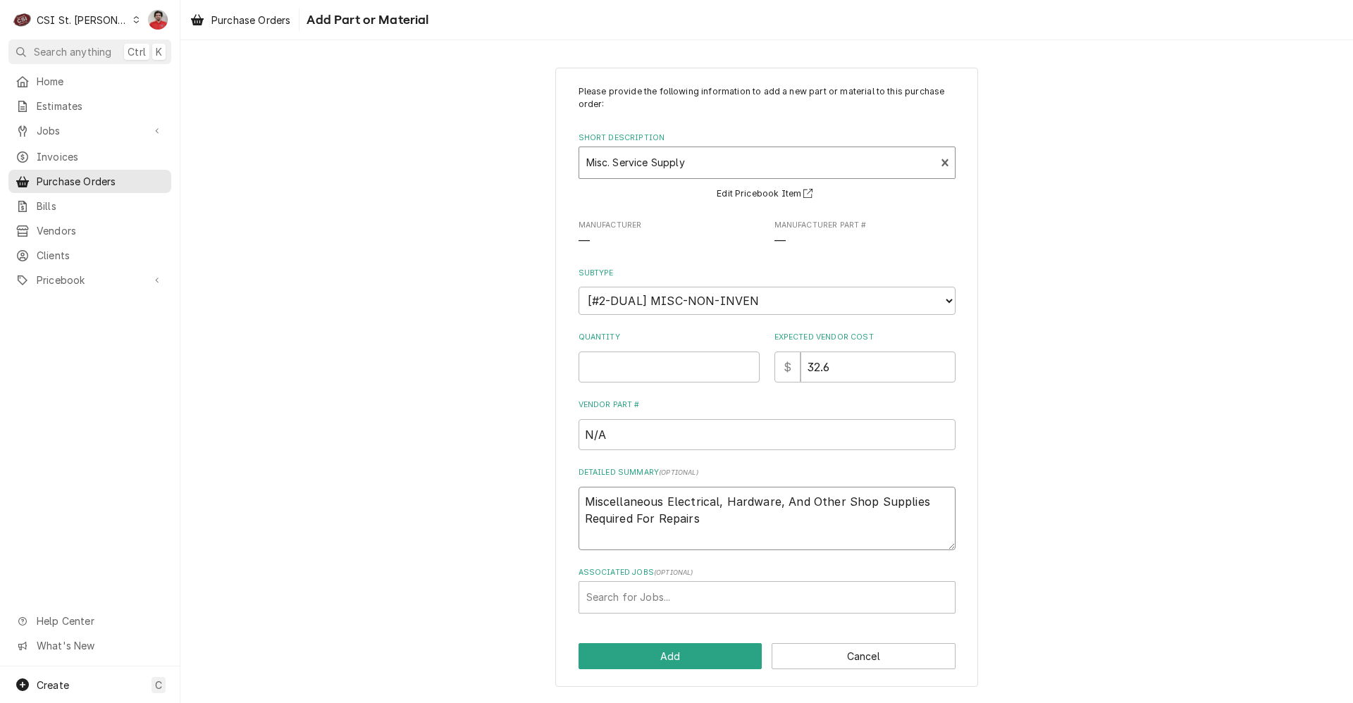
click at [643, 516] on textarea "Miscellaneous Electrical, Hardware, And Other Shop Supplies Required For Repairs" at bounding box center [766, 518] width 377 height 63
drag, startPoint x: 611, startPoint y: 485, endPoint x: 477, endPoint y: 456, distance: 137.1
click at [477, 456] on div "Please provide the following information to add a new part or material to this …" at bounding box center [766, 377] width 1172 height 645
type textarea "x"
type textarea "P"
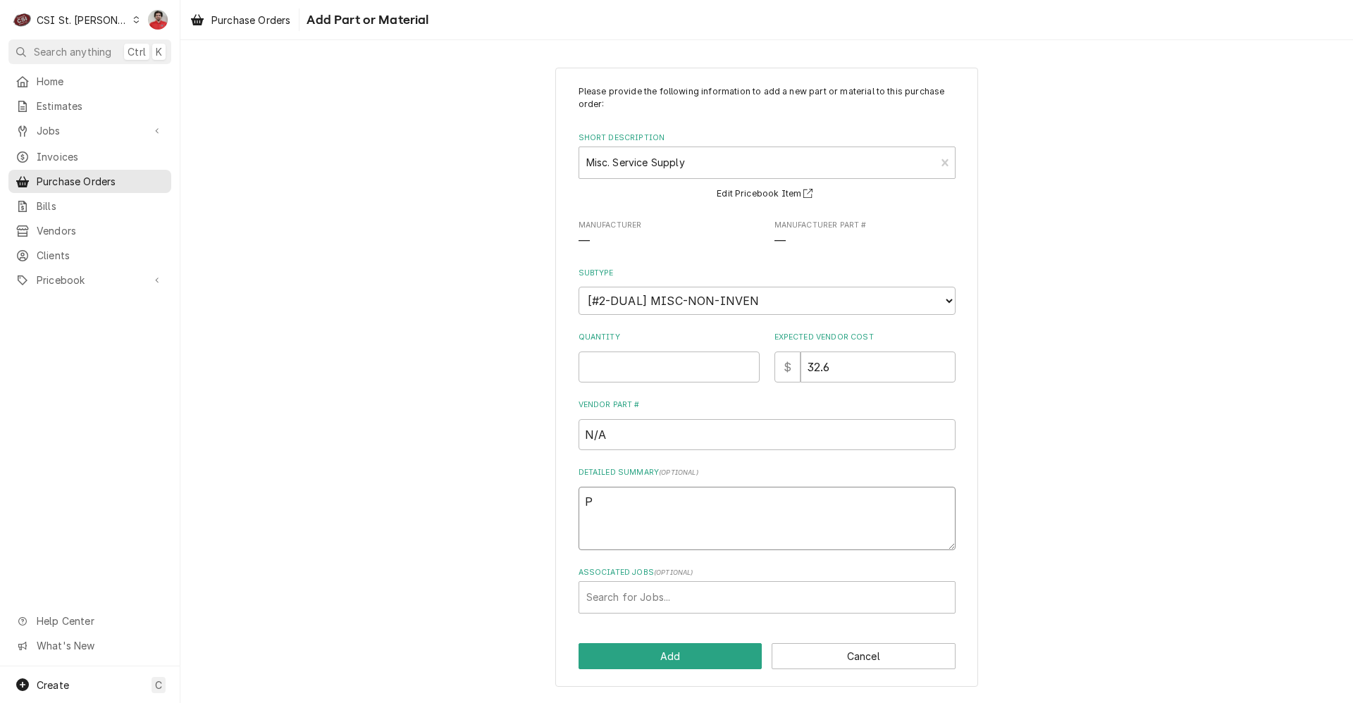
type textarea "x"
type textarea "P{"
type textarea "x"
type textarea "P{i"
type textarea "x"
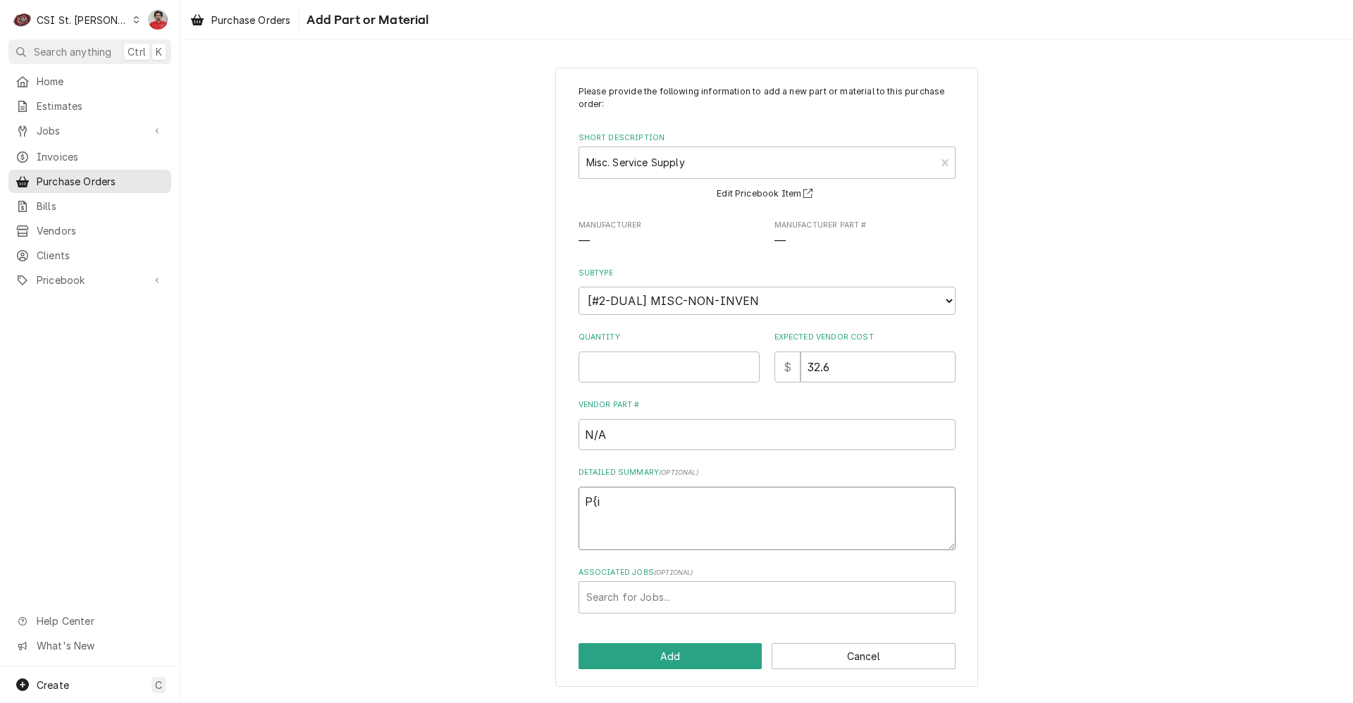
type textarea "P{ik"
type textarea "x"
type textarea "P{ike"
type textarea "x"
type textarea "P{ik"
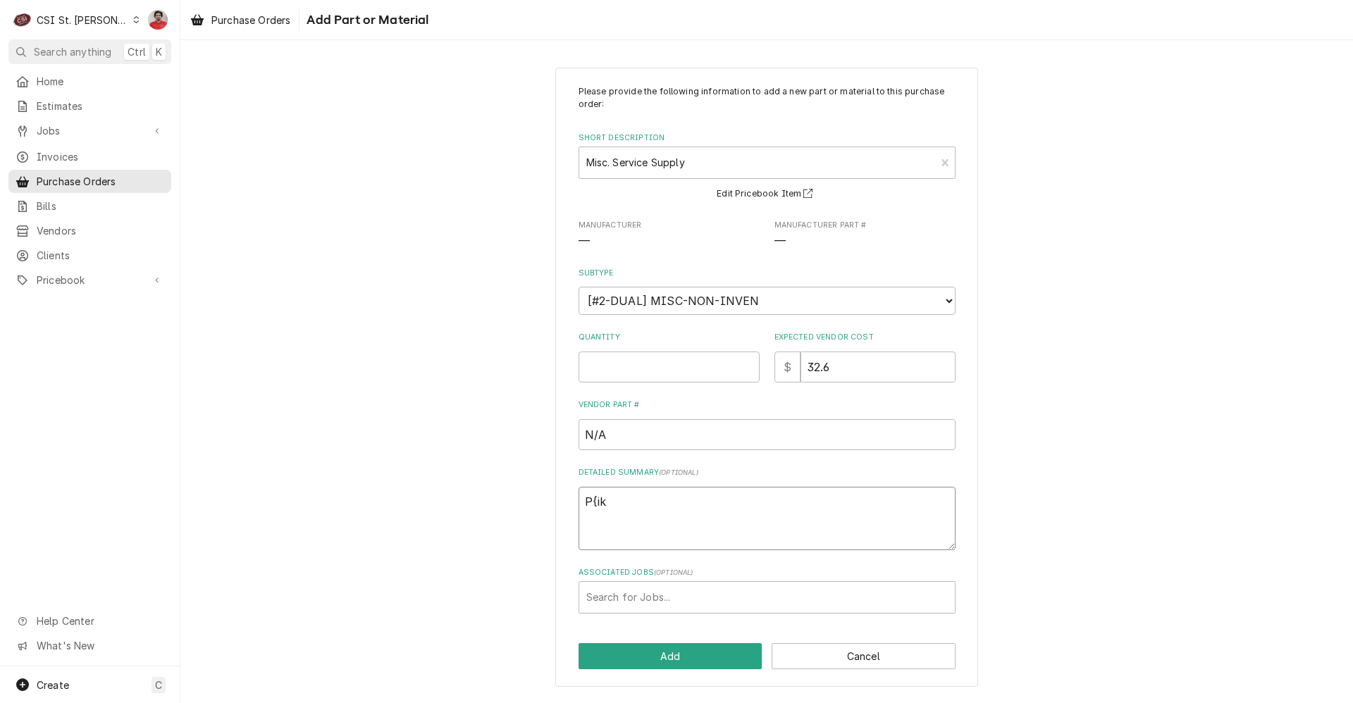
type textarea "x"
type textarea "P{i"
type textarea "x"
type textarea "P{"
type textarea "x"
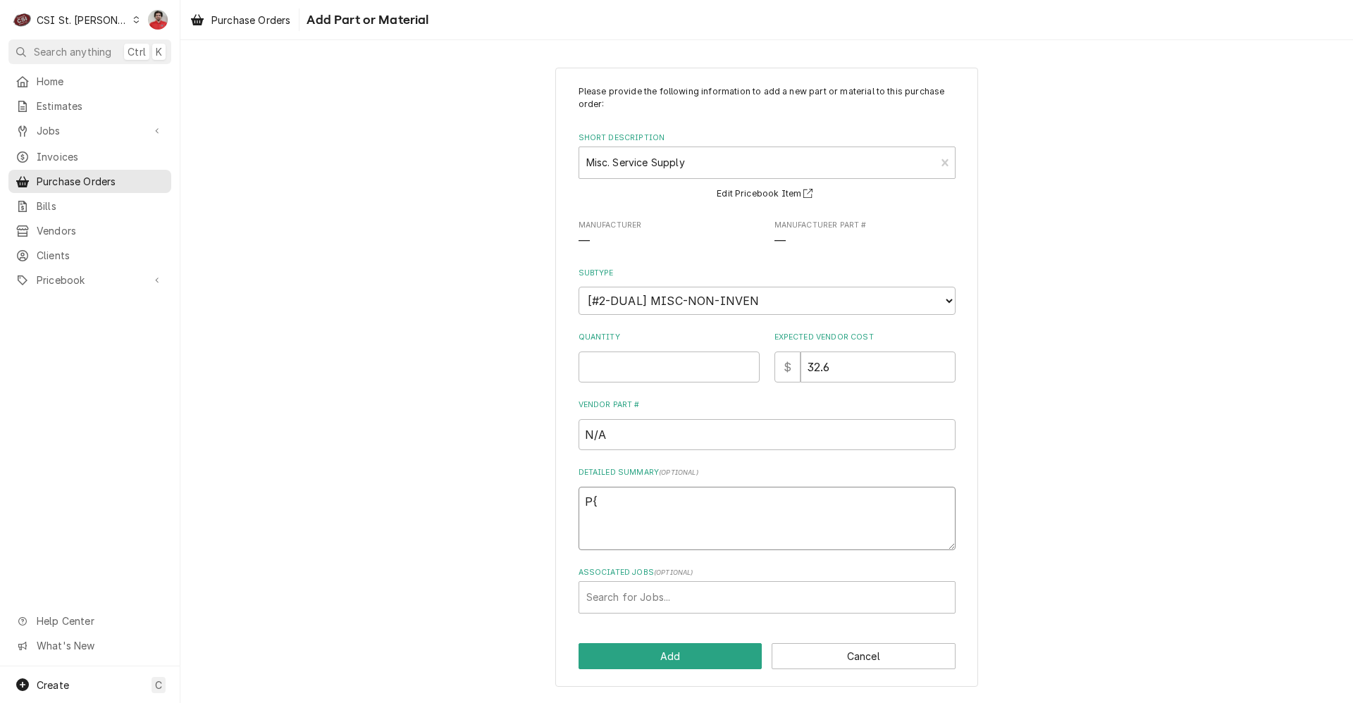
type textarea "P"
type textarea "x"
type textarea "Pi"
type textarea "x"
type textarea "Pip"
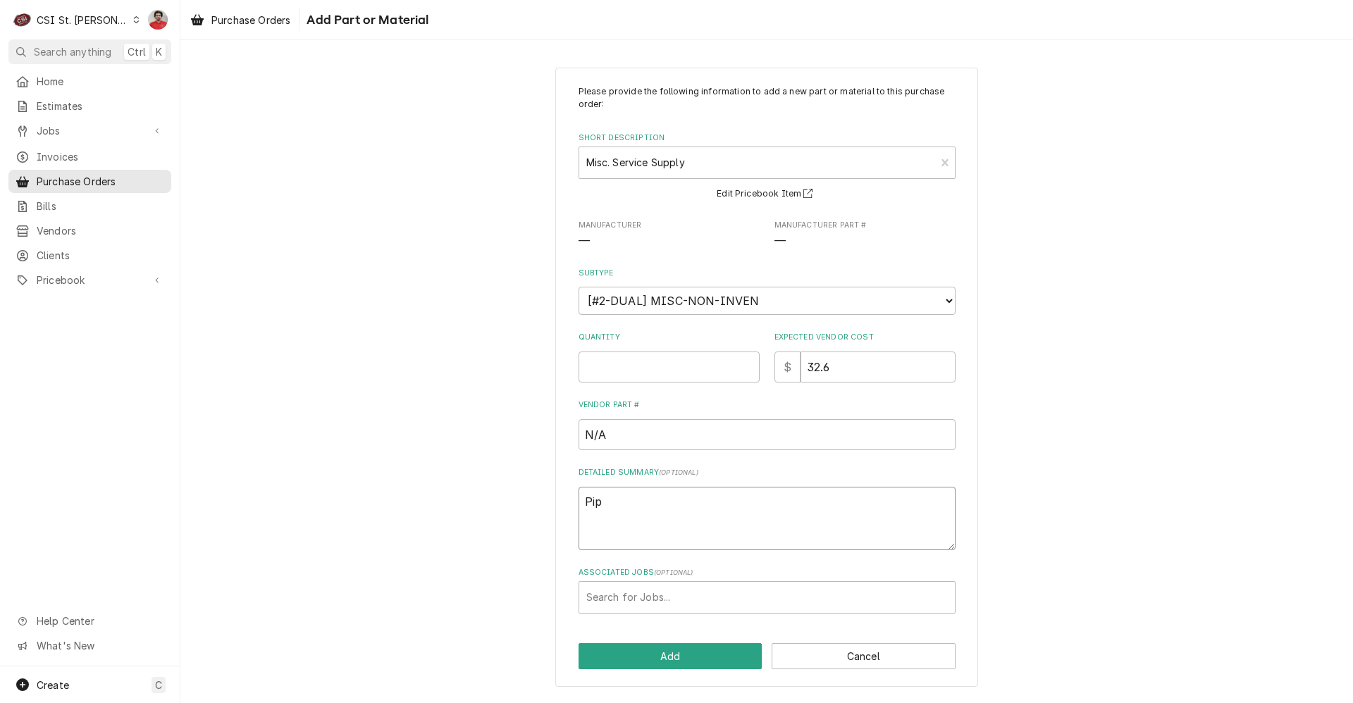
type textarea "x"
type textarea "Pipe"
type textarea "x"
type textarea "Pipe"
type textarea "x"
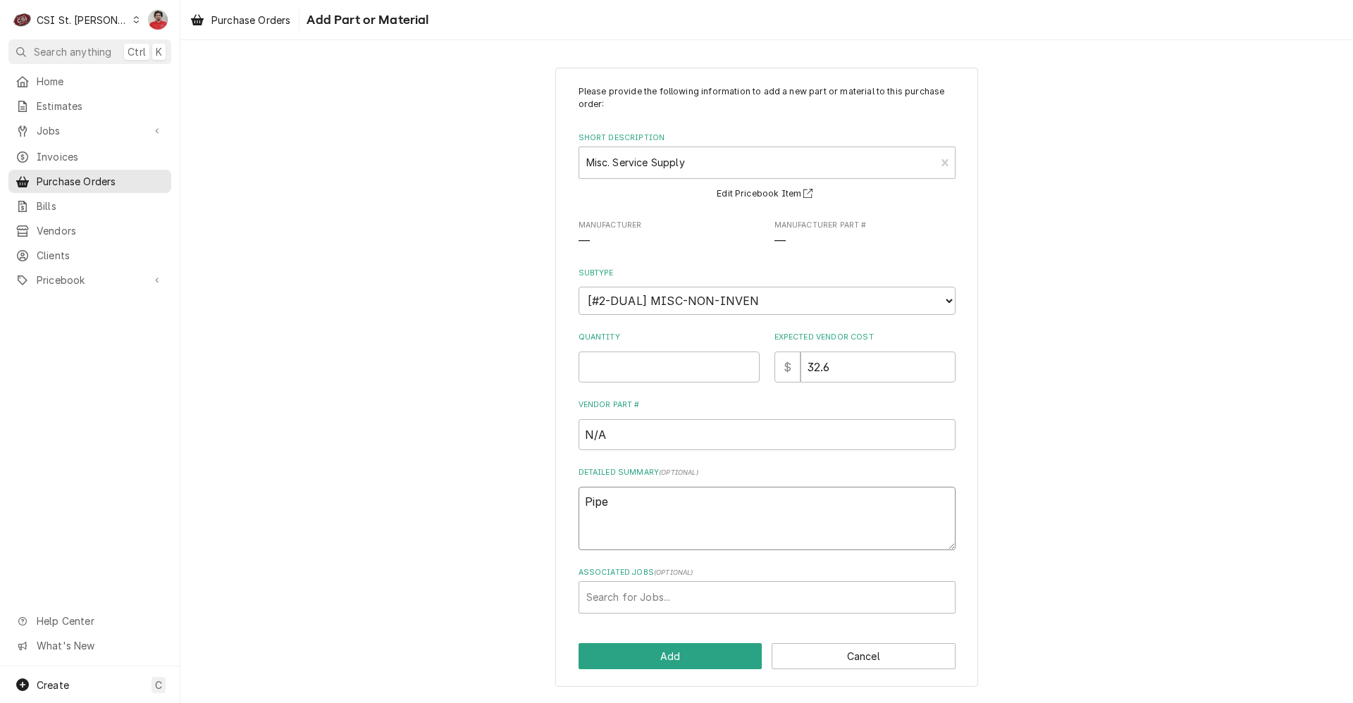
type textarea "Pipe _"
type textarea "x"
type textarea "Pipe _"
type textarea "x"
type textarea "Pipe _"
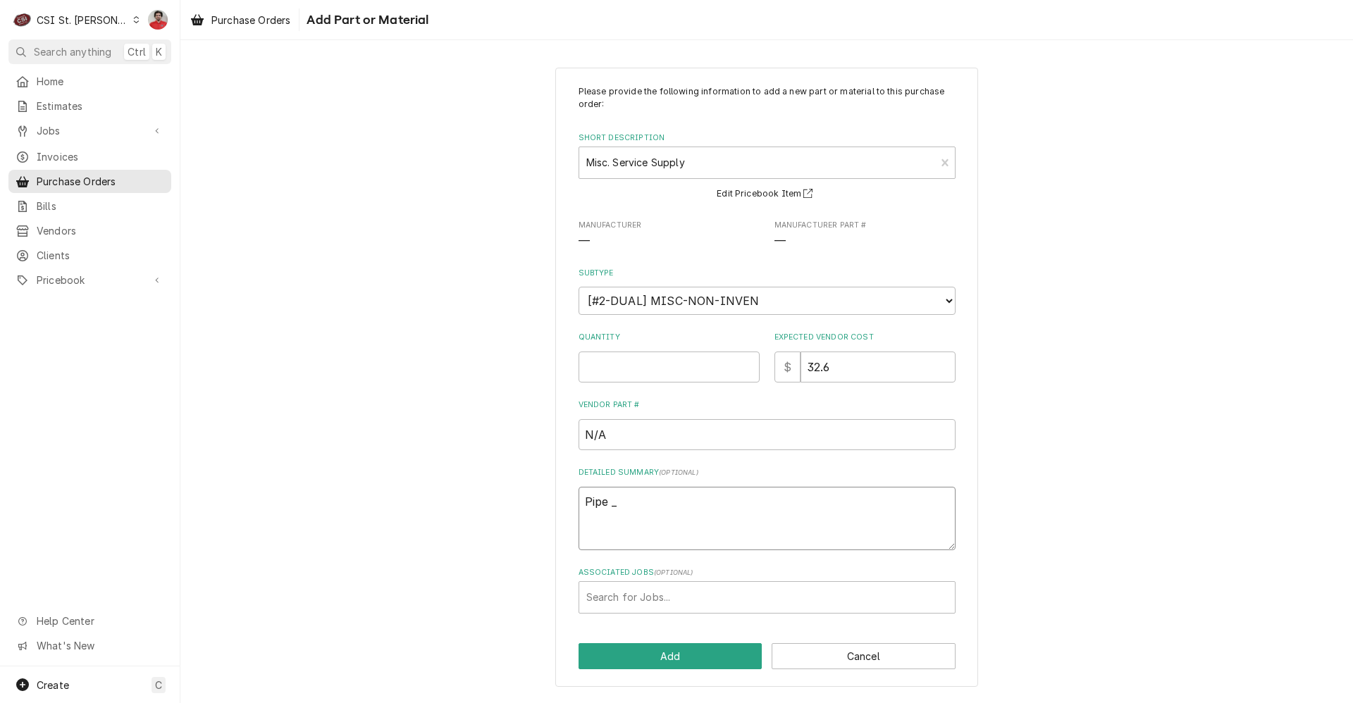
type textarea "x"
type textarea "Pipe"
type textarea "x"
type textarea "Pipe -"
type textarea "x"
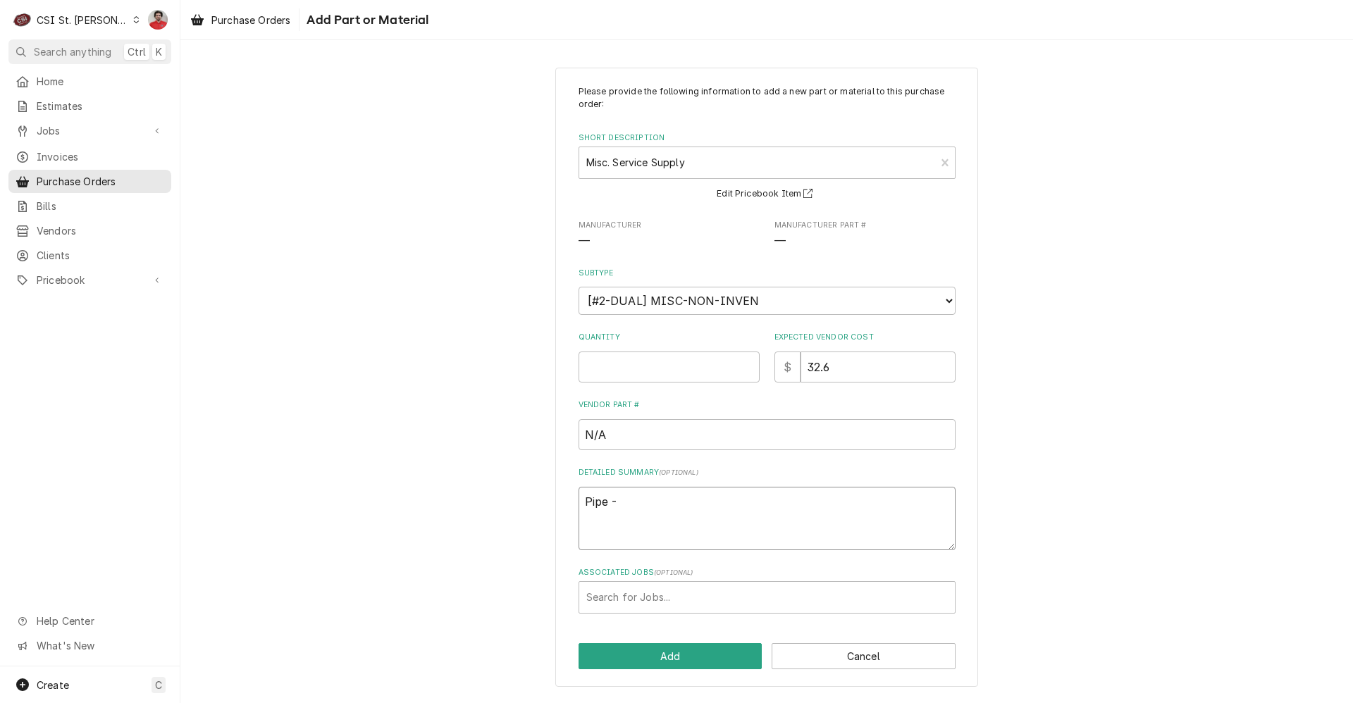
type textarea "Pipe -"
type textarea "x"
type textarea "Pipe - M"
type textarea "x"
type textarea "Pipe - Mi"
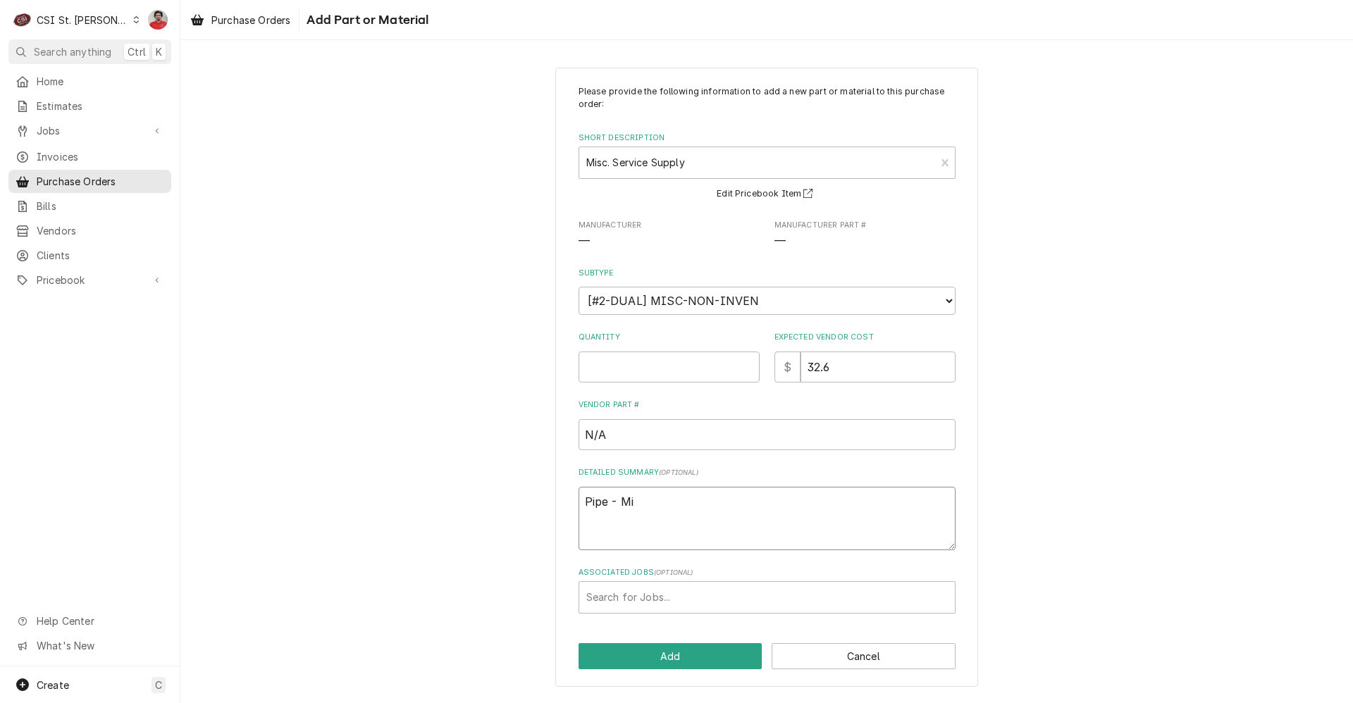
type textarea "x"
type textarea "Pipe - Mik"
type textarea "x"
type textarea "Pipe - Mike"
type textarea "x"
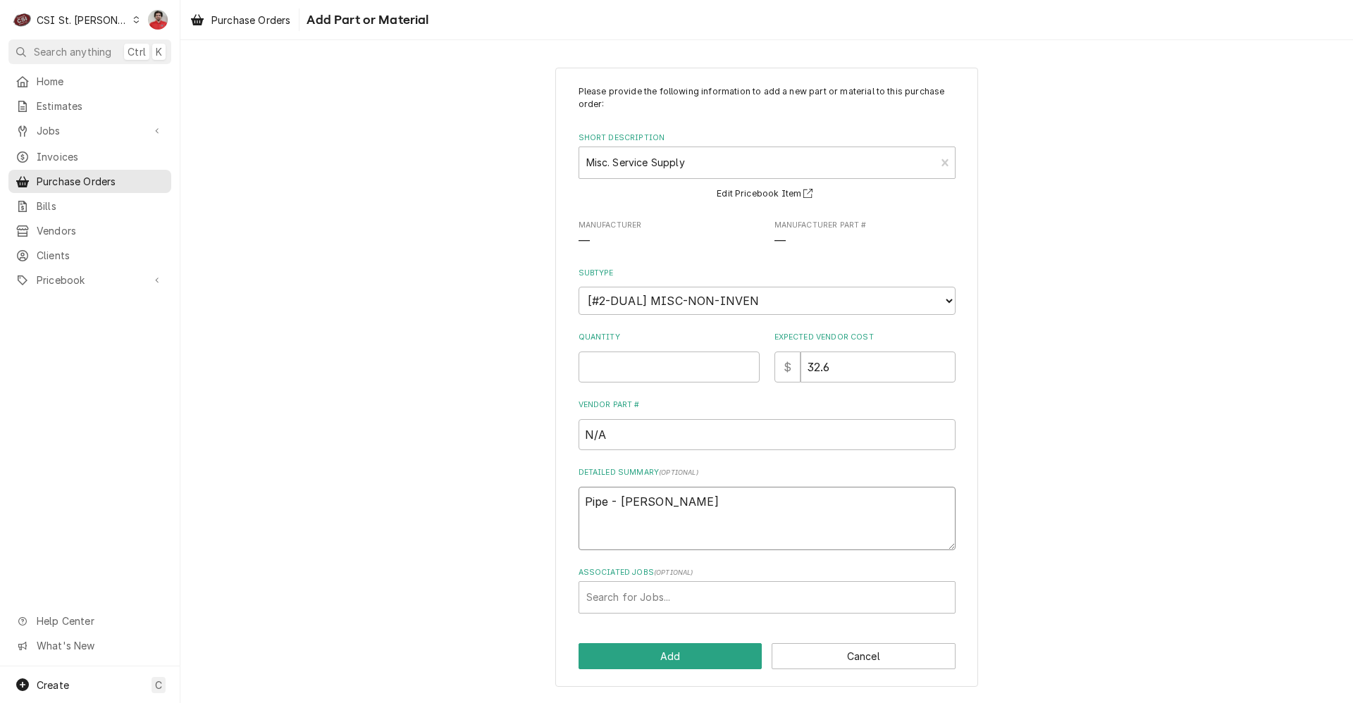
type textarea "Pipe - Mike"
type textarea "x"
type textarea "Pipe - Mike B"
type textarea "x"
type textarea "Pipe - Mike Ba"
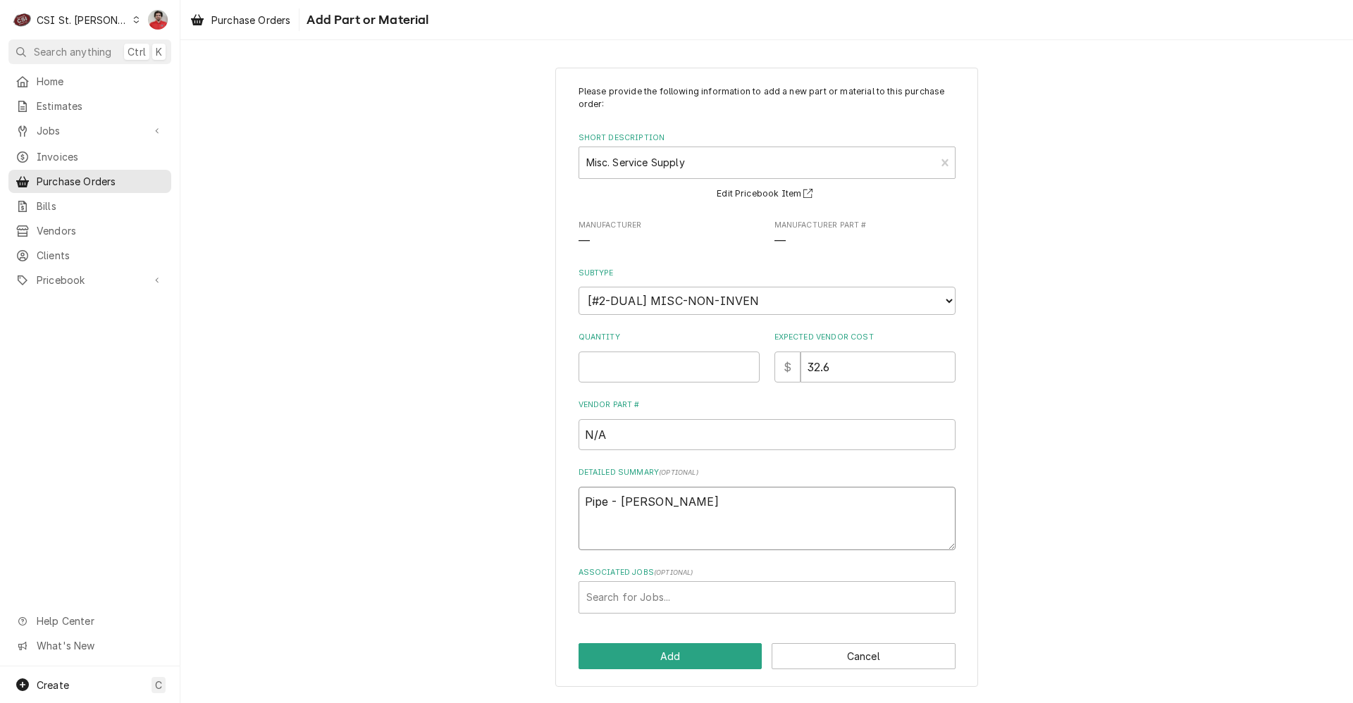
type textarea "x"
type textarea "Pipe - Mike Bak"
type textarea "x"
type textarea "Pipe - Mike Bake"
type textarea "x"
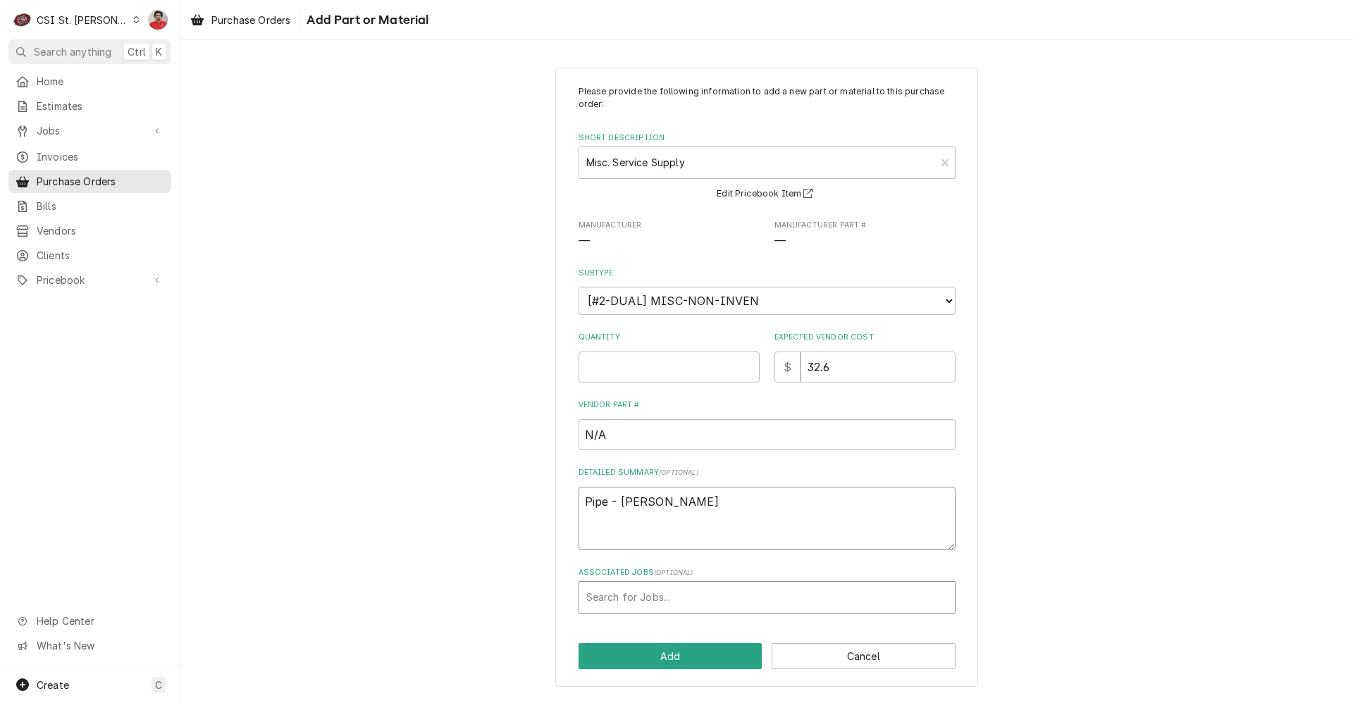
type textarea "Pipe - Mike Baker"
click at [702, 591] on div "Associated Jobs" at bounding box center [766, 597] width 361 height 25
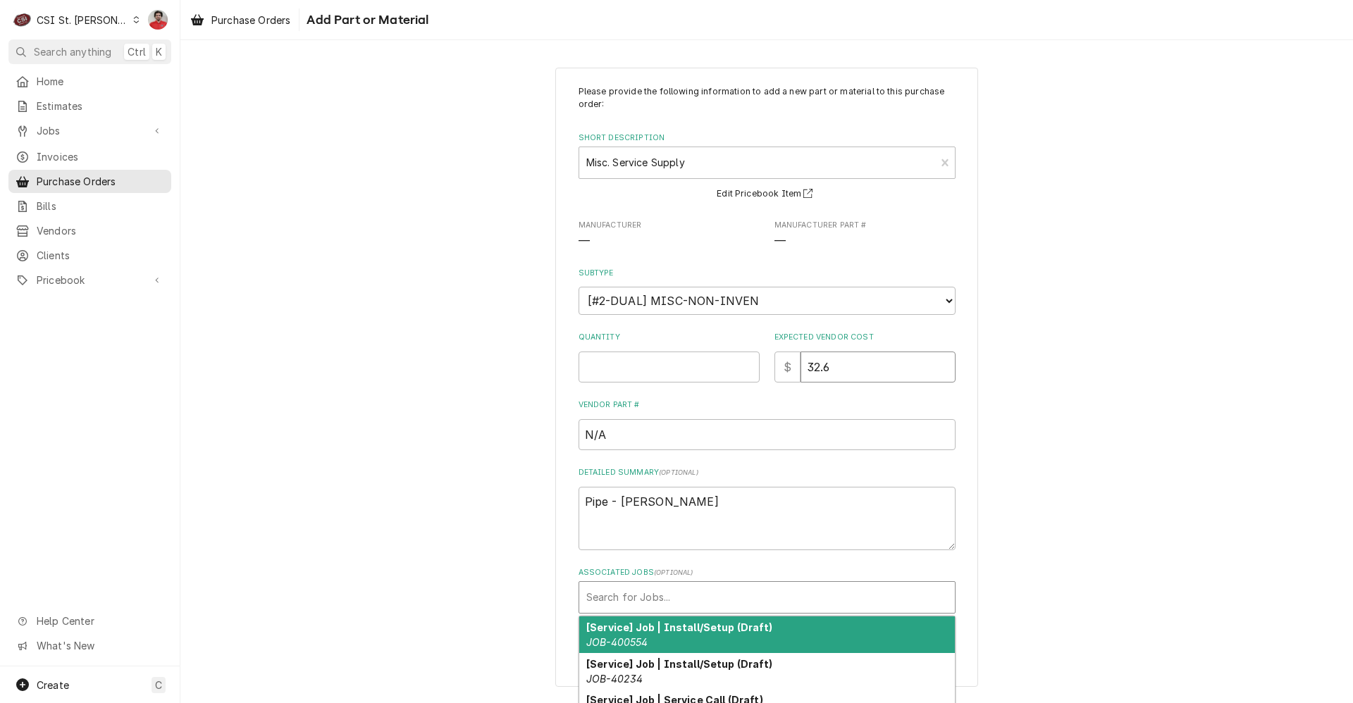
drag, startPoint x: 845, startPoint y: 369, endPoint x: 741, endPoint y: 371, distance: 103.6
click at [741, 371] on div "Quantity Expected Vendor Cost $ 32.6" at bounding box center [766, 357] width 377 height 50
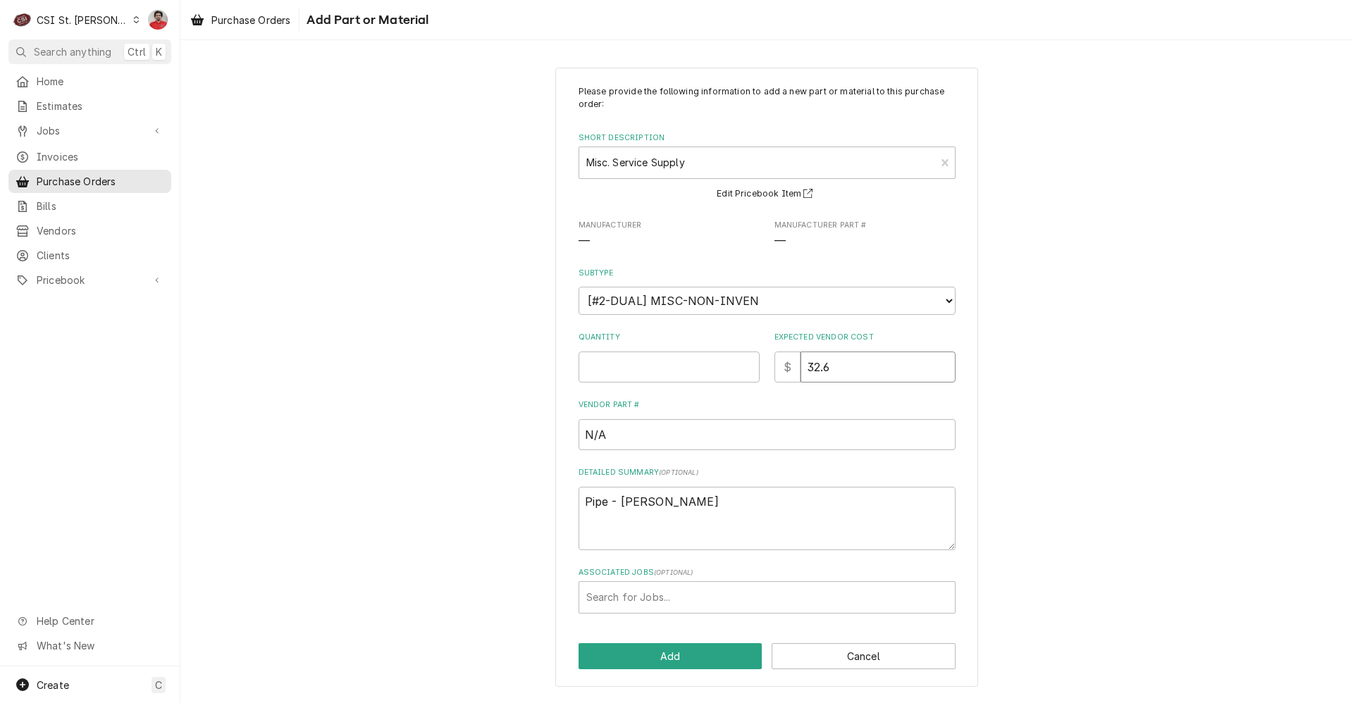
type textarea "x"
type input "0"
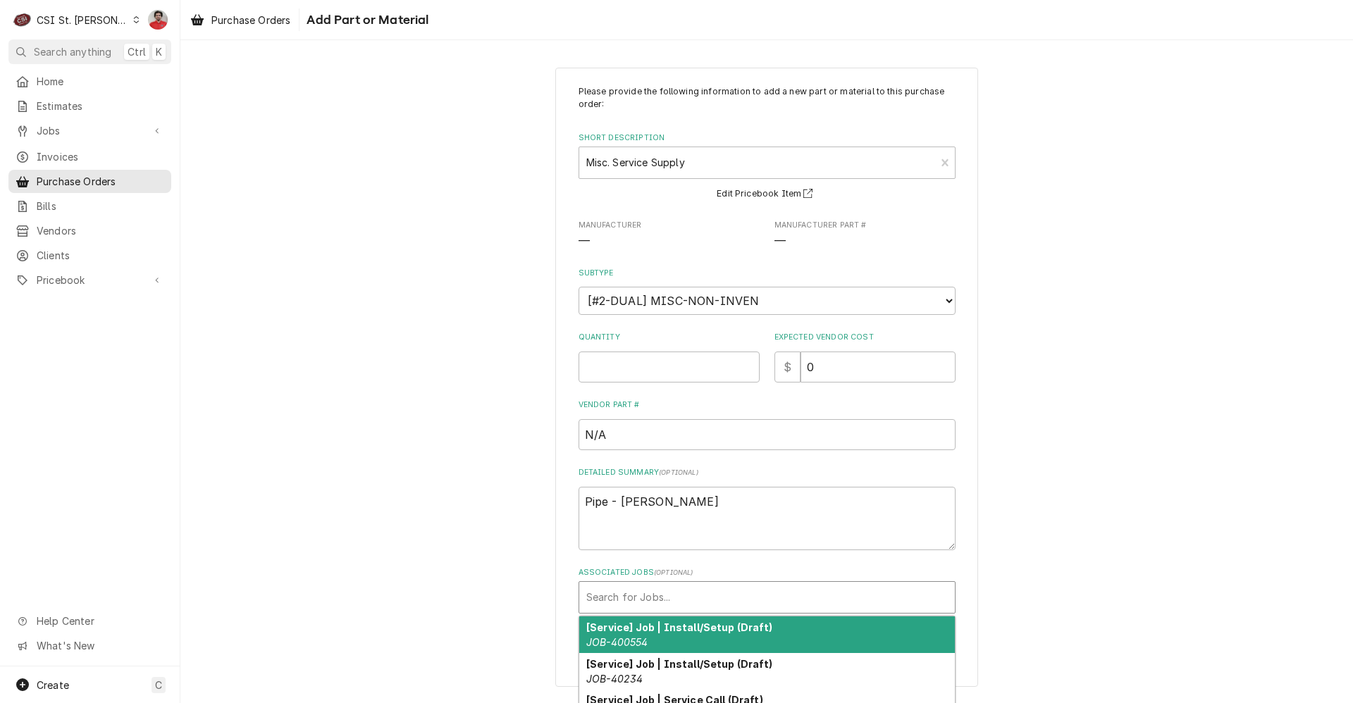
click at [690, 601] on div "Associated Jobs" at bounding box center [766, 597] width 361 height 25
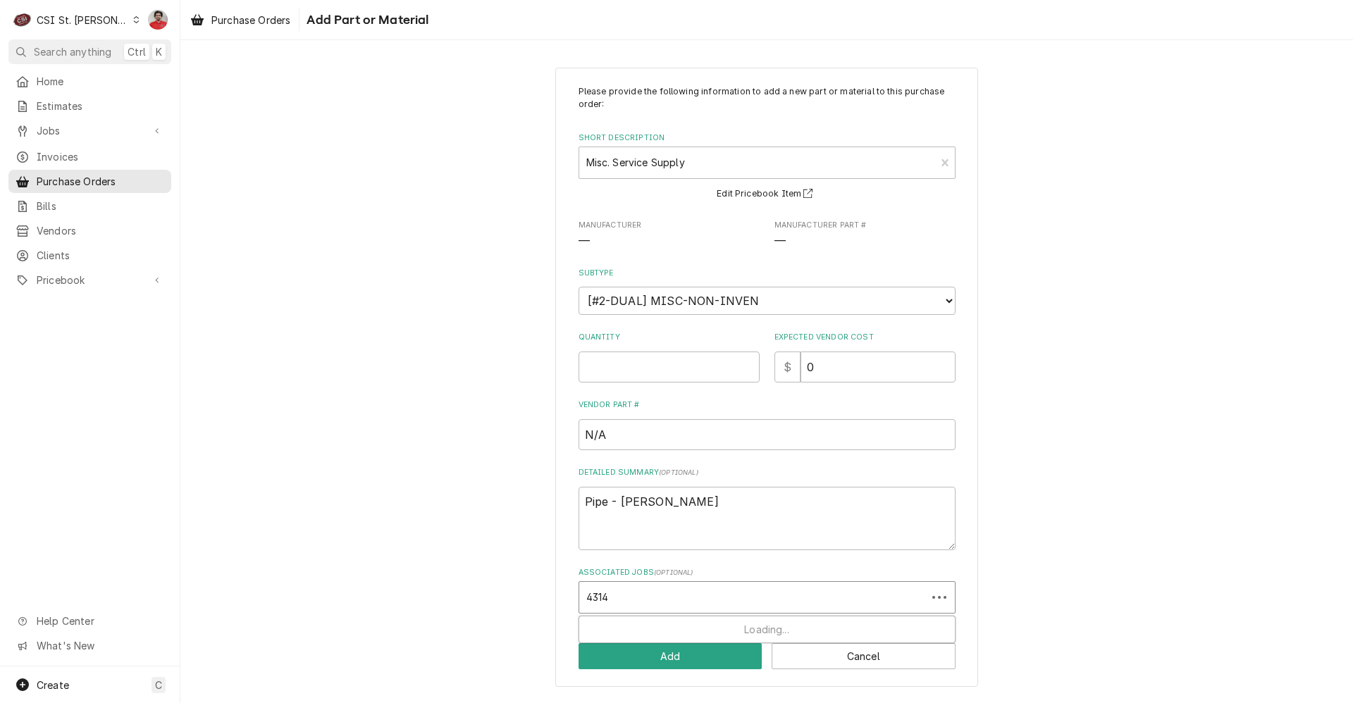
type input "43140"
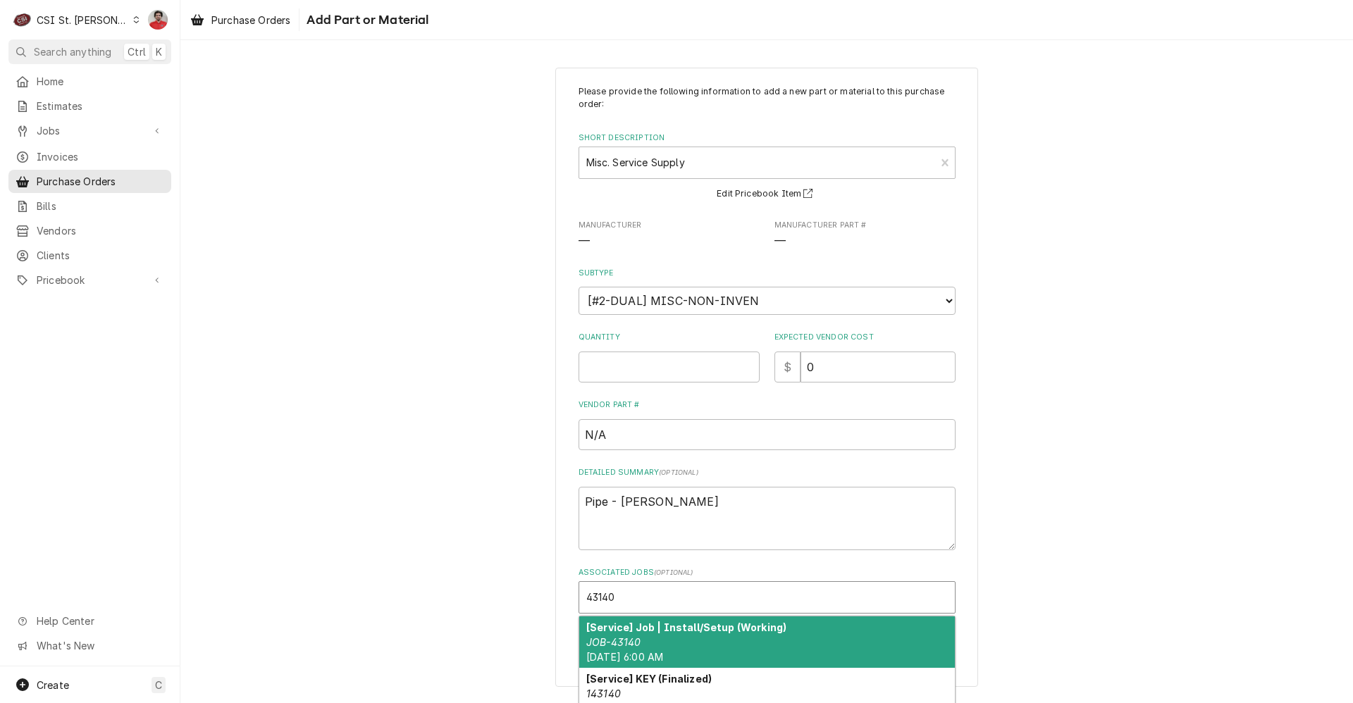
click at [665, 633] on div "[Service] Job | Install/Setup (Working) JOB-43140 Mon, Oct 13th, 2025 - 6:00 AM" at bounding box center [767, 642] width 376 height 51
type textarea "x"
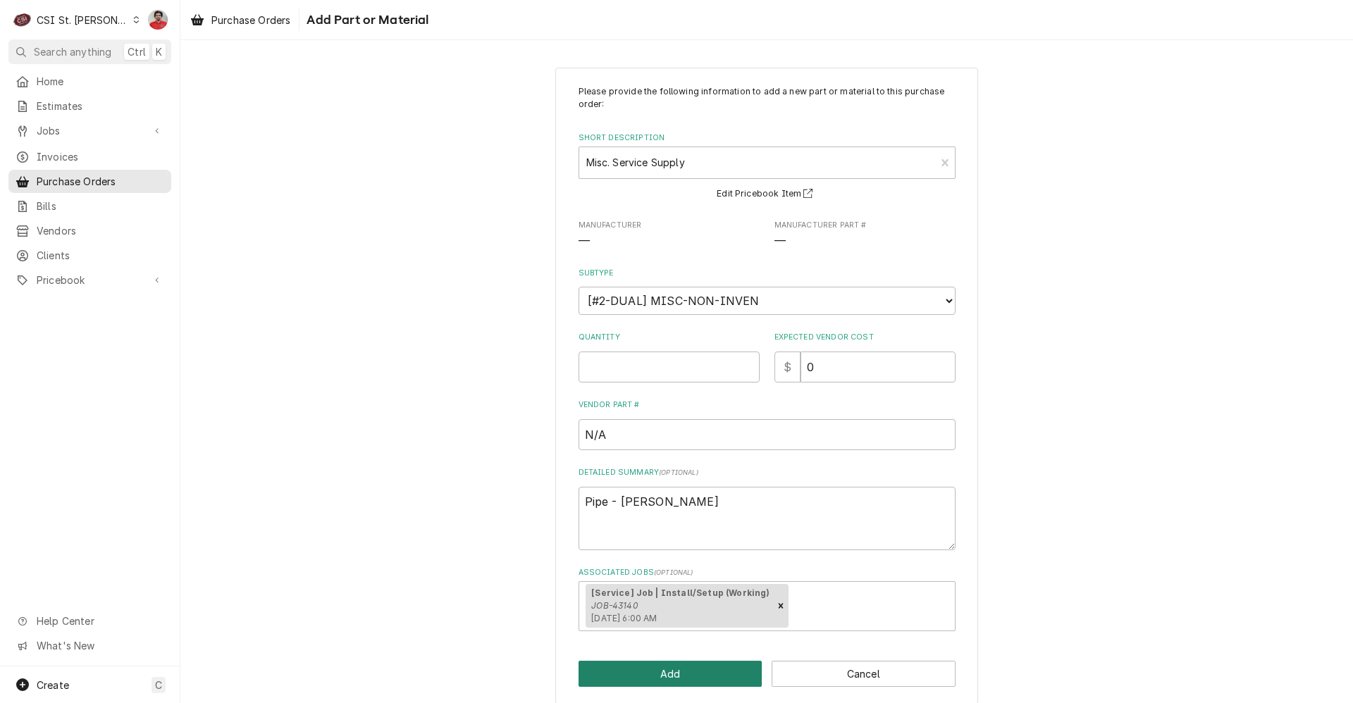
click at [661, 673] on button "Add" at bounding box center [670, 674] width 184 height 26
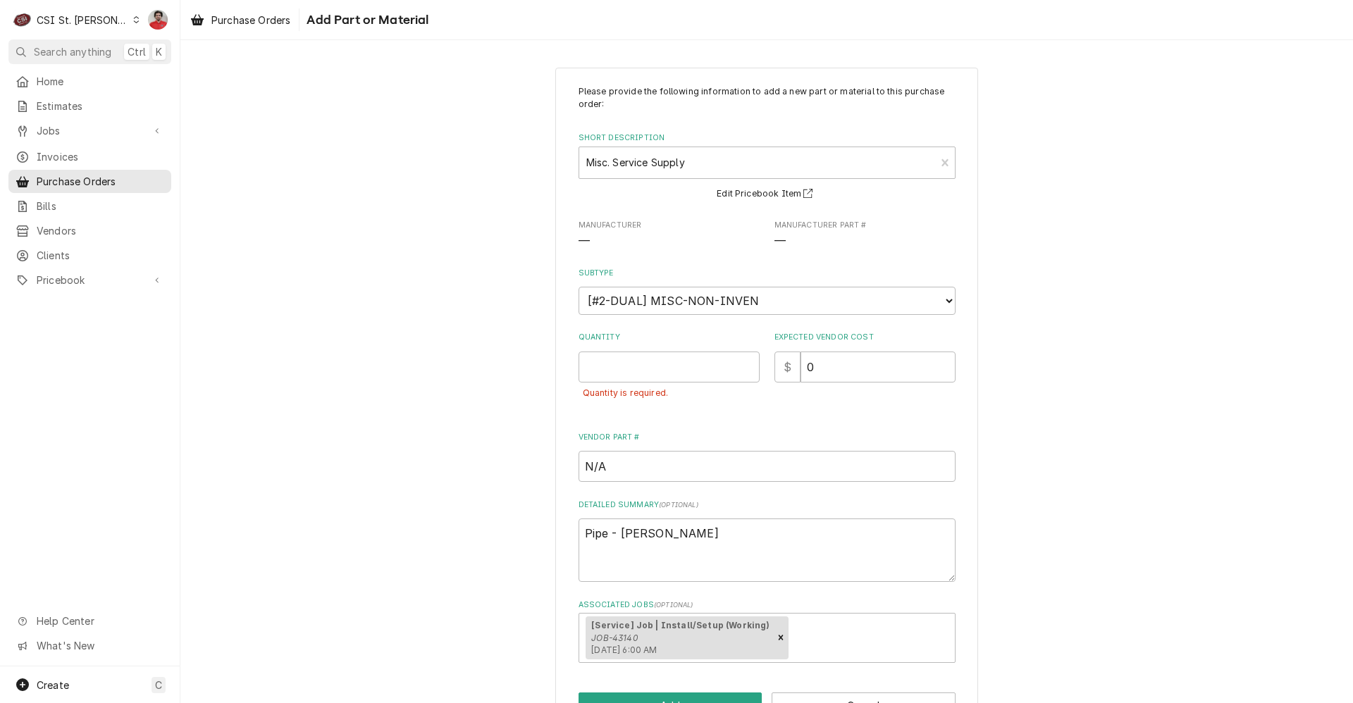
click at [605, 347] on div "Quantity Quantity is required." at bounding box center [668, 373] width 181 height 82
click at [609, 360] on input "Quantity" at bounding box center [668, 367] width 181 height 31
type textarea "x"
type input "1"
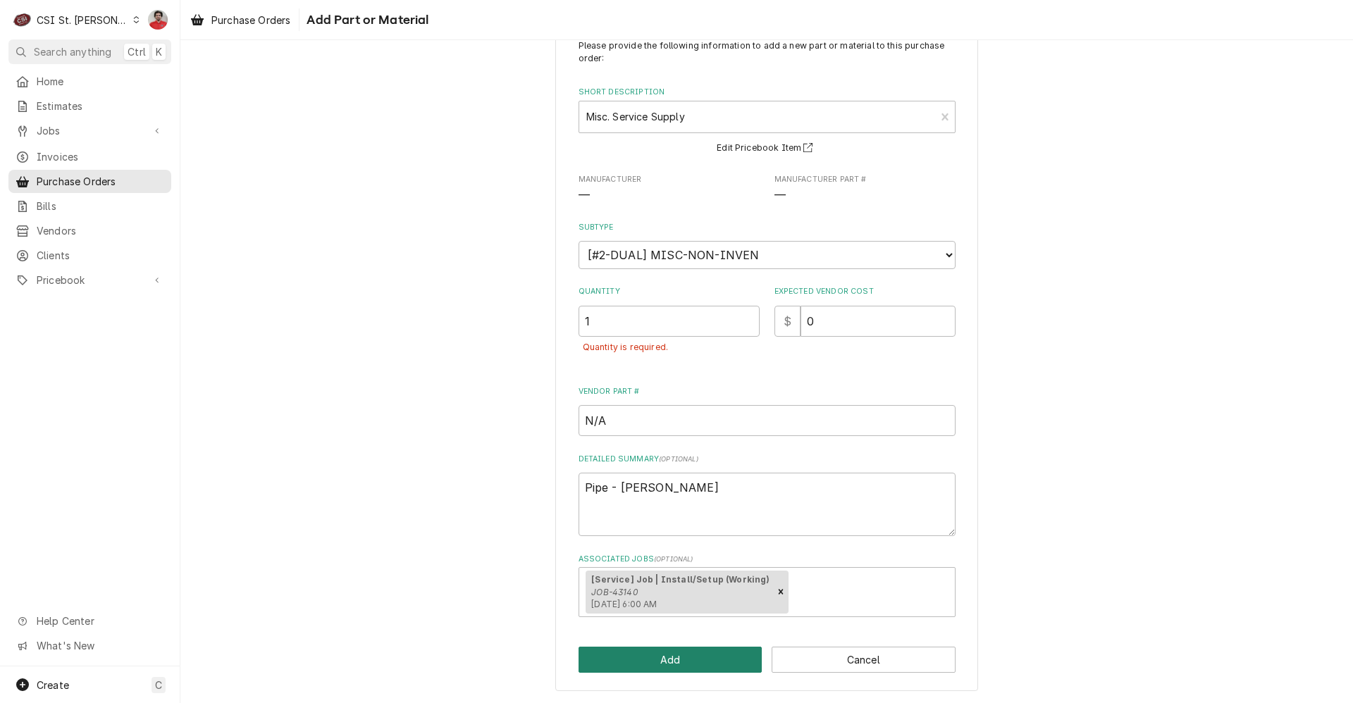
click at [692, 656] on button "Add" at bounding box center [670, 660] width 184 height 26
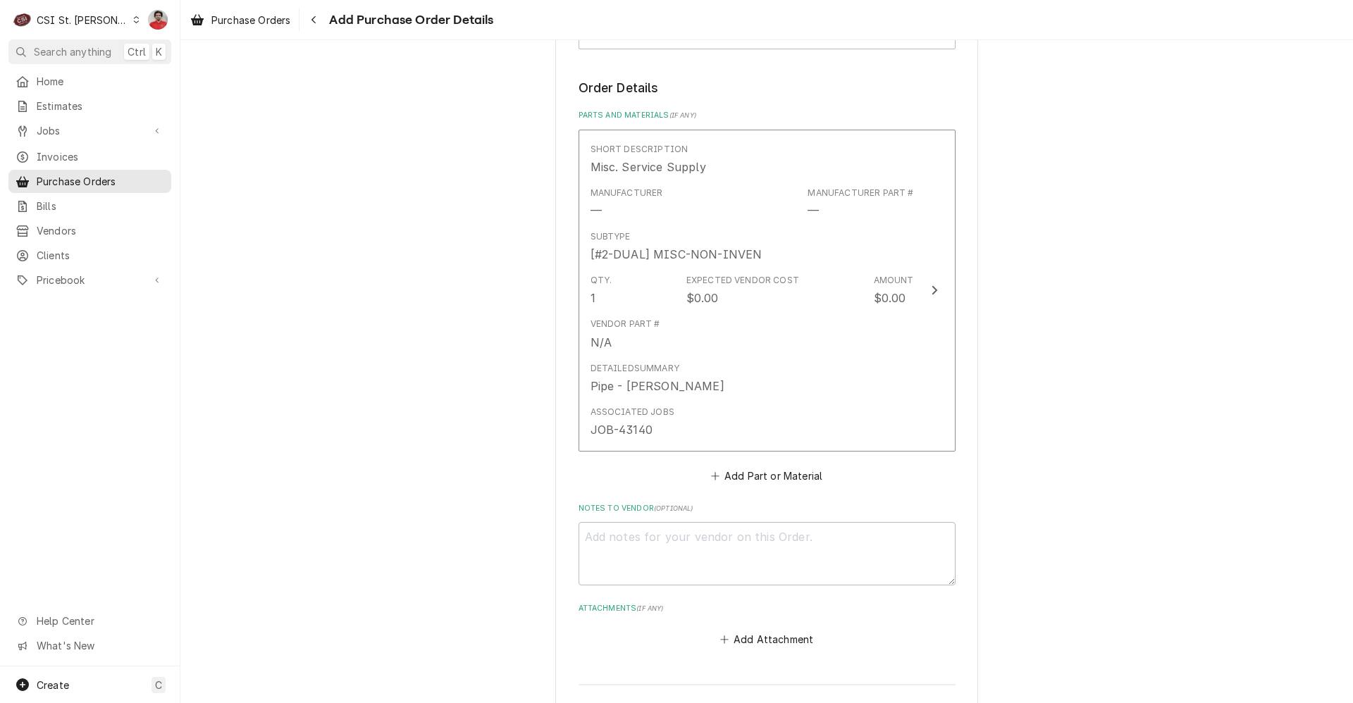
scroll to position [686, 0]
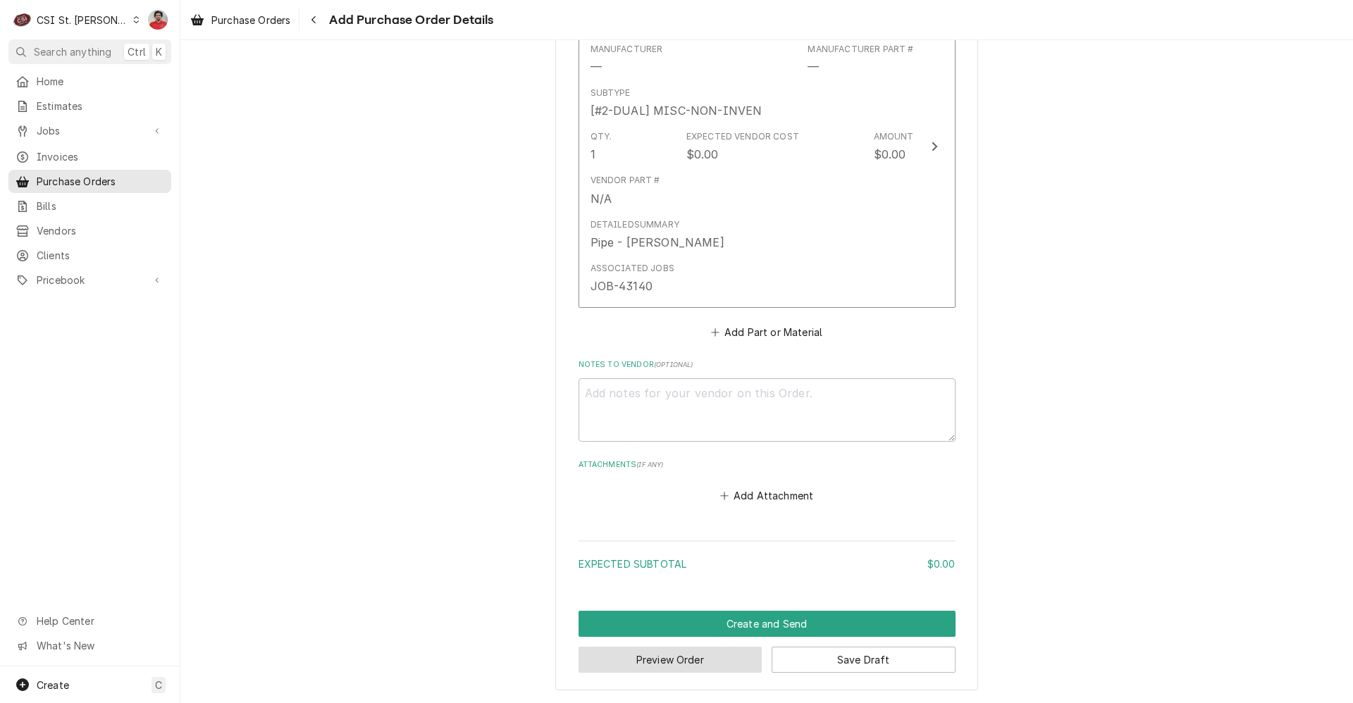
click at [723, 655] on button "Preview Order" at bounding box center [670, 660] width 184 height 26
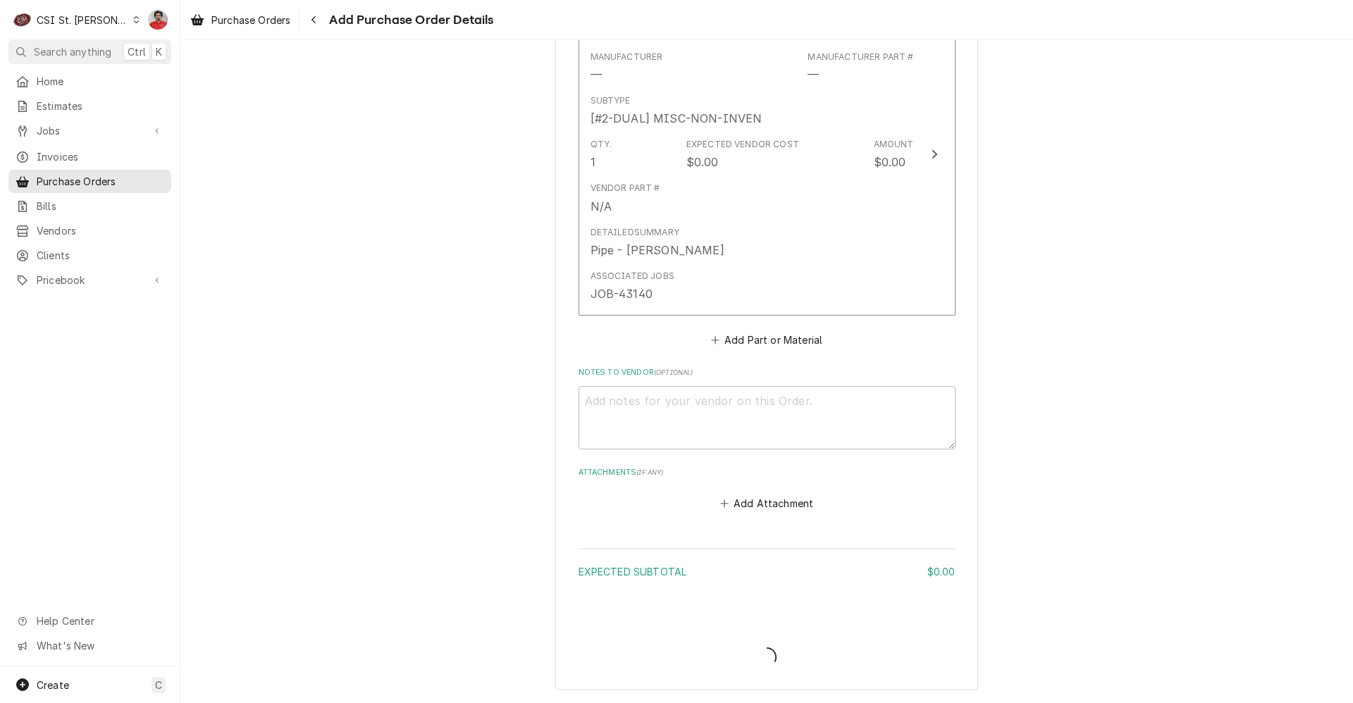
type textarea "x"
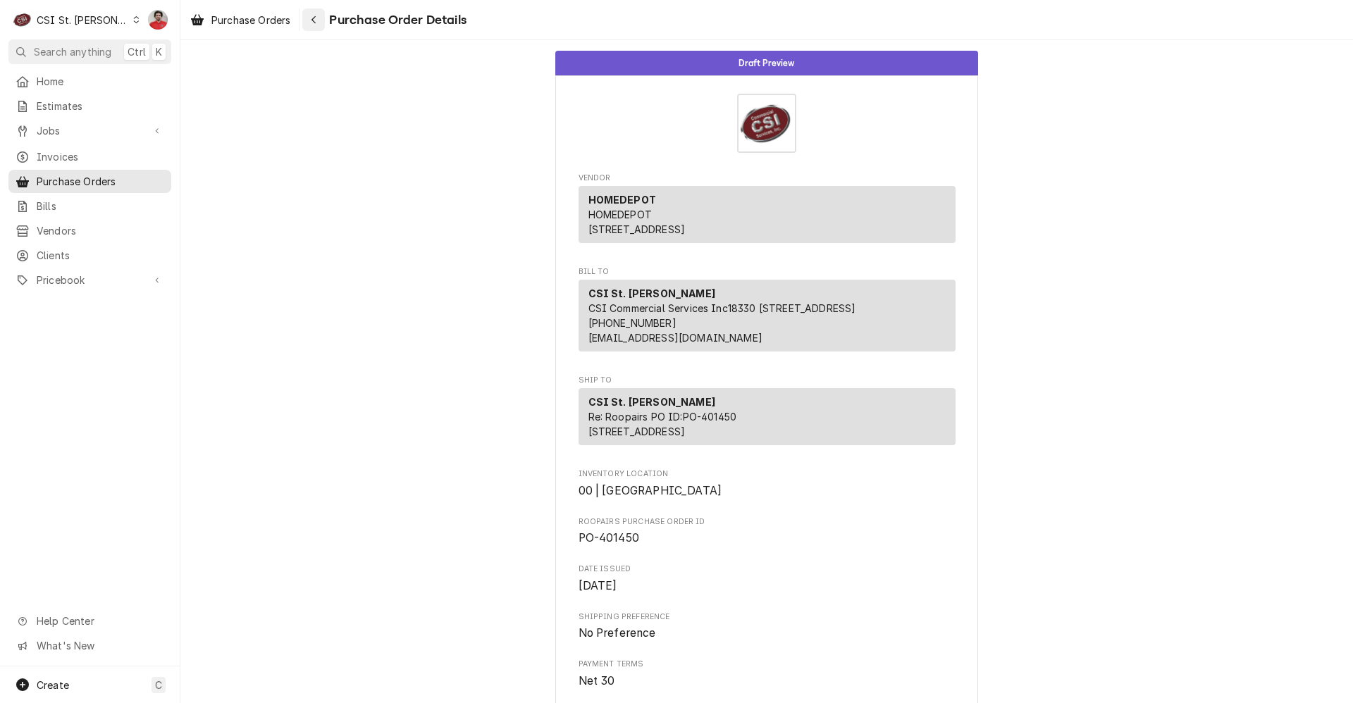
click at [321, 18] on div "Navigate back" at bounding box center [313, 20] width 14 height 14
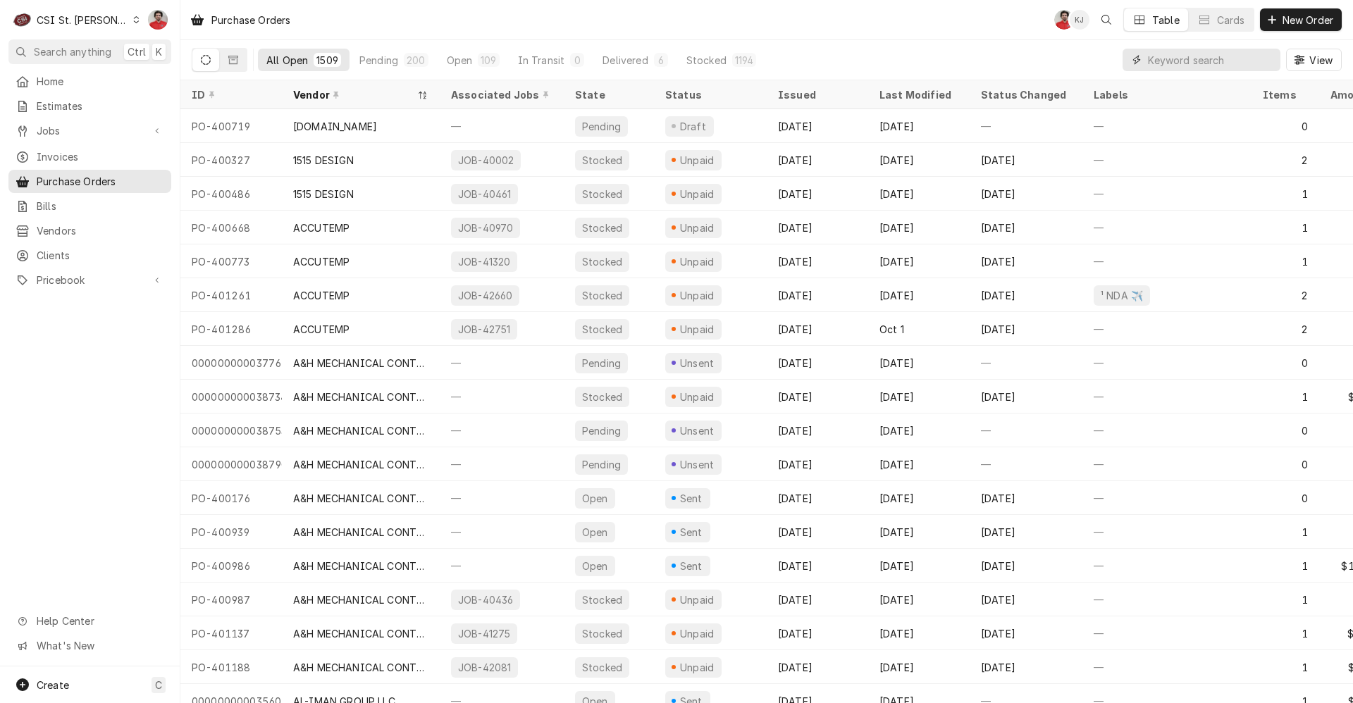
click at [1199, 57] on input "Dynamic Content Wrapper" at bounding box center [1210, 60] width 125 height 23
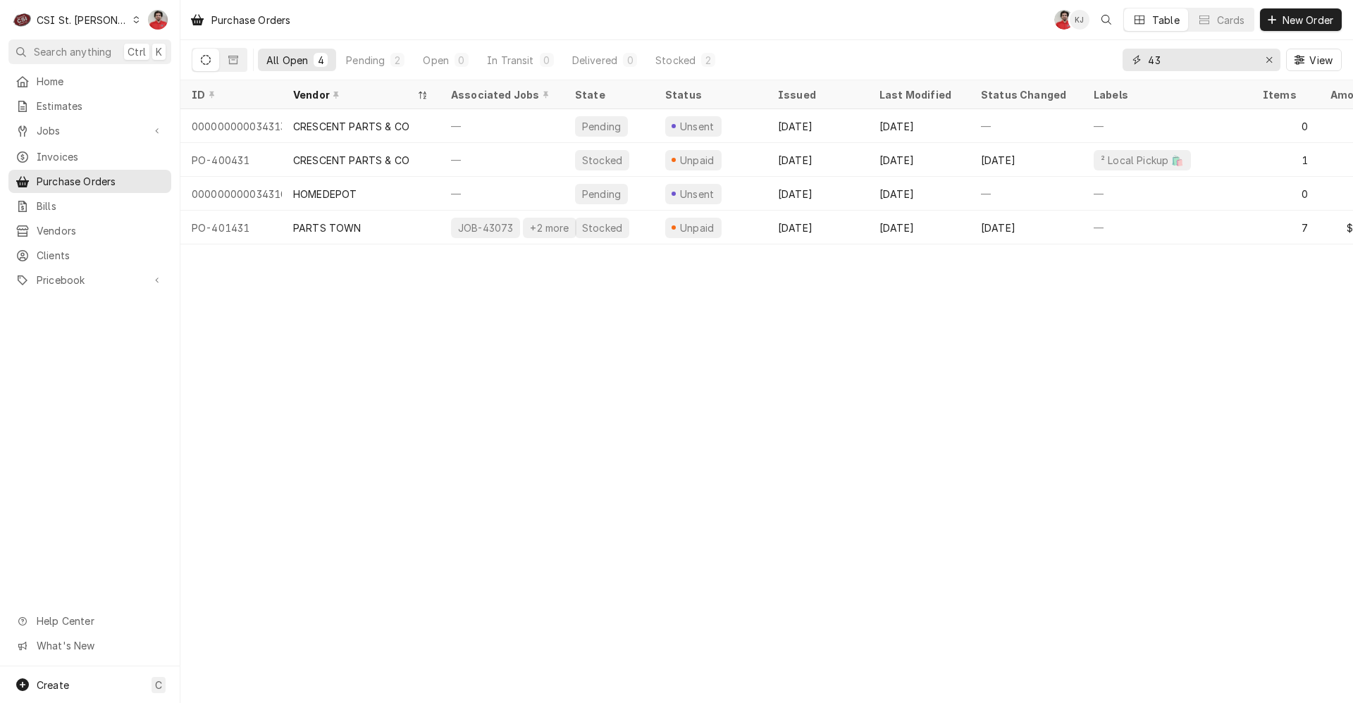
type input "4"
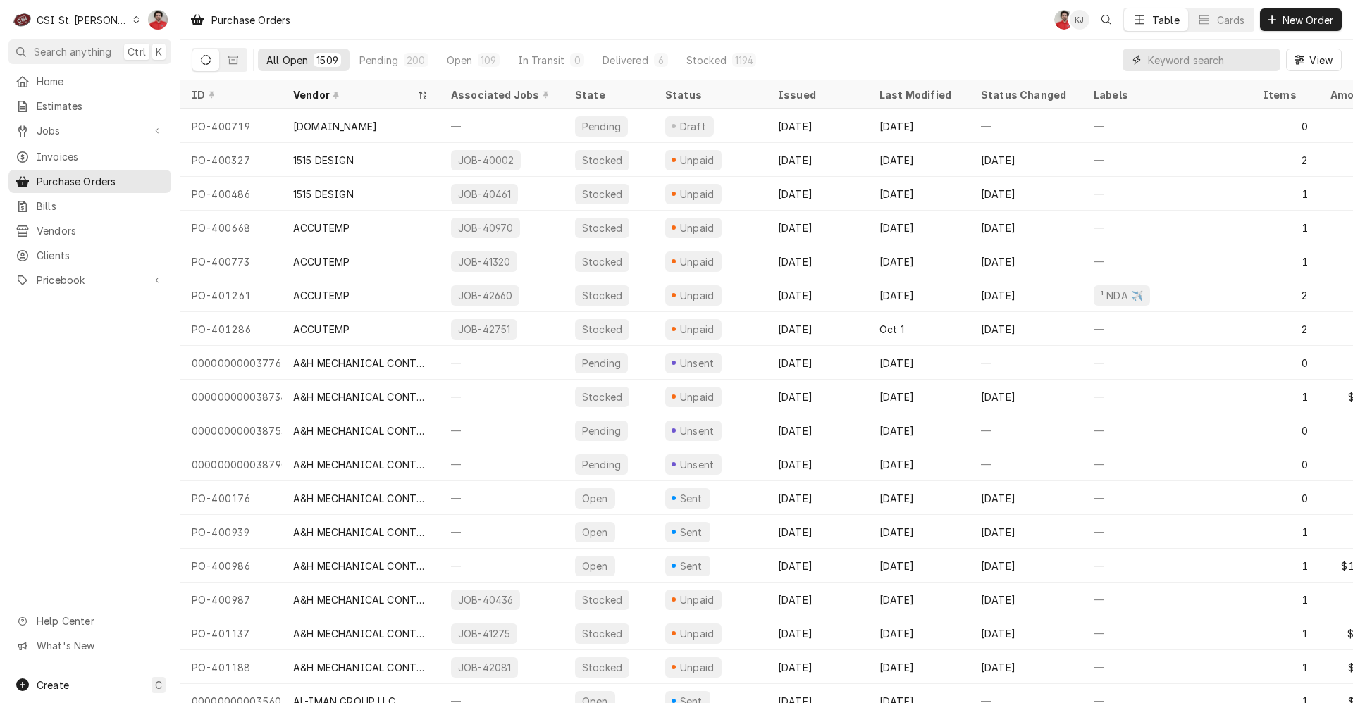
type input "4"
type input "451"
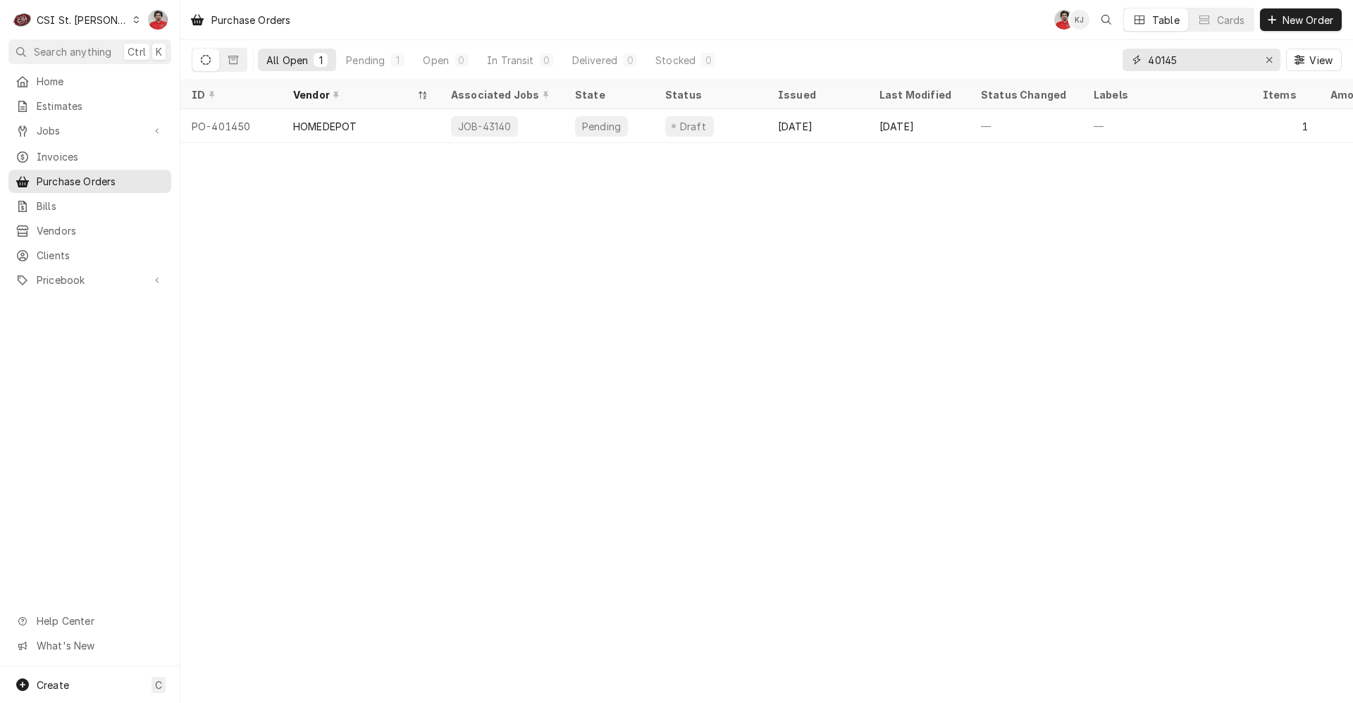
drag, startPoint x: 1201, startPoint y: 58, endPoint x: 1044, endPoint y: 73, distance: 157.1
click at [1044, 73] on div "All Open 1 Pending 1 Open 0 In Transit 0 Delivered 0 Stocked 0 40145 View" at bounding box center [767, 59] width 1150 height 39
type input "40145"
click at [1268, 64] on icon "Erase input" at bounding box center [1269, 60] width 8 height 10
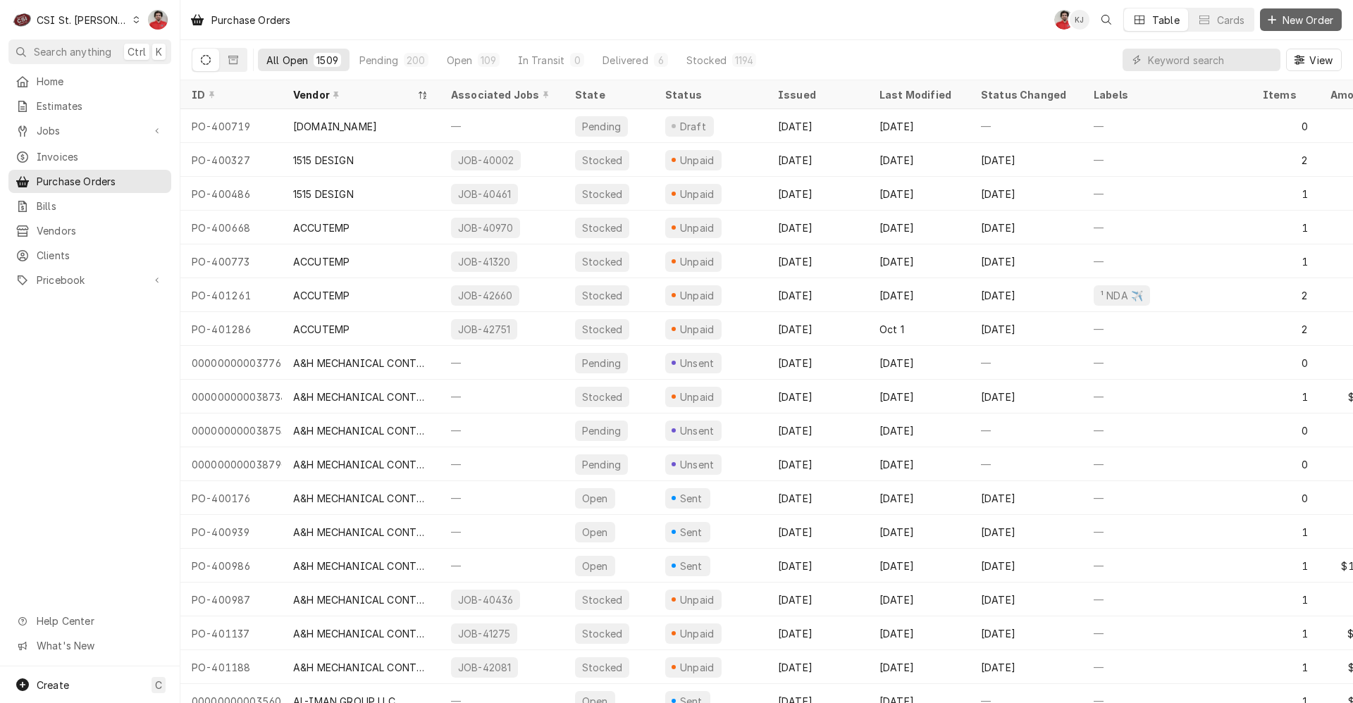
click at [1282, 25] on span "New Order" at bounding box center [1308, 20] width 56 height 15
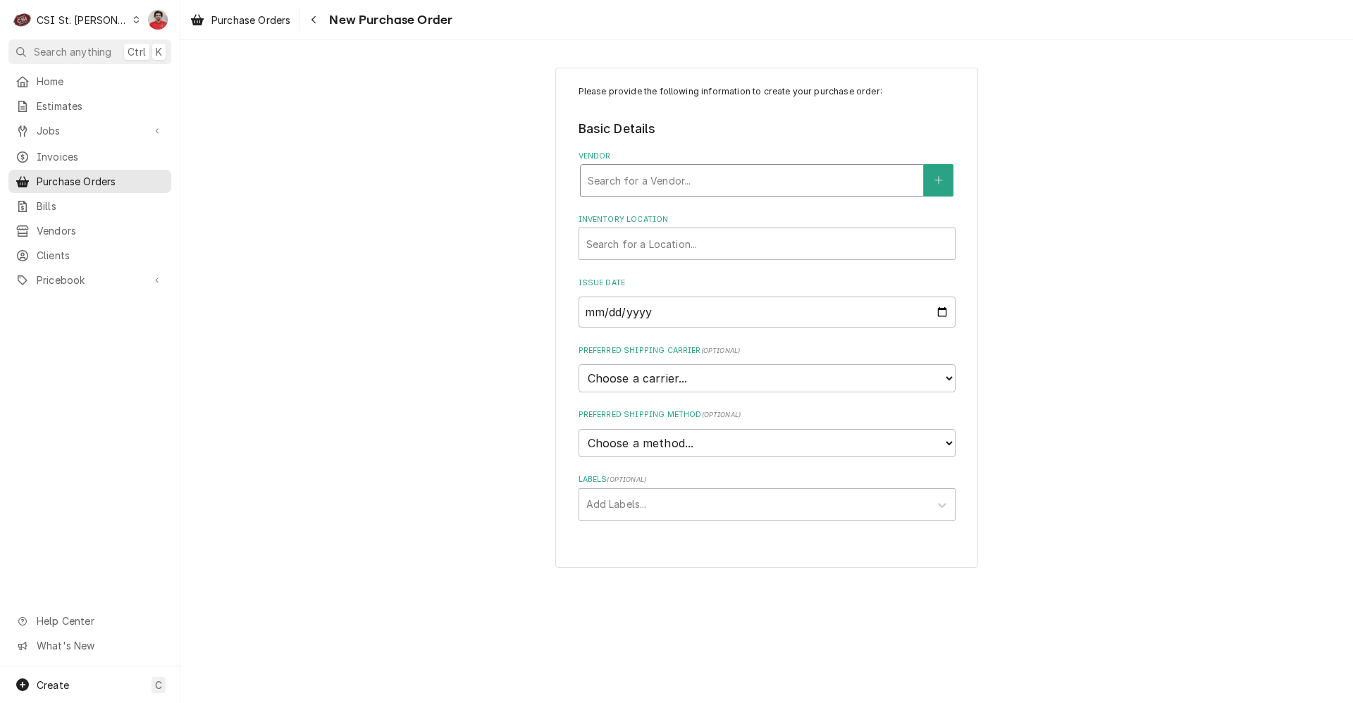
click at [715, 180] on div "Vendor" at bounding box center [752, 180] width 328 height 25
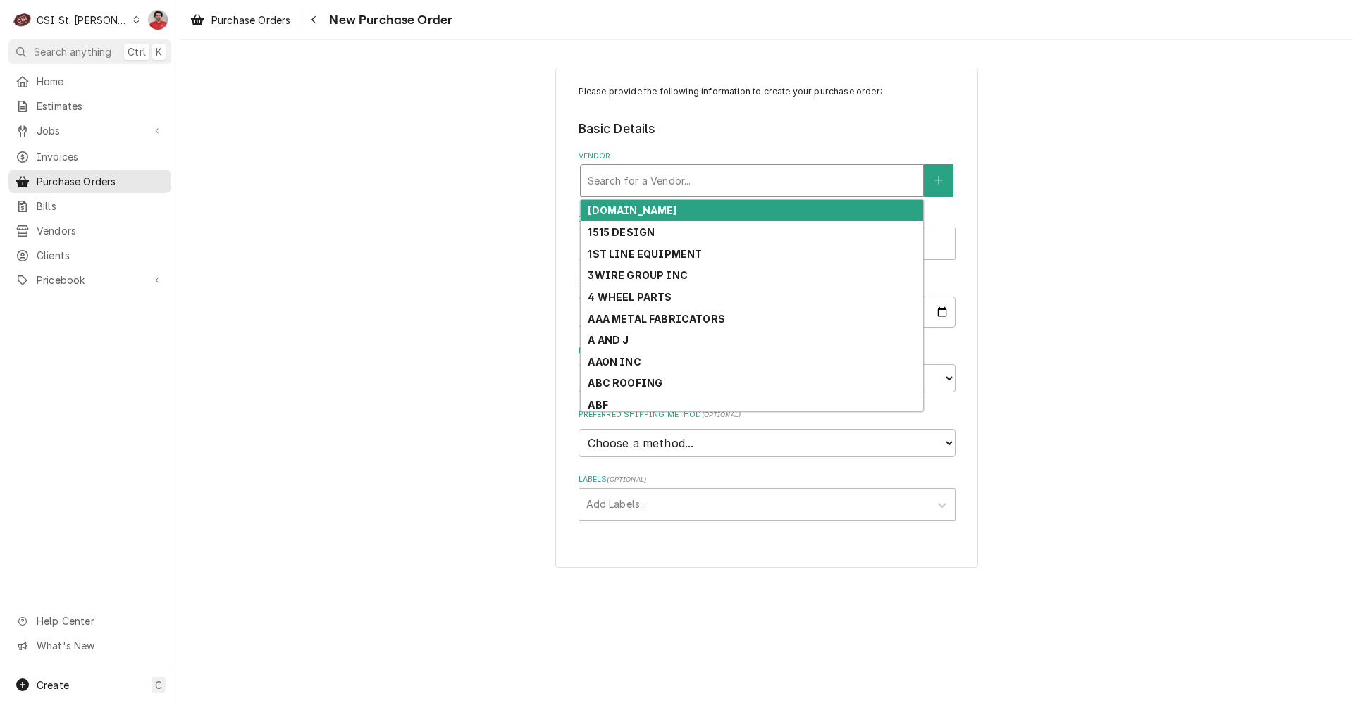
type input "M"
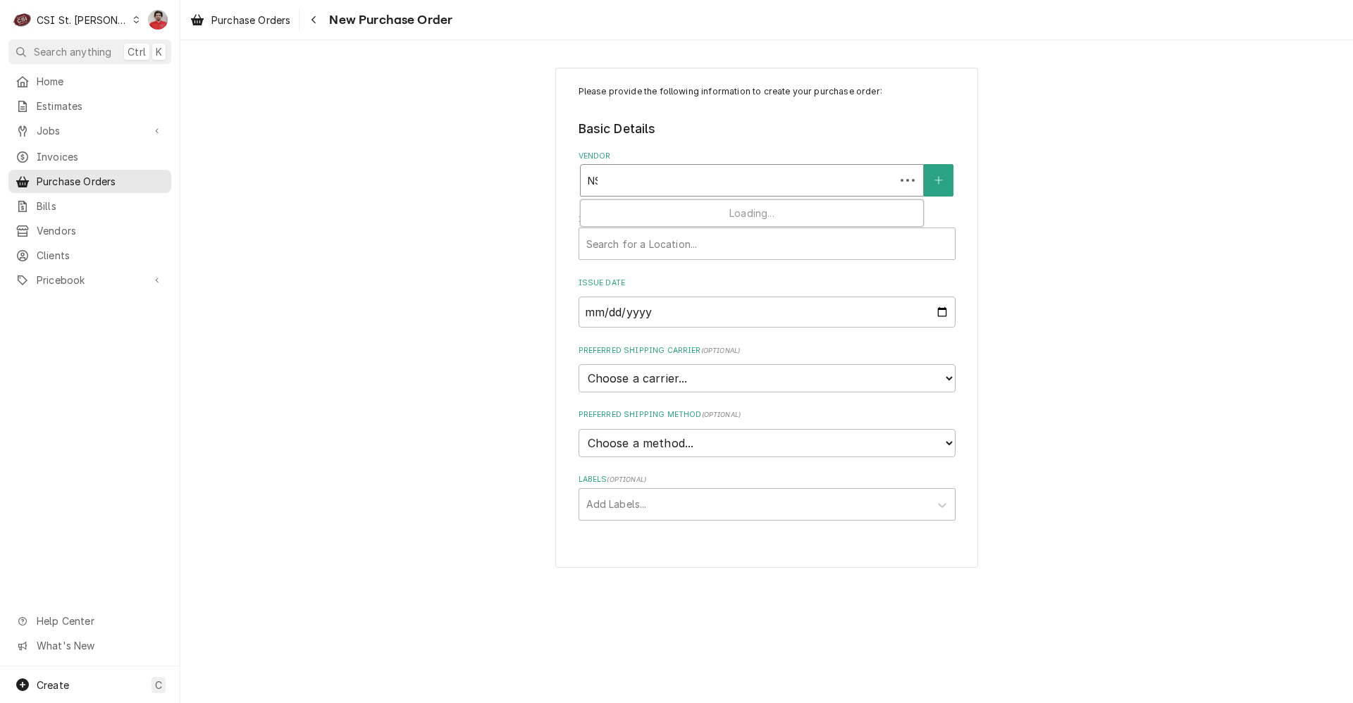
type input "NSC"
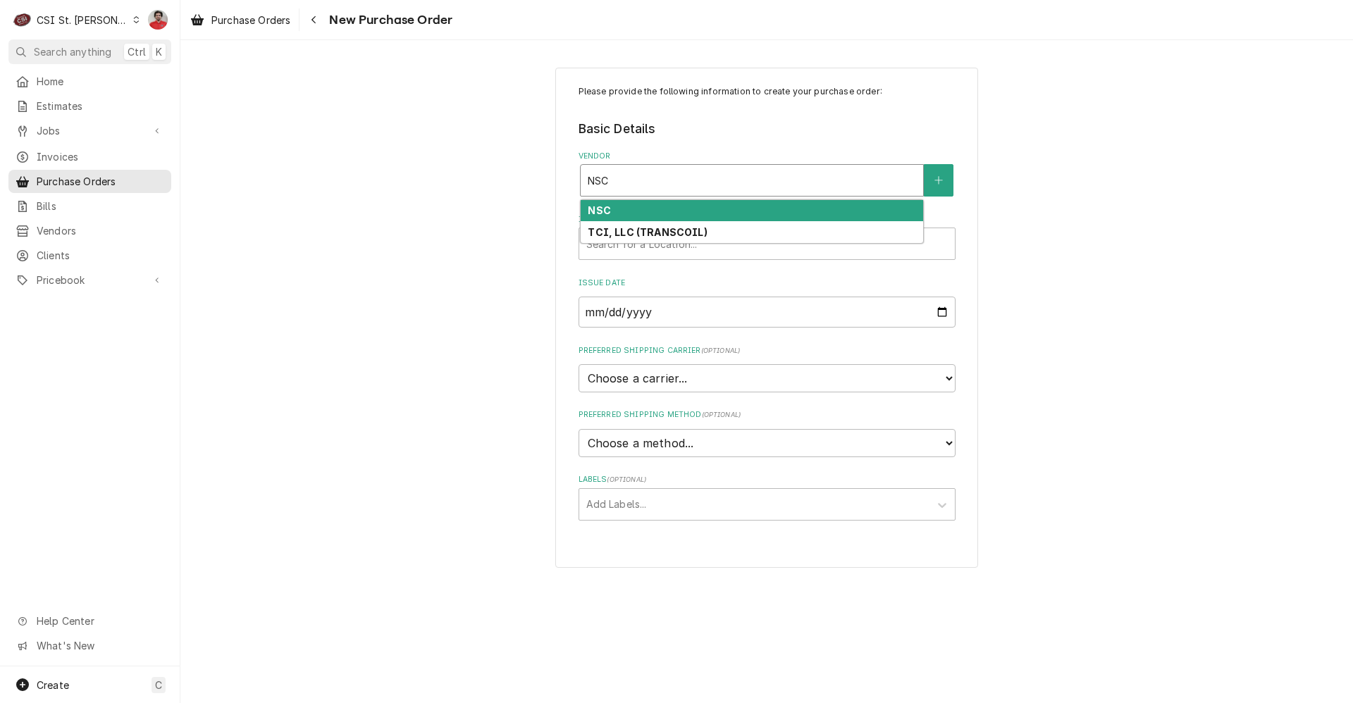
click at [703, 207] on div "NSC" at bounding box center [752, 211] width 342 height 22
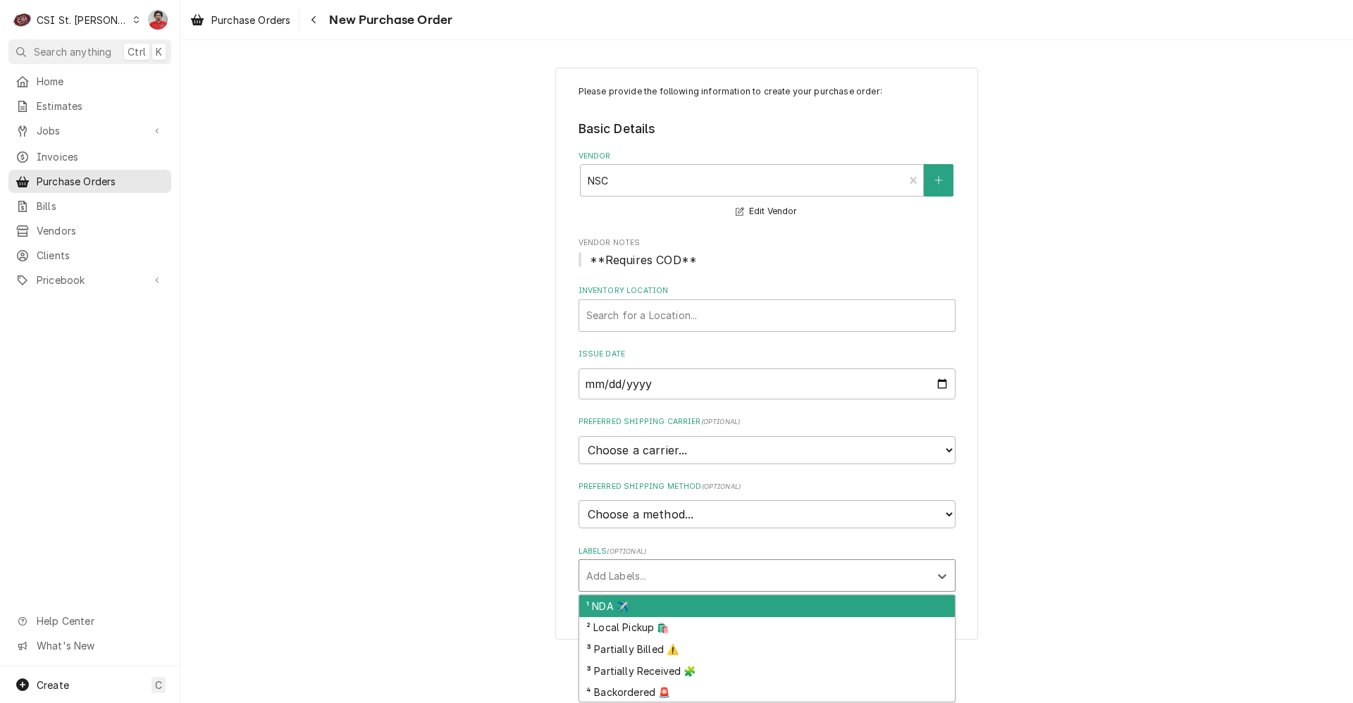
click at [686, 577] on div "Labels" at bounding box center [754, 575] width 336 height 25
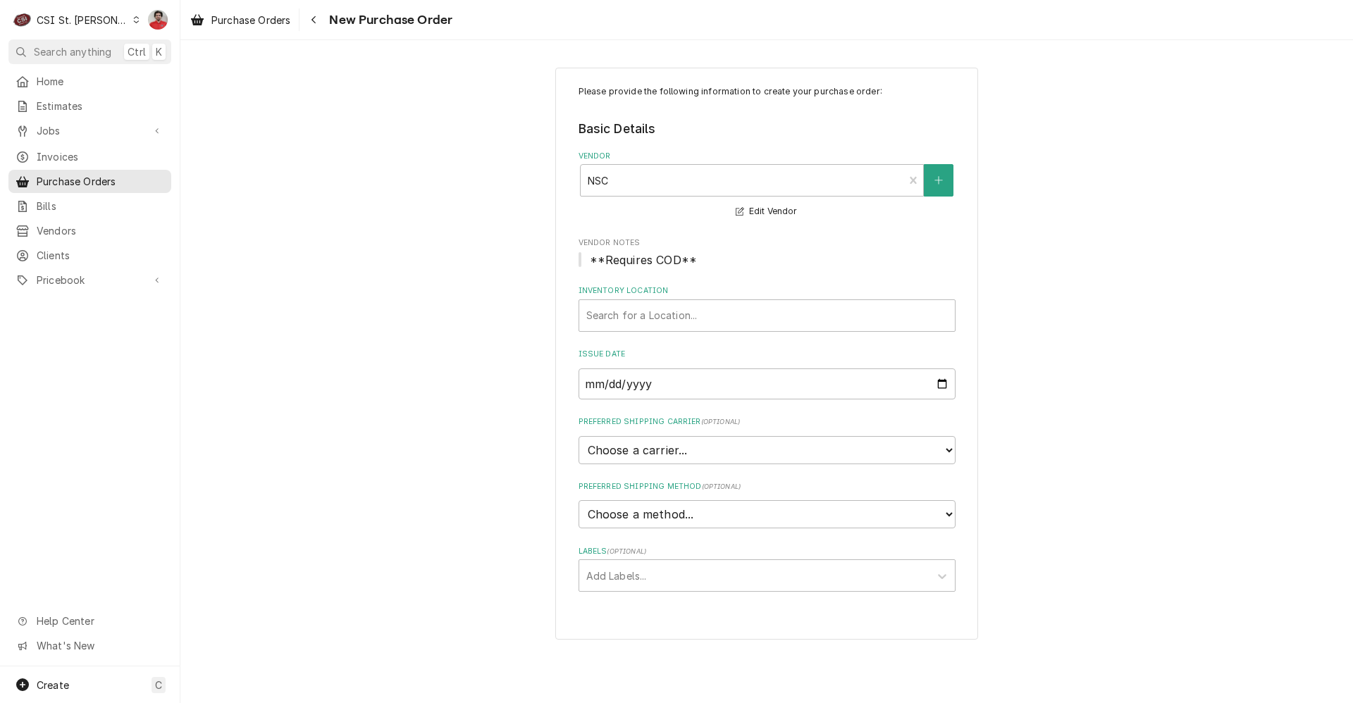
click at [555, 502] on div "Please provide the following information to create your purchase order: Basic D…" at bounding box center [766, 353] width 1172 height 597
click at [654, 514] on select "Choose a method... Ground Next Day Early AM Next Day Air 2 Day Air Other" at bounding box center [766, 514] width 377 height 28
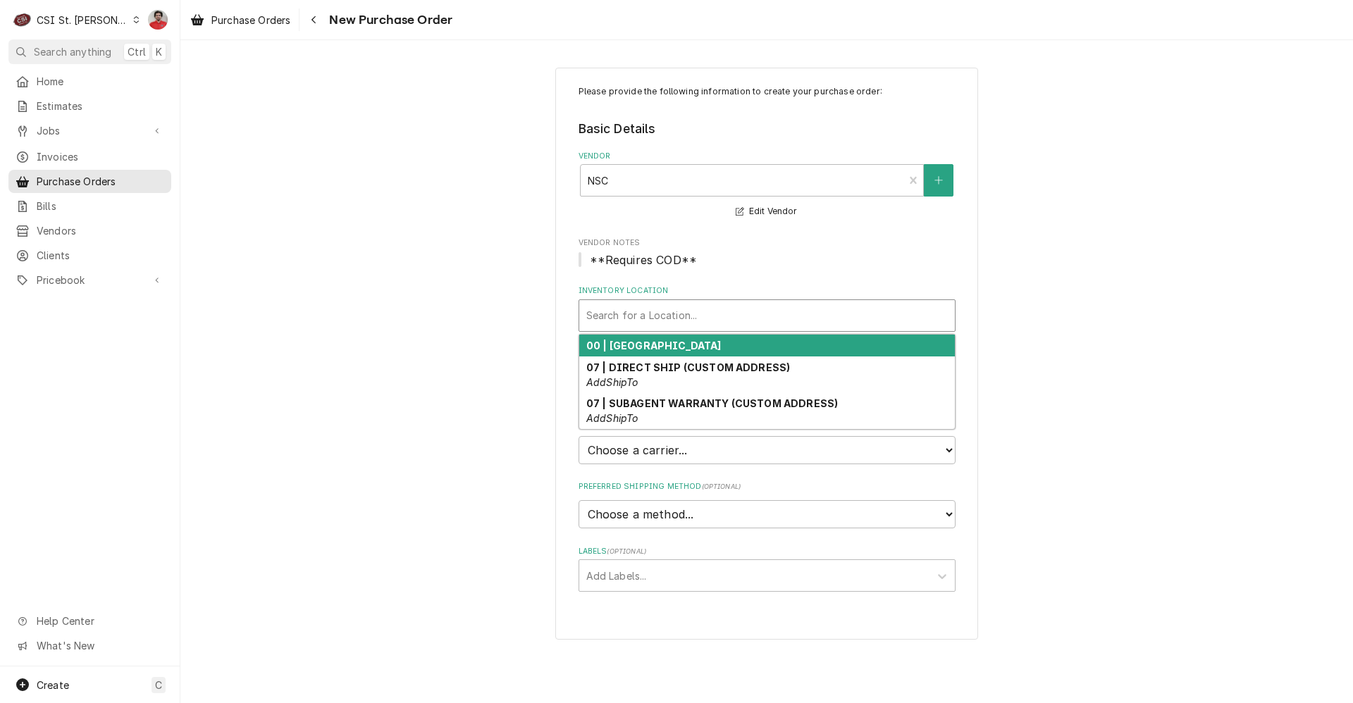
click at [662, 324] on div "Inventory Location" at bounding box center [766, 315] width 361 height 25
click at [653, 341] on strong "00 | STL WAREHOUSE" at bounding box center [653, 346] width 135 height 12
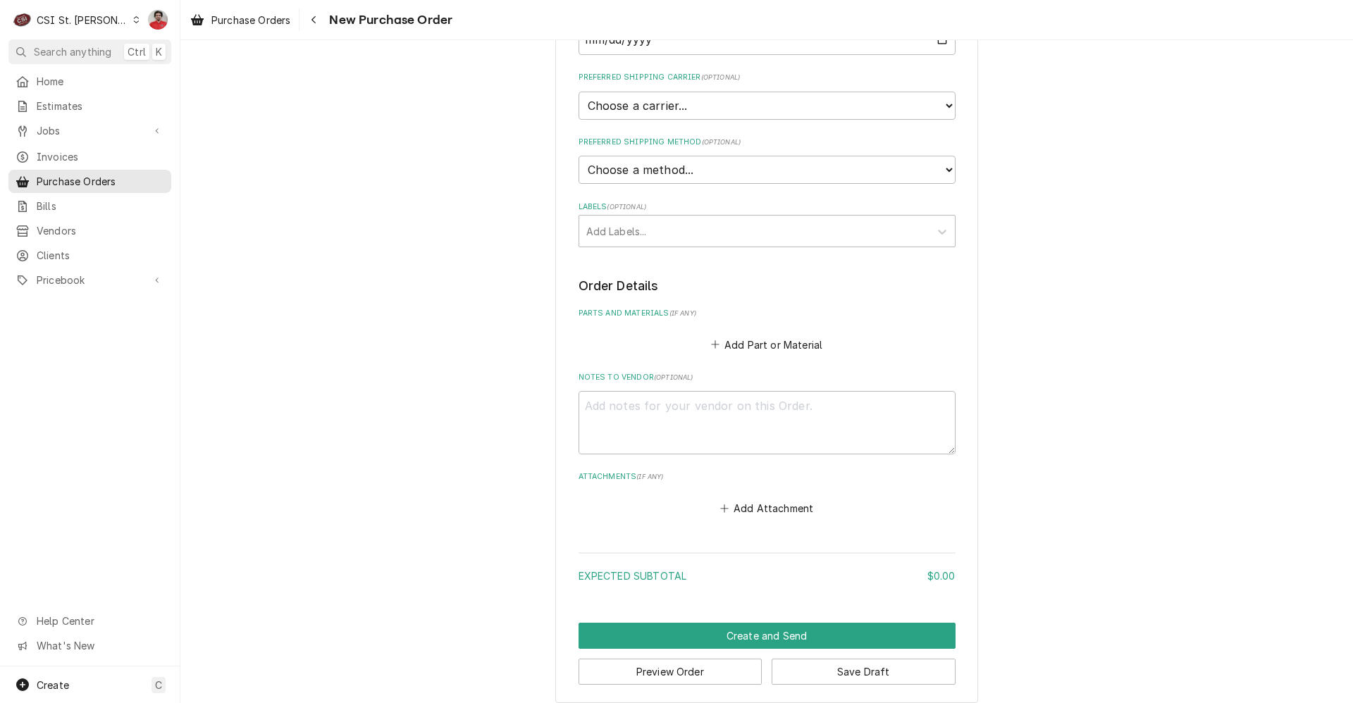
scroll to position [352, 0]
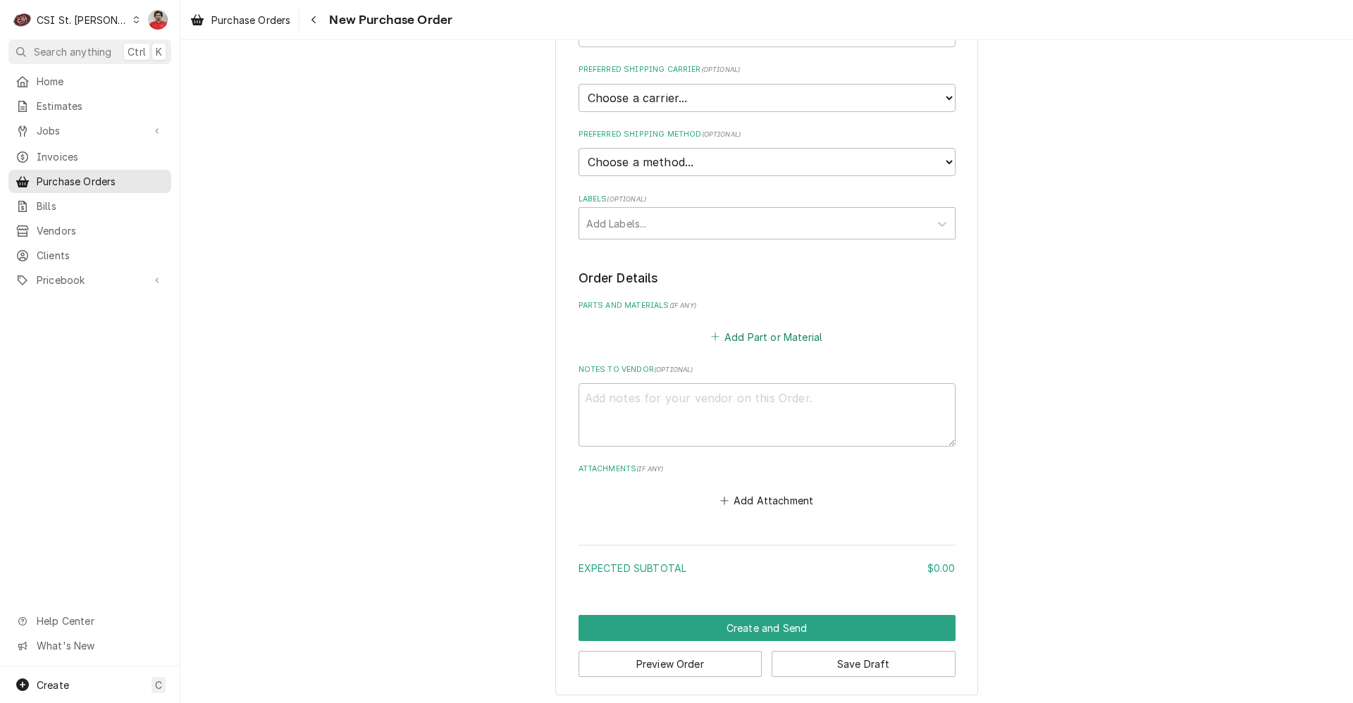
click at [761, 344] on button "Add Part or Material" at bounding box center [766, 337] width 116 height 20
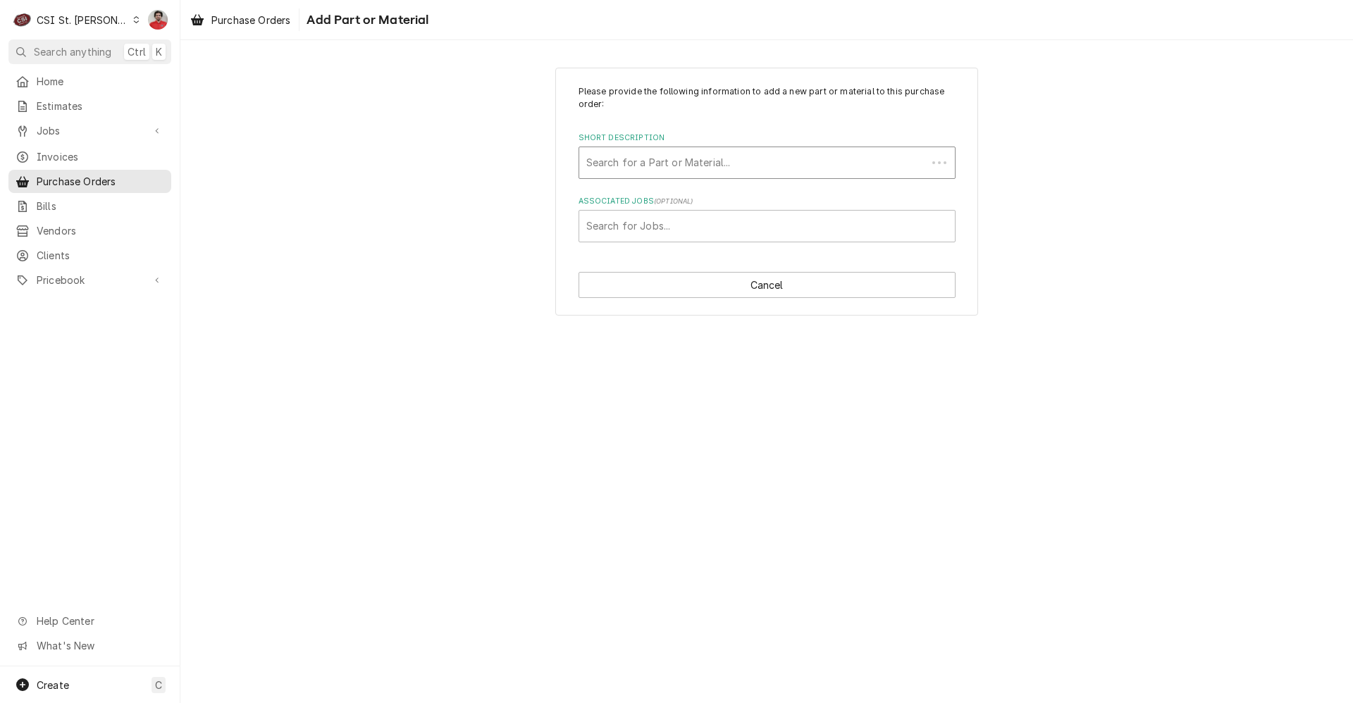
click at [653, 163] on div "Short Description" at bounding box center [752, 162] width 333 height 25
type input "MISC Parts"
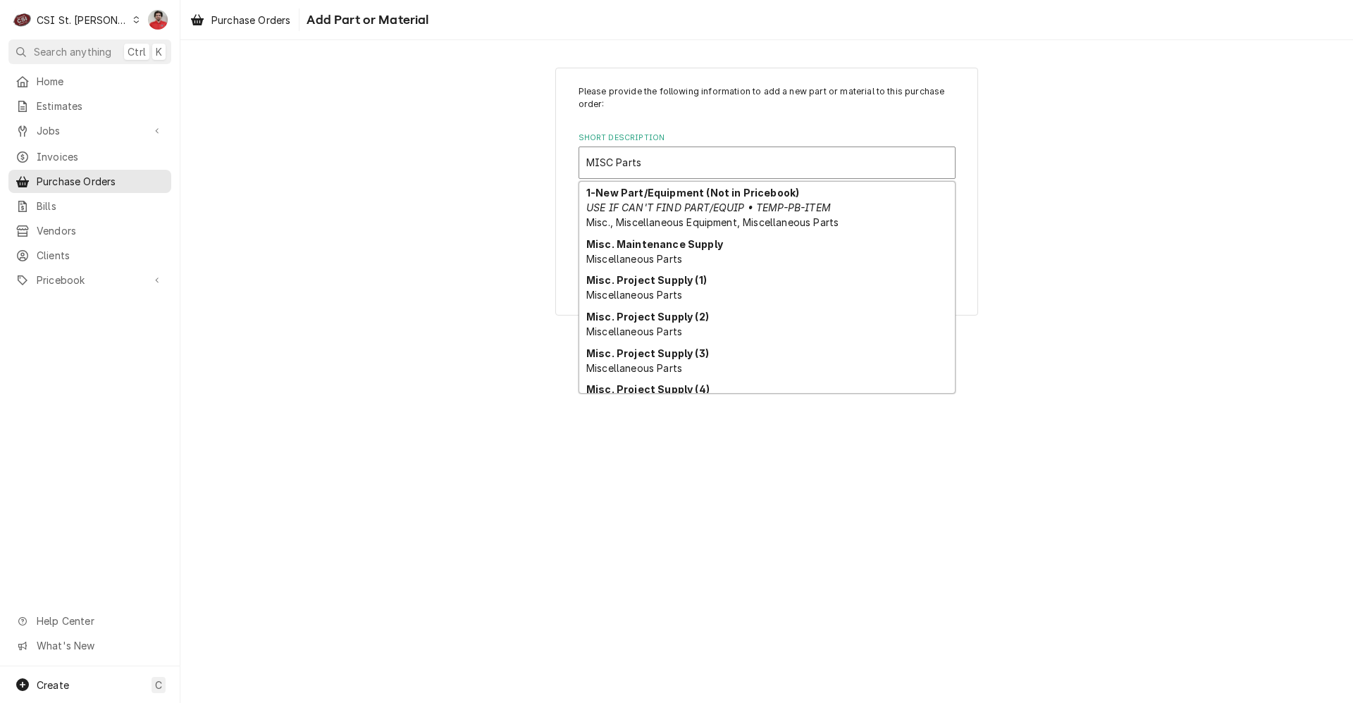
scroll to position [131, 0]
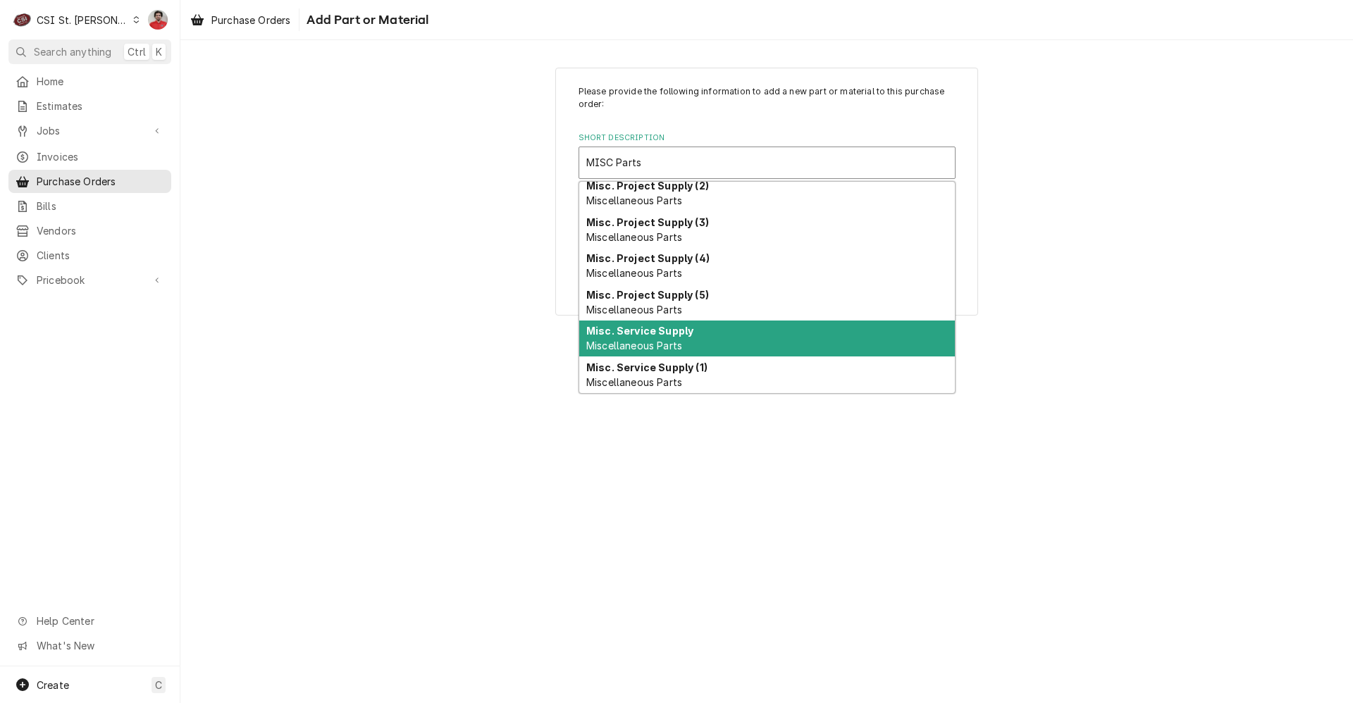
click at [679, 346] on span "Miscellaneous Parts" at bounding box center [634, 346] width 96 height 12
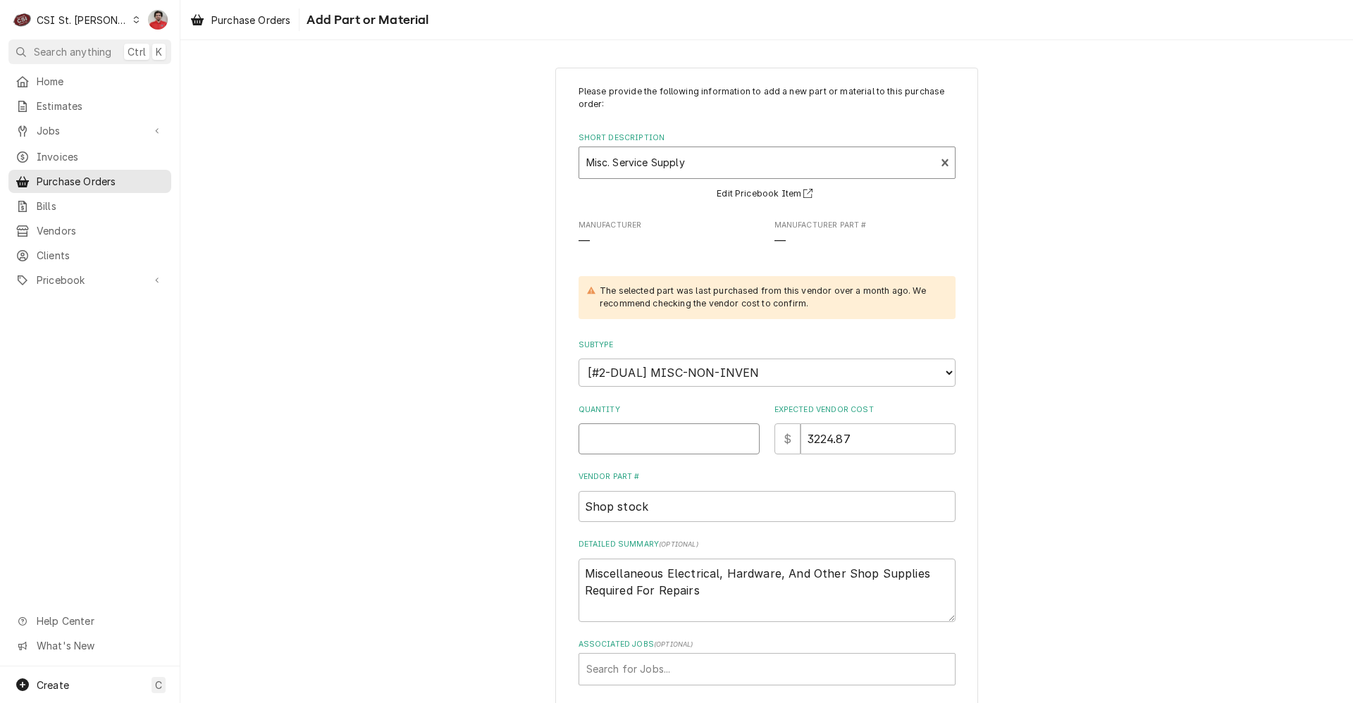
click at [662, 431] on input "Quantity" at bounding box center [668, 438] width 181 height 31
type textarea "x"
type input "1"
drag, startPoint x: 924, startPoint y: 447, endPoint x: 761, endPoint y: 471, distance: 165.3
click at [761, 471] on div "Please provide the following information to add a new part or material to this …" at bounding box center [766, 385] width 377 height 600
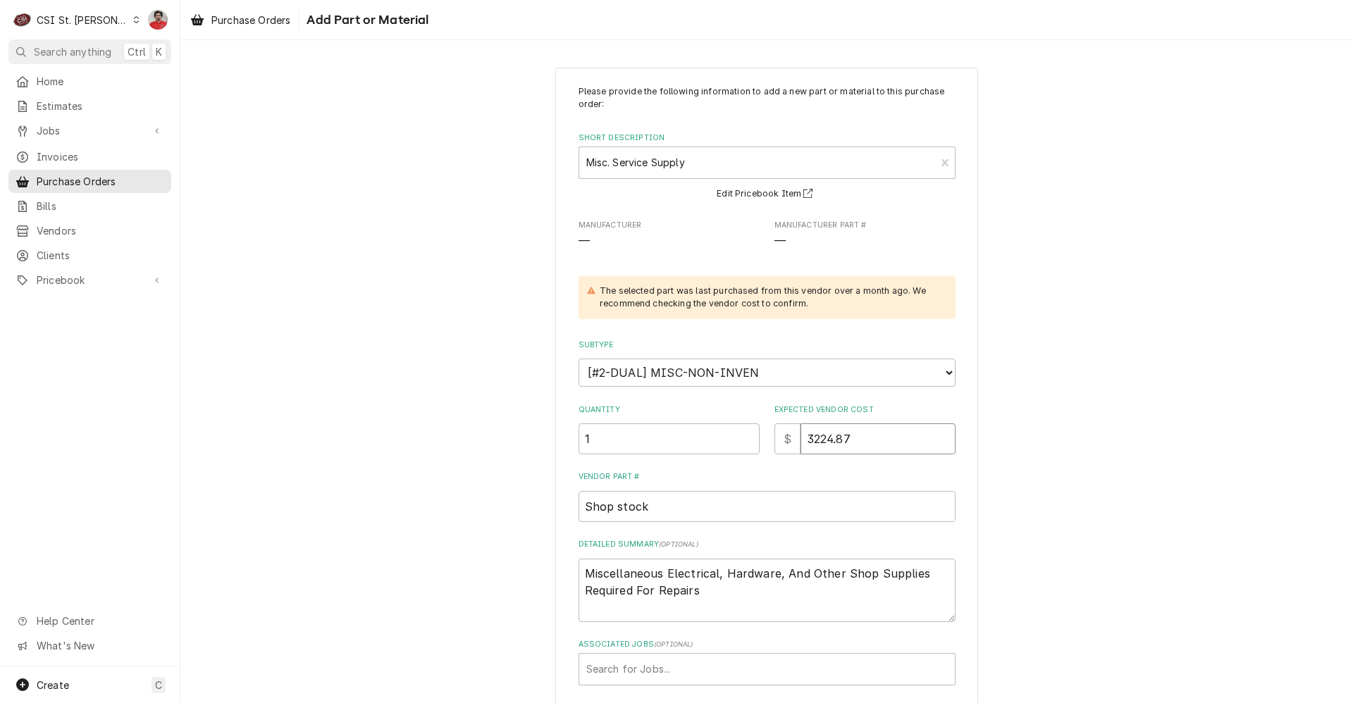
type textarea "x"
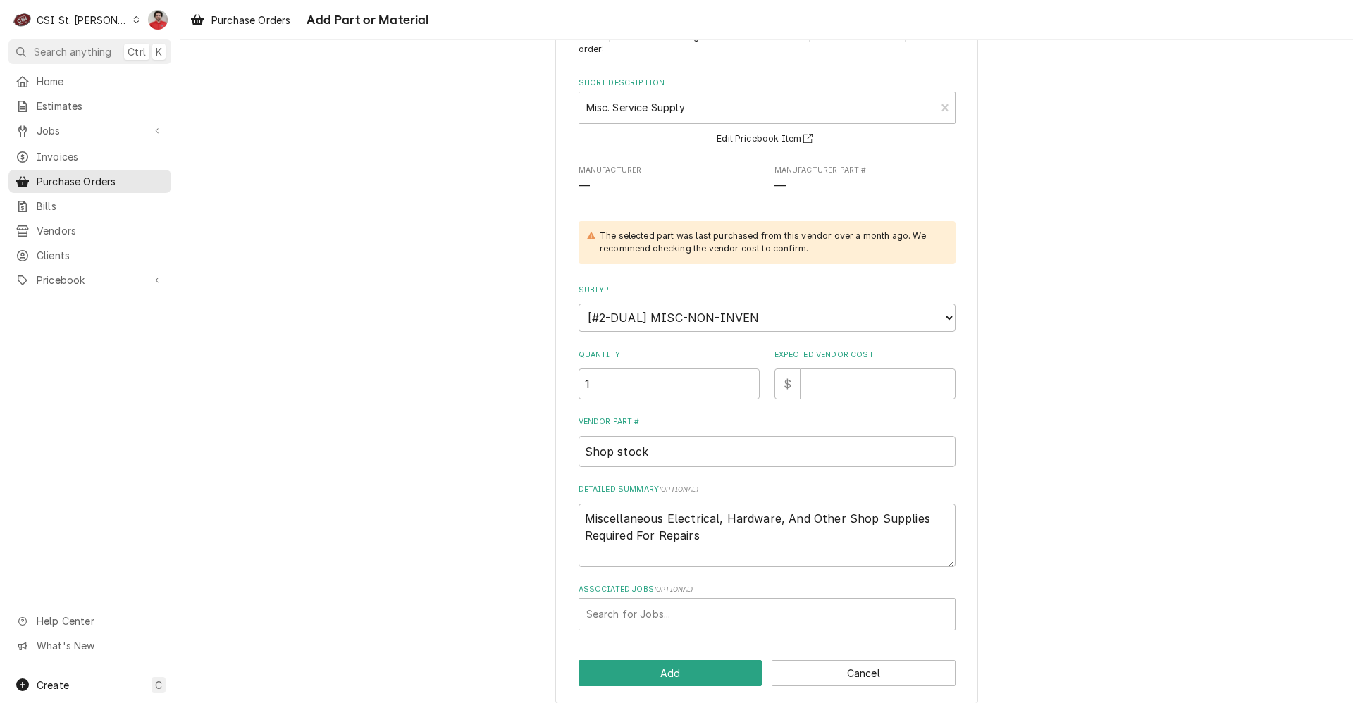
scroll to position [68, 0]
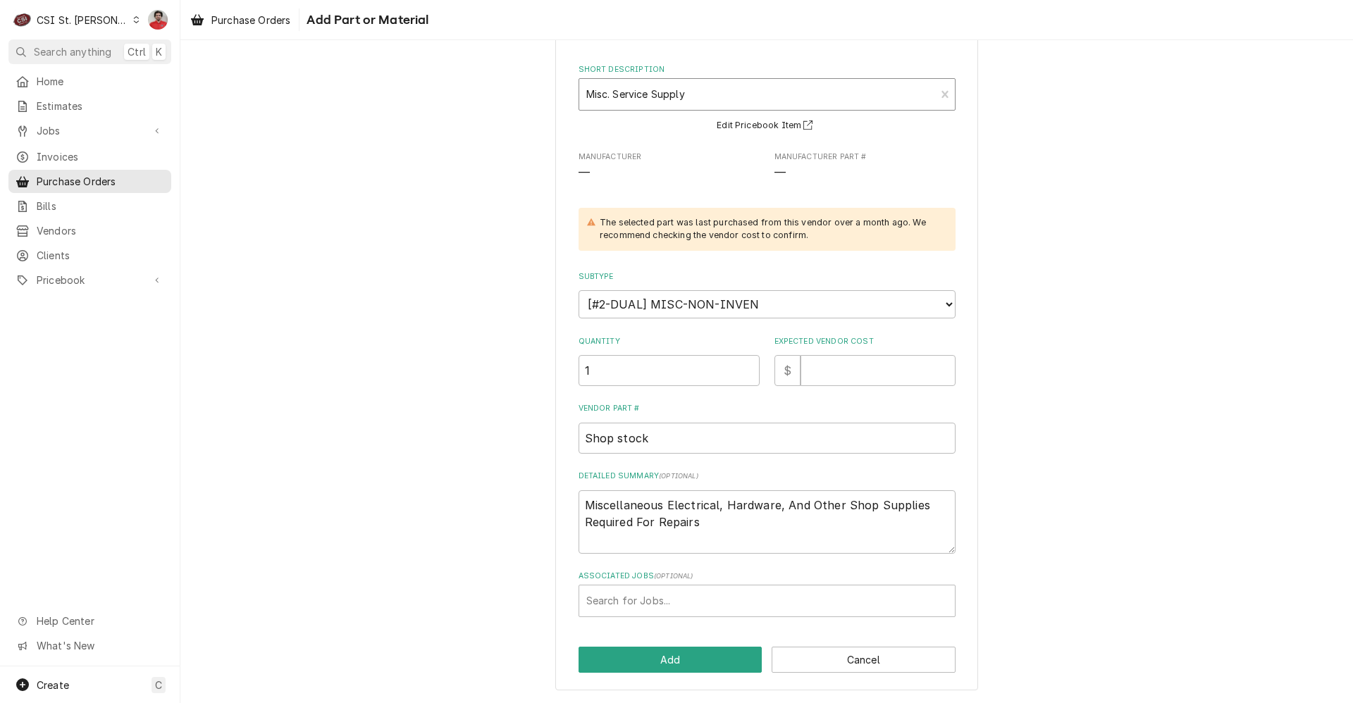
click at [695, 94] on div "Short Description" at bounding box center [757, 94] width 342 height 25
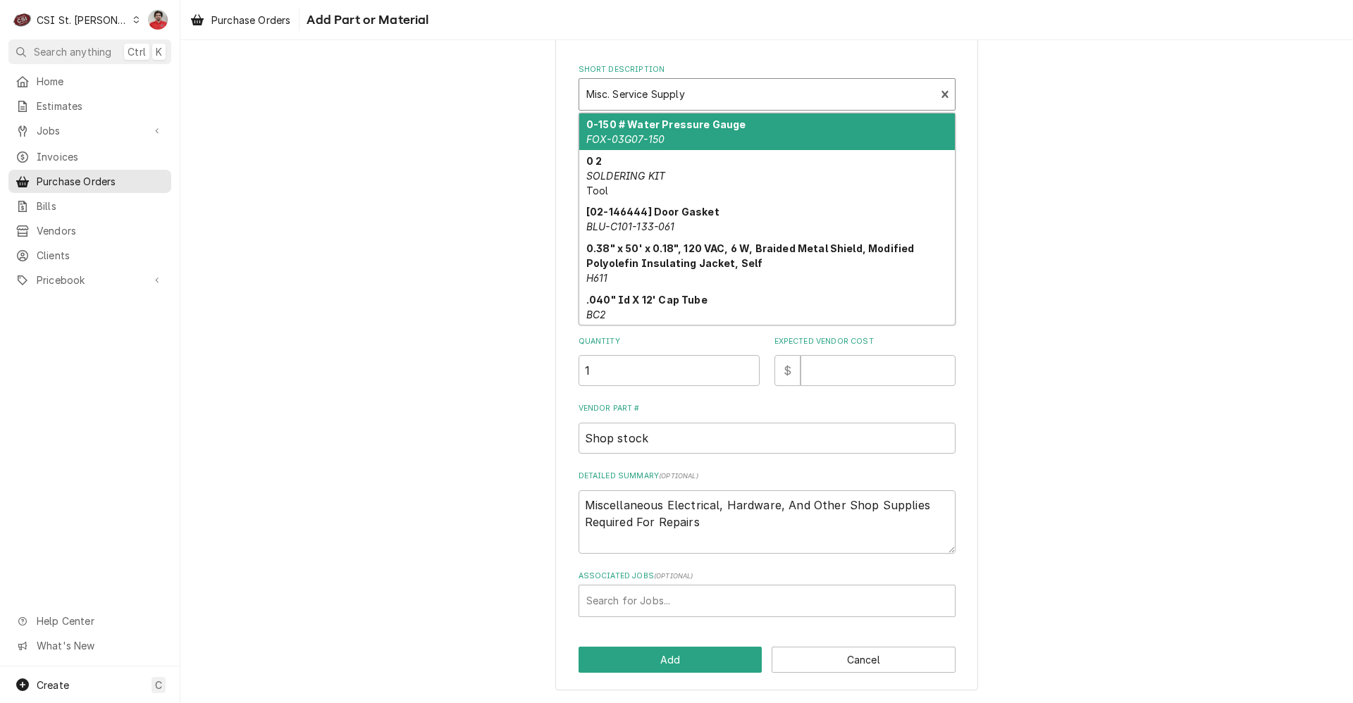
click at [982, 56] on div "Please provide the following information to add a new part or material to this …" at bounding box center [766, 345] width 1172 height 717
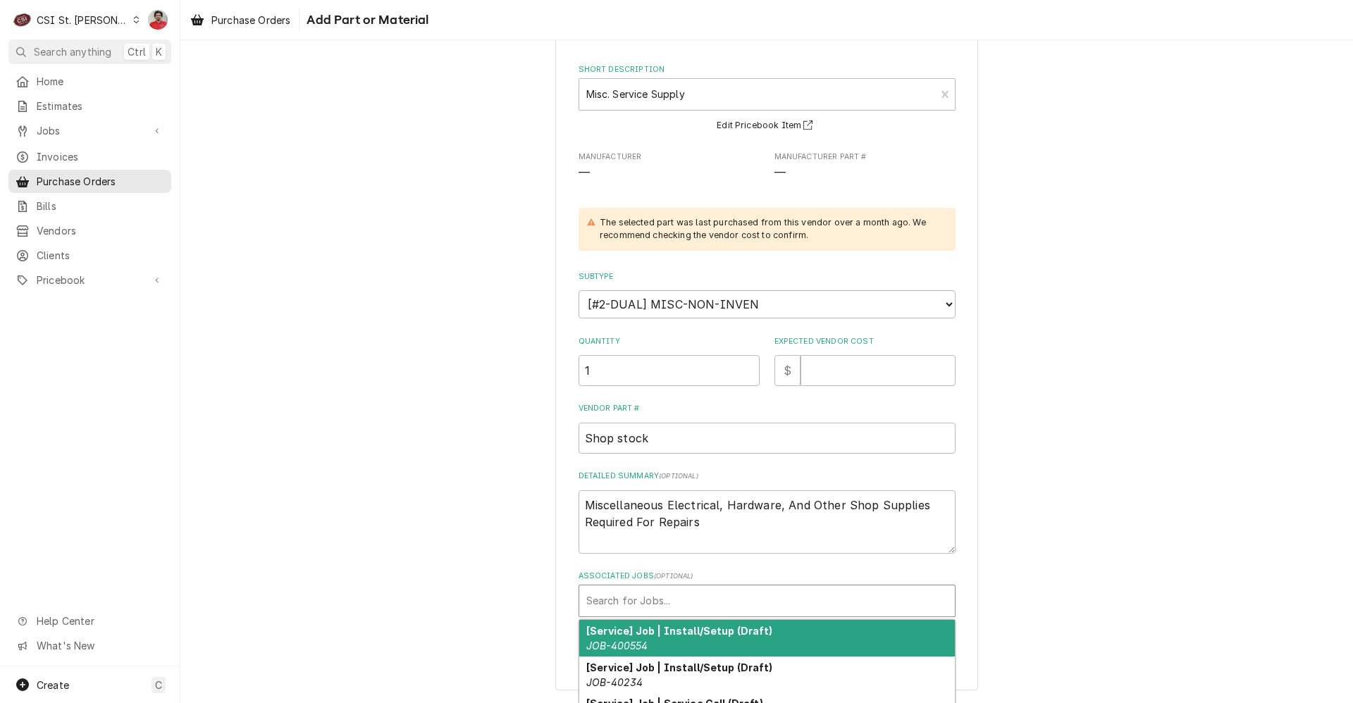
click at [692, 608] on div "Associated Jobs" at bounding box center [766, 600] width 361 height 25
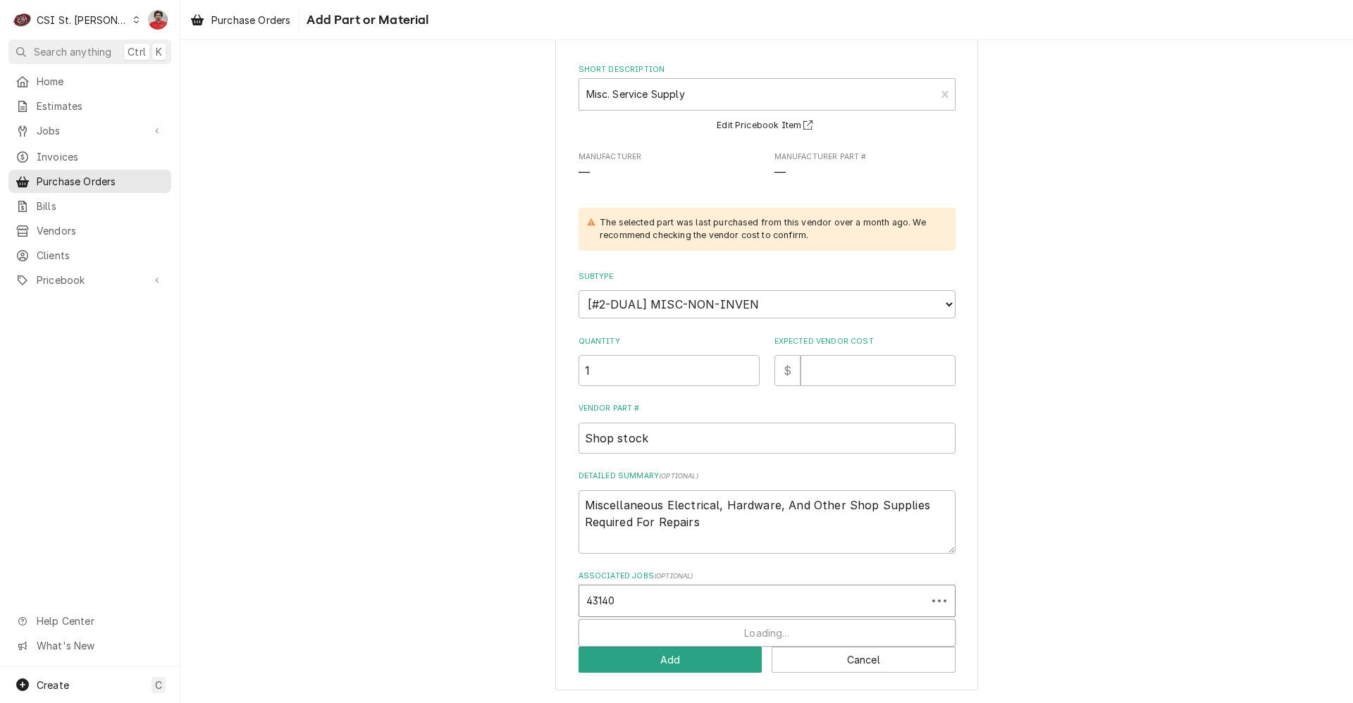
type input "43140"
click at [435, 448] on div "Please provide the following information to add a new part or material to this …" at bounding box center [766, 345] width 1172 height 717
type textarea "x"
click at [695, 589] on div "Associated Jobs" at bounding box center [766, 600] width 361 height 25
type input "43140"
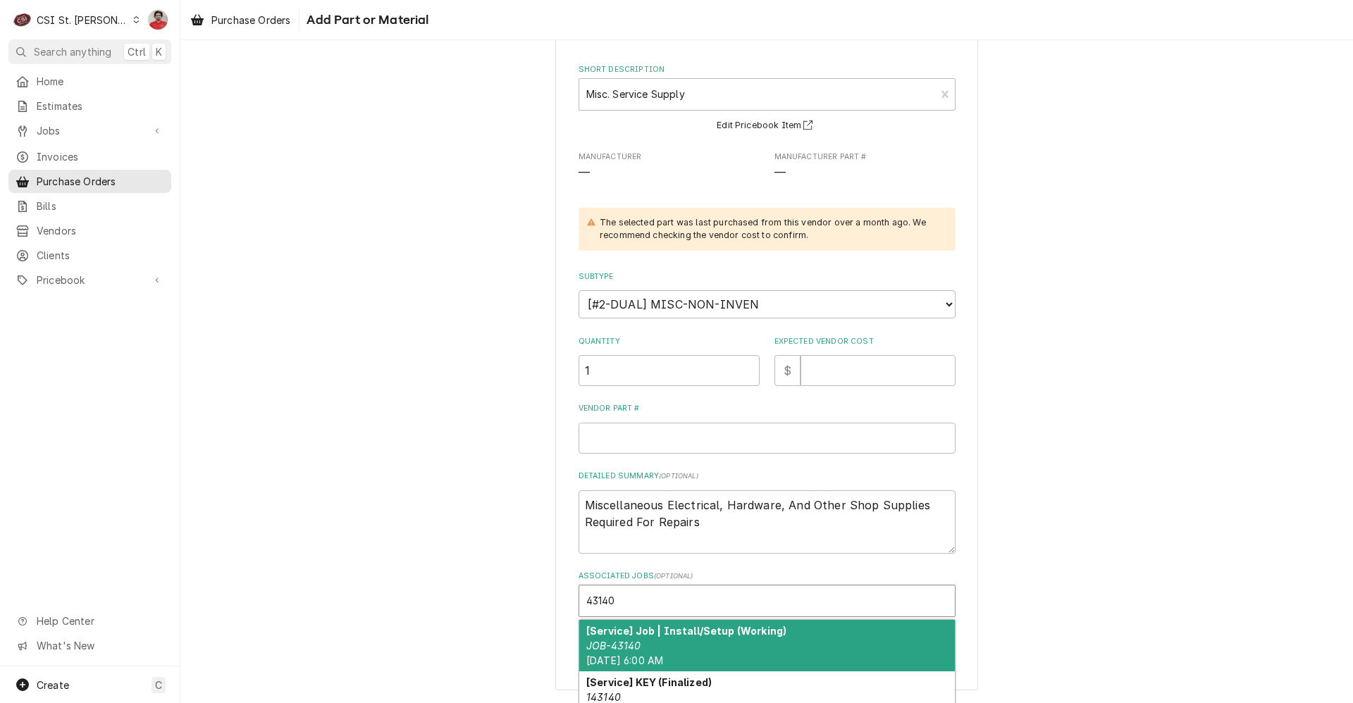
click at [668, 648] on div "[Service] Job | Install/Setup (Working) JOB-43140 Mon, Oct 13th, 2025 - 6:00 AM" at bounding box center [767, 645] width 376 height 51
type textarea "x"
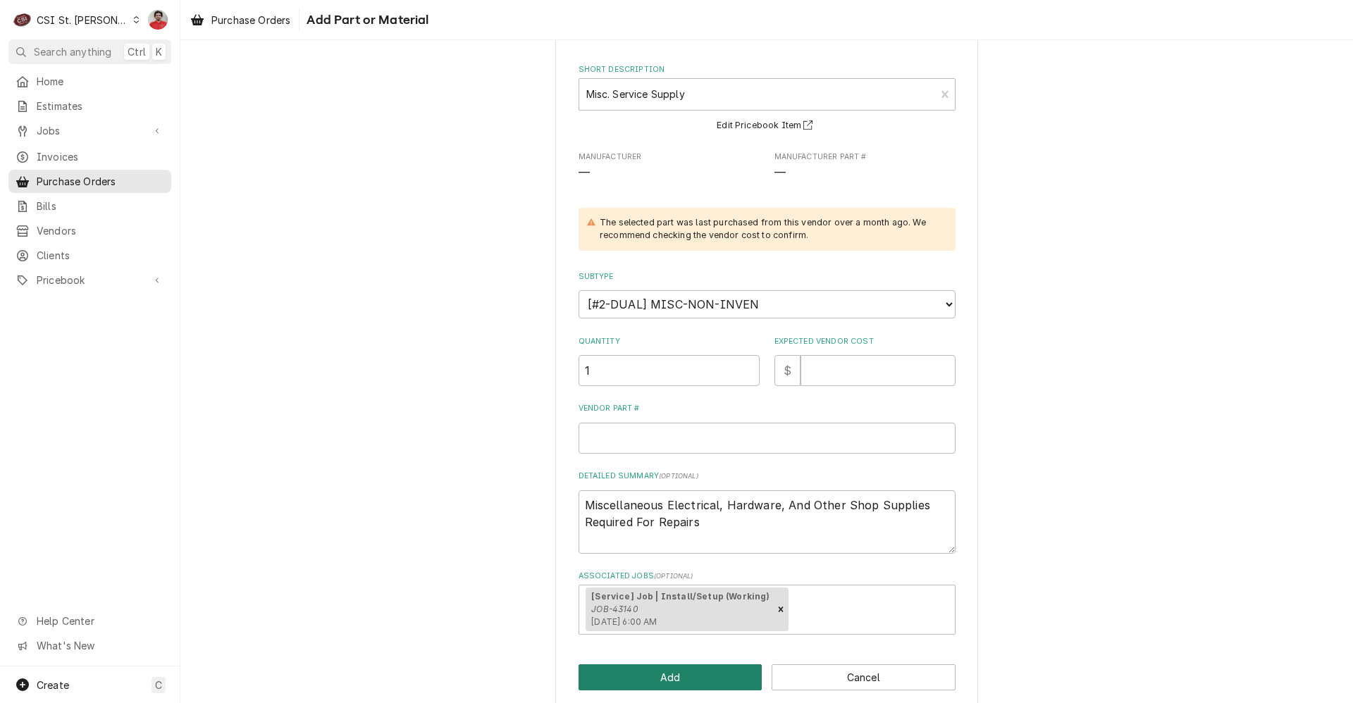
click at [665, 681] on button "Add" at bounding box center [670, 677] width 184 height 26
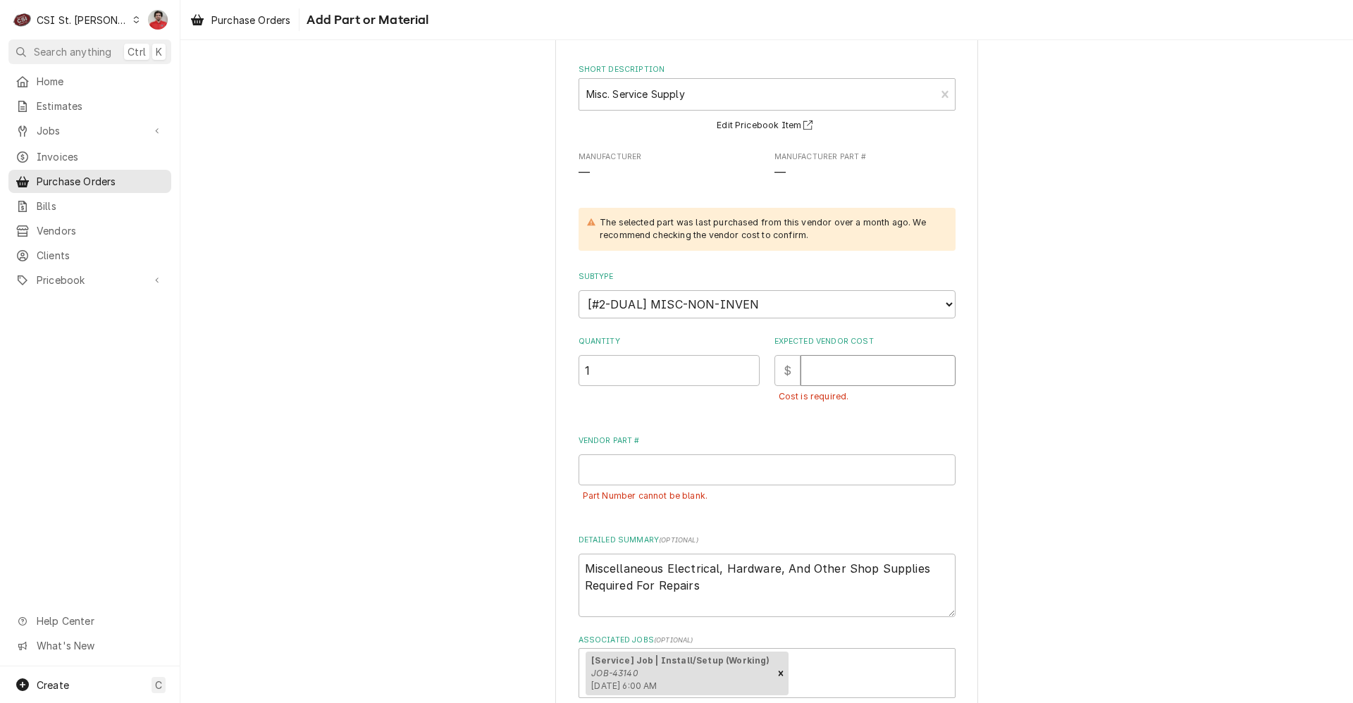
click at [838, 373] on input "Expected Vendor Cost" at bounding box center [877, 370] width 155 height 31
type textarea "x"
type input "0"
click at [722, 469] on input "Vendor Part #" at bounding box center [766, 469] width 377 height 31
type textarea "x"
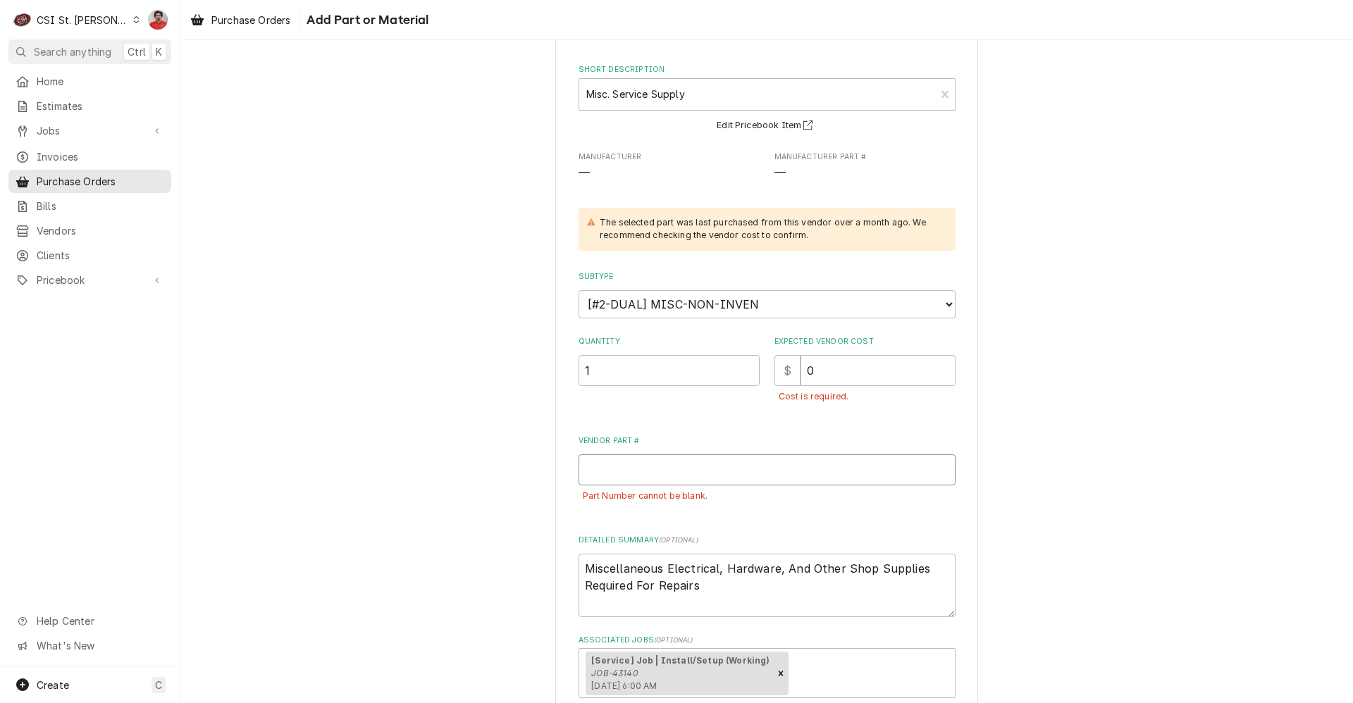
type input "M"
type textarea "x"
type input "MI"
type textarea "x"
type input "MIS"
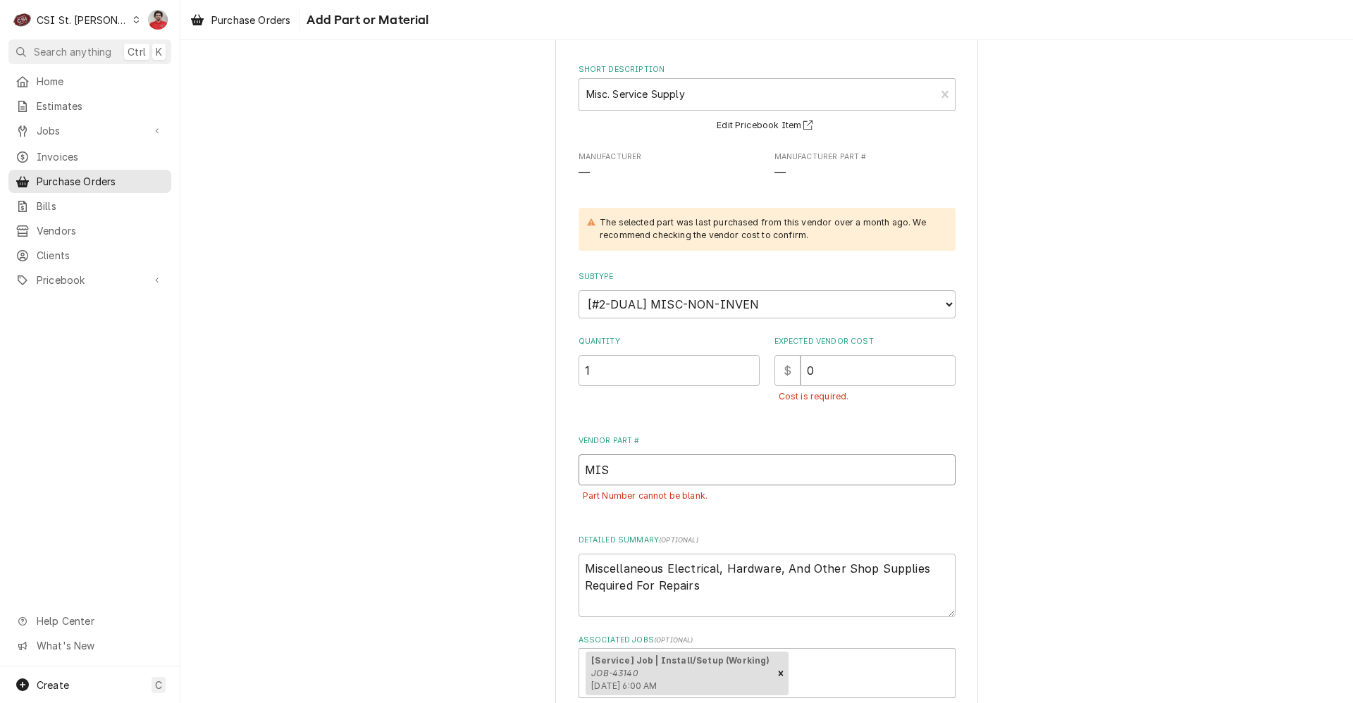
type textarea "x"
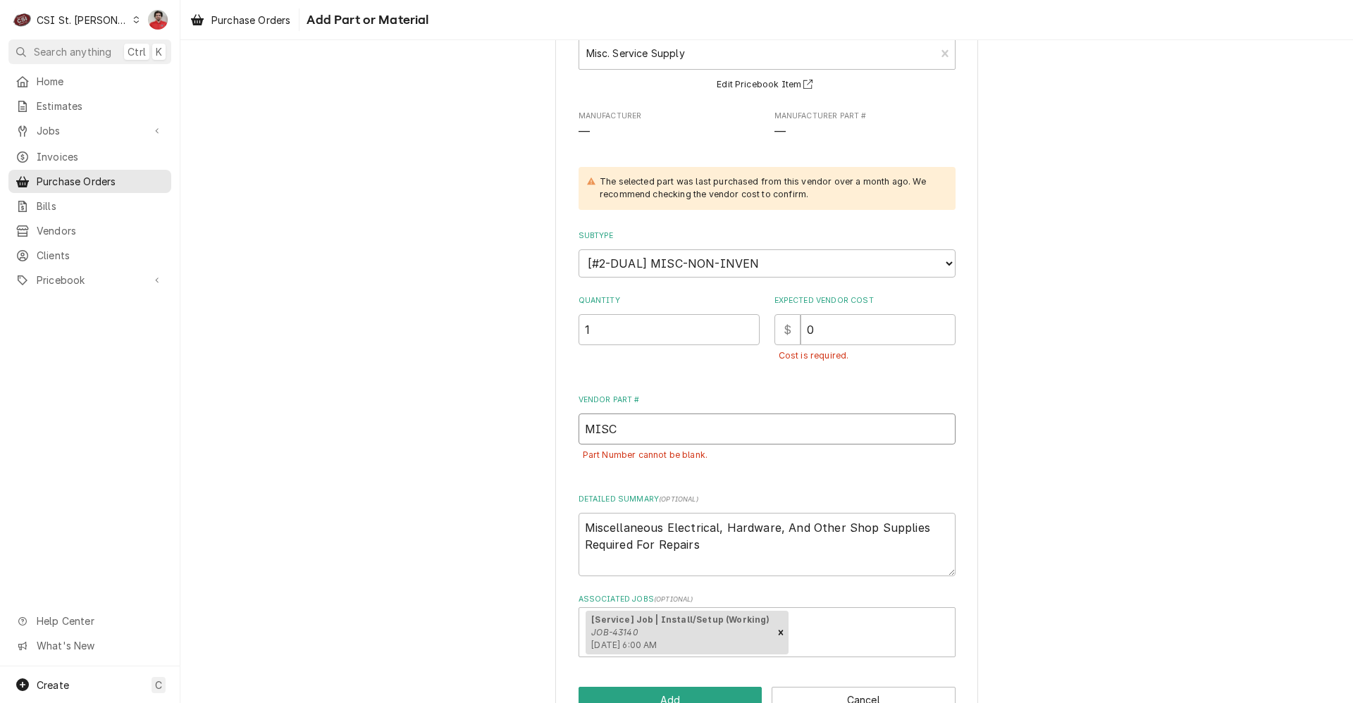
scroll to position [149, 0]
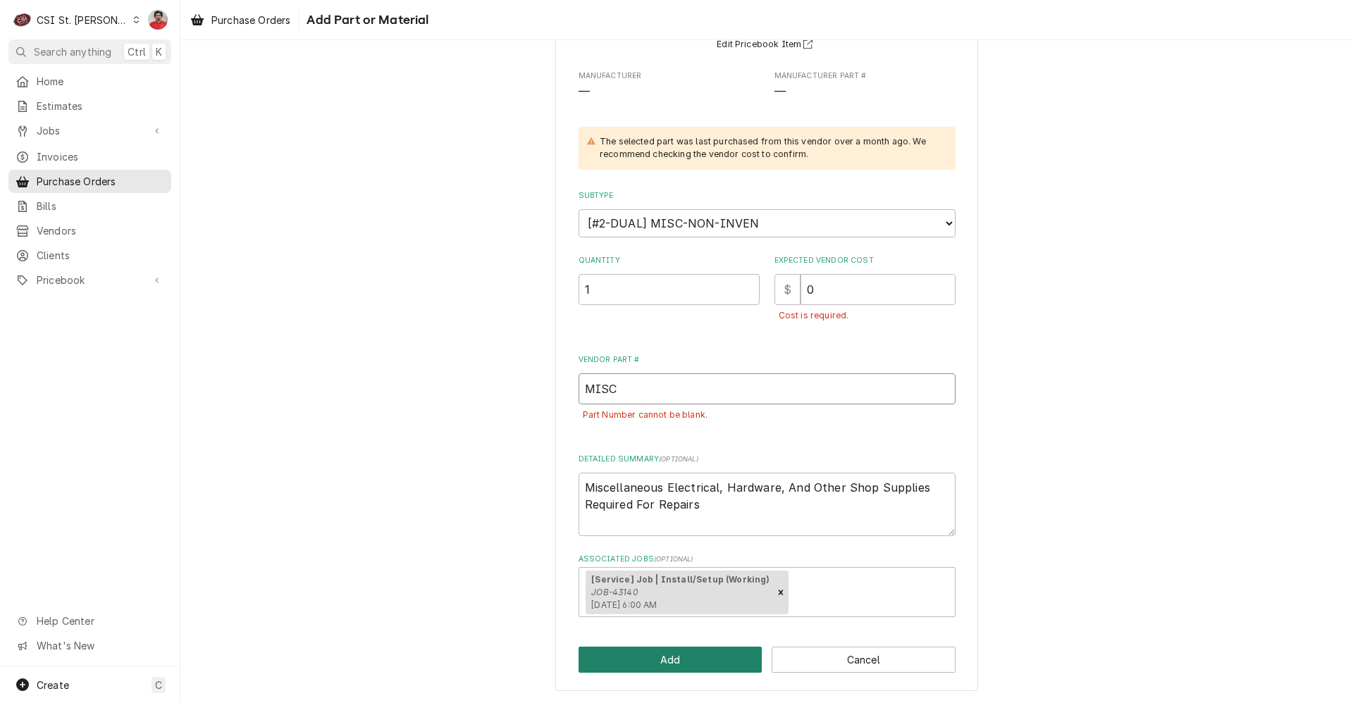
type input "MISC"
click at [696, 656] on button "Add" at bounding box center [670, 660] width 184 height 26
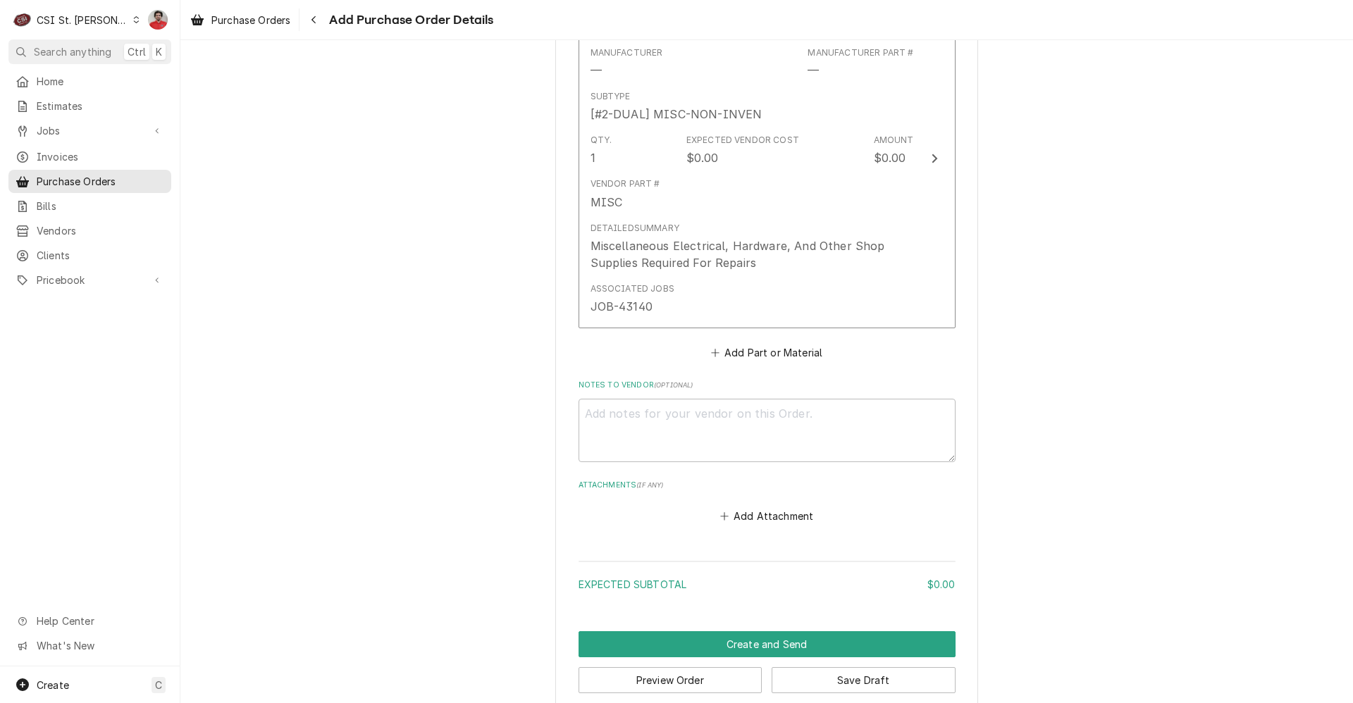
scroll to position [703, 0]
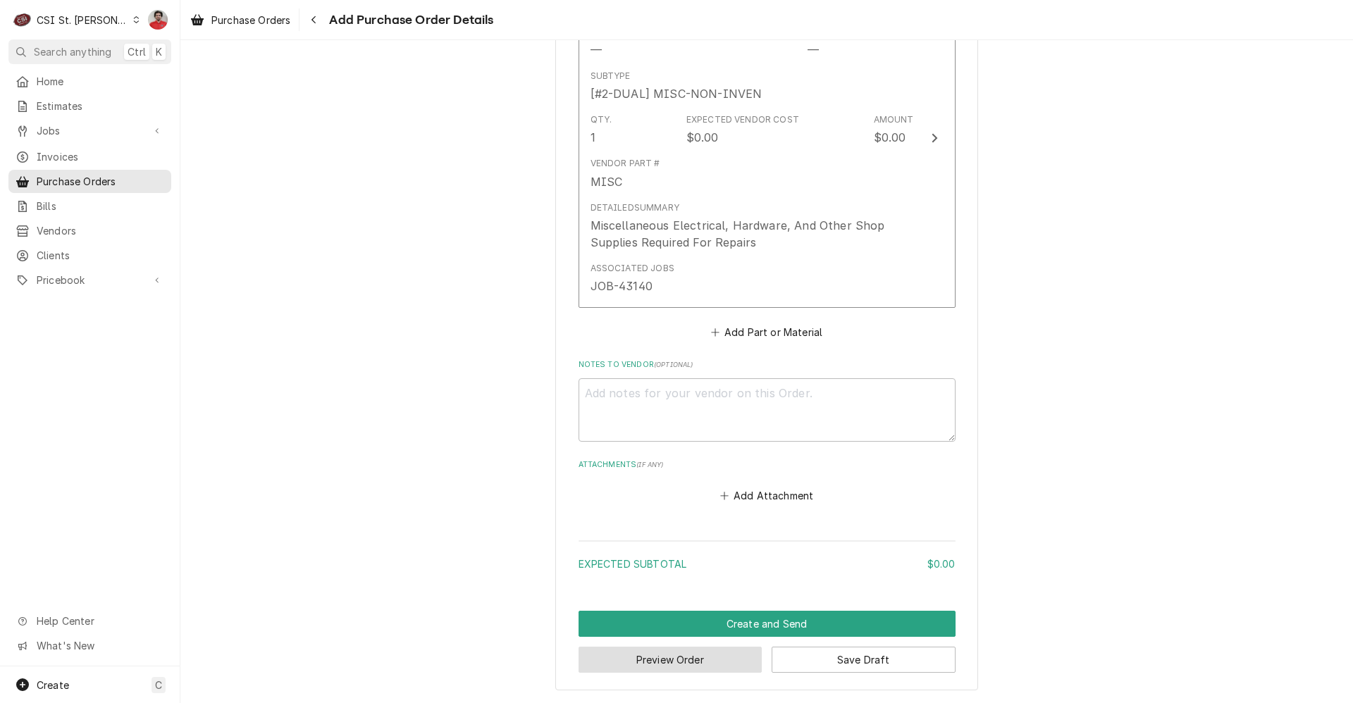
click at [712, 652] on button "Preview Order" at bounding box center [670, 660] width 184 height 26
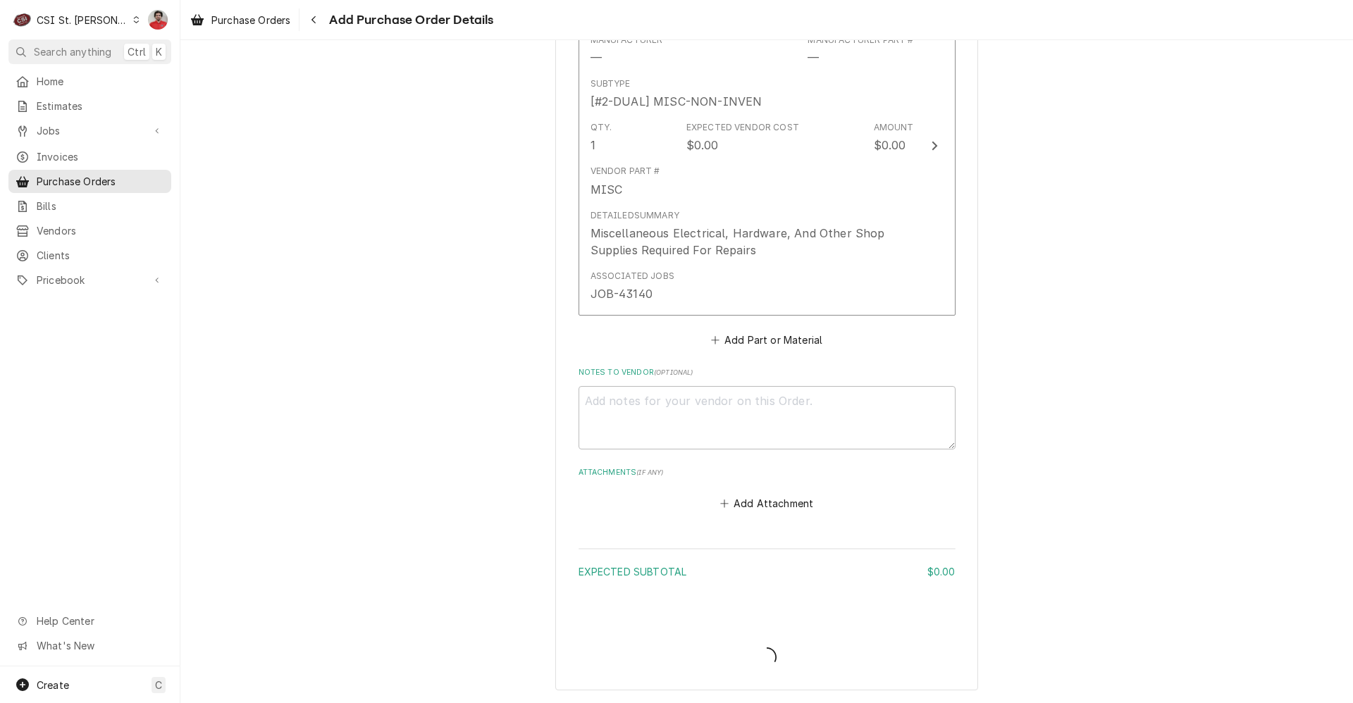
type textarea "x"
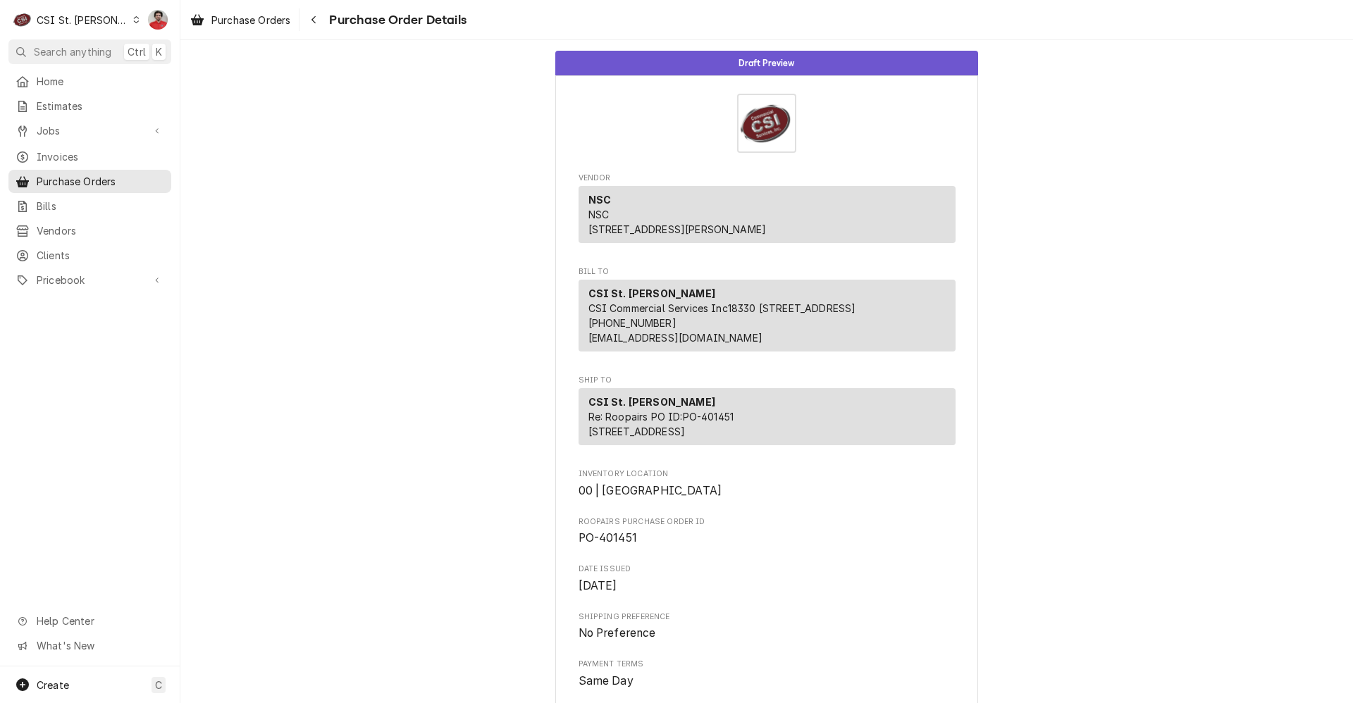
click at [333, 9] on div "Purchase Order Details" at bounding box center [384, 19] width 164 height 23
click at [319, 18] on div "Navigate back" at bounding box center [313, 20] width 14 height 14
